Goal: Transaction & Acquisition: Purchase product/service

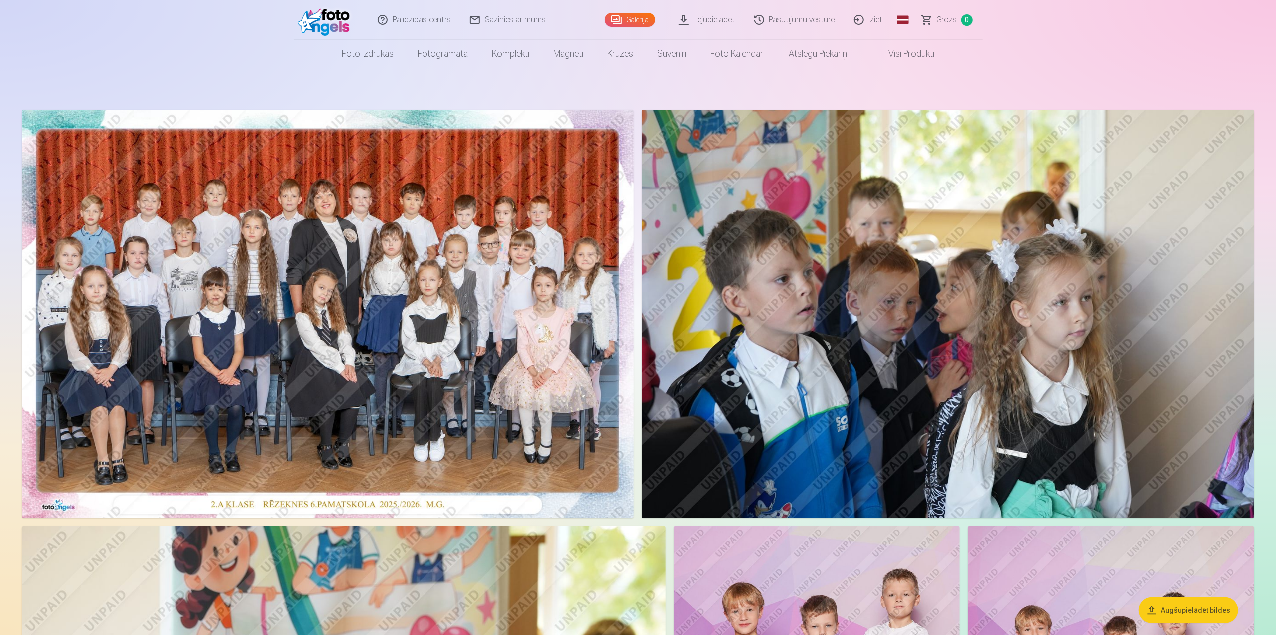
click at [304, 356] on img at bounding box center [328, 314] width 612 height 408
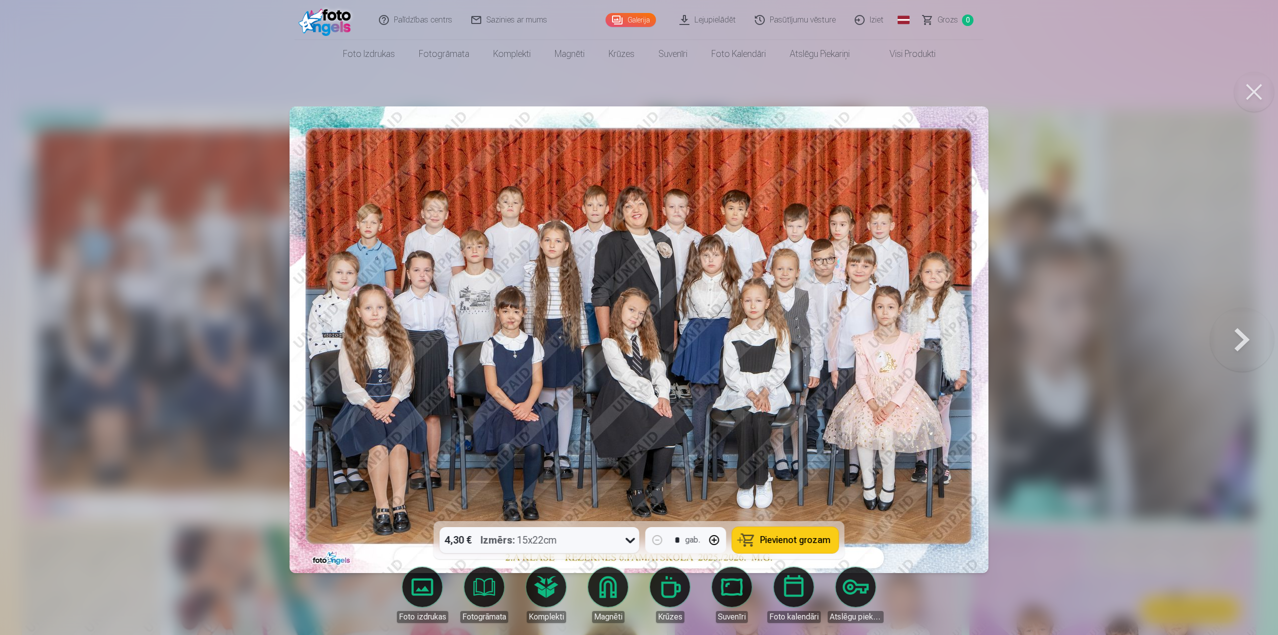
click at [803, 540] on span "Pievienot grozam" at bounding box center [796, 539] width 70 height 9
click at [1246, 340] on button at bounding box center [1243, 339] width 64 height 343
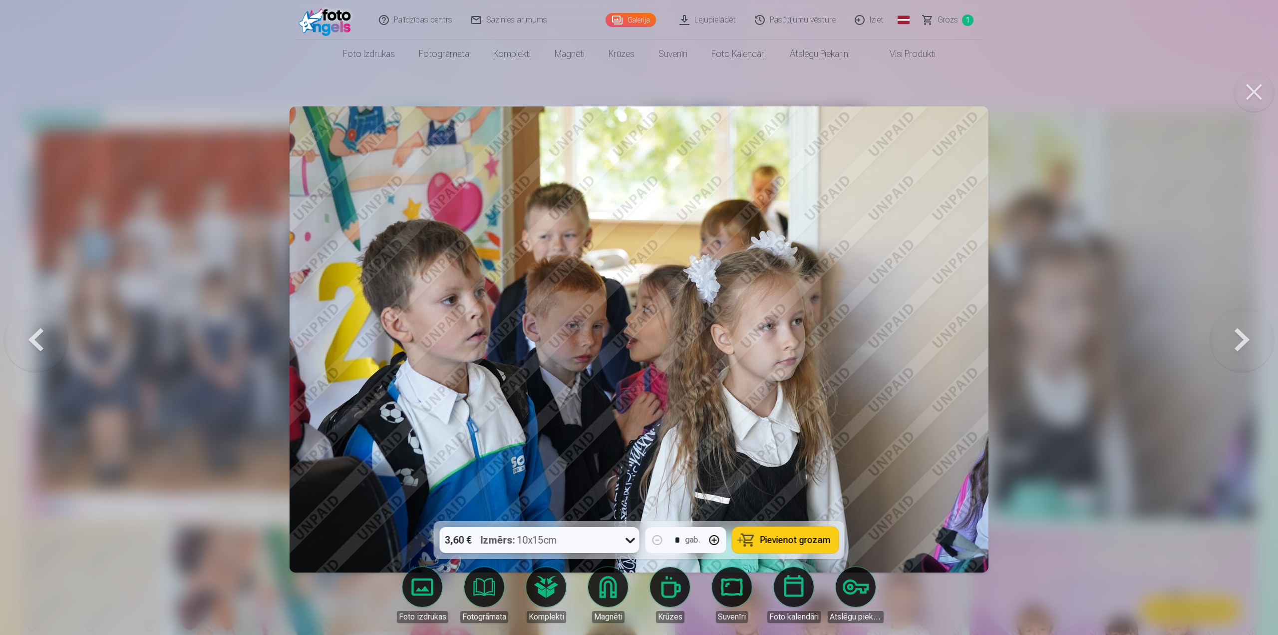
click at [1245, 340] on button at bounding box center [1243, 339] width 64 height 343
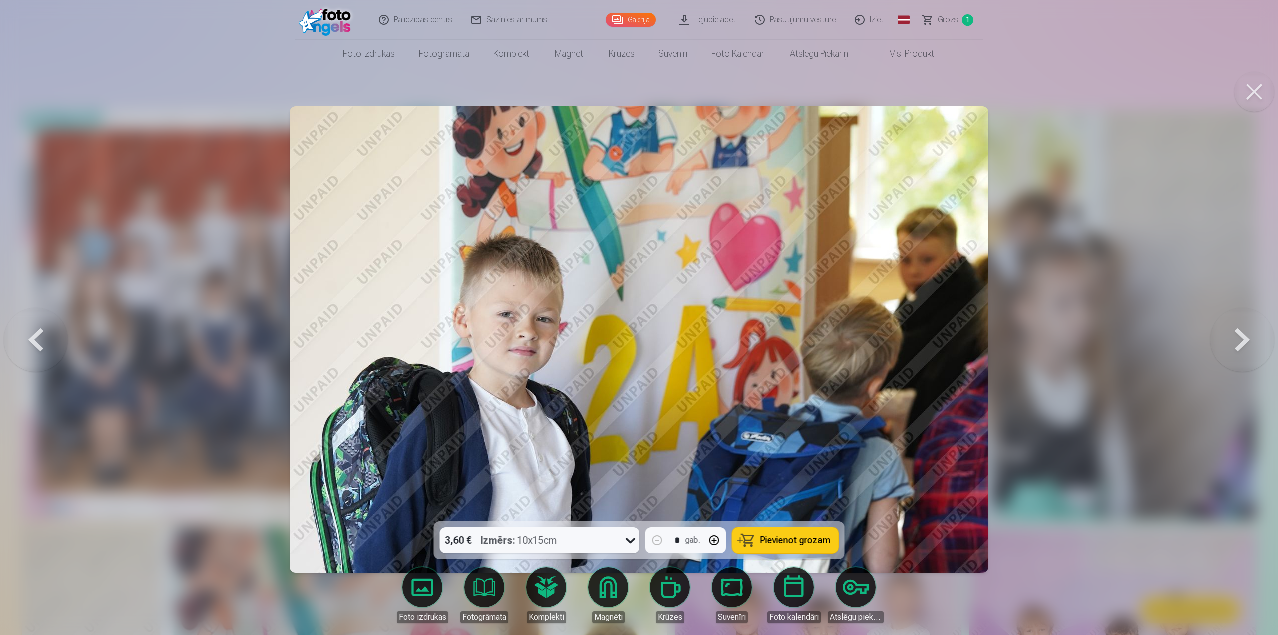
click at [797, 540] on span "Pievienot grozam" at bounding box center [796, 539] width 70 height 9
click at [1245, 347] on button at bounding box center [1243, 339] width 64 height 343
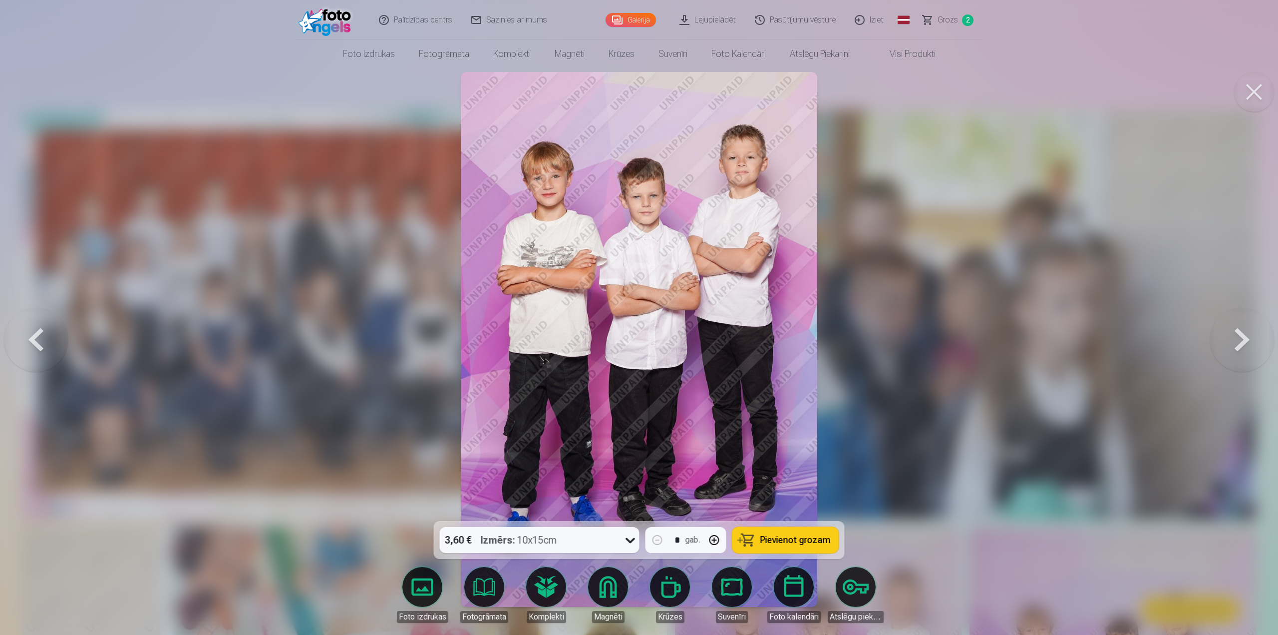
click at [812, 538] on span "Pievienot grozam" at bounding box center [796, 539] width 70 height 9
click at [1246, 345] on button at bounding box center [1243, 339] width 64 height 343
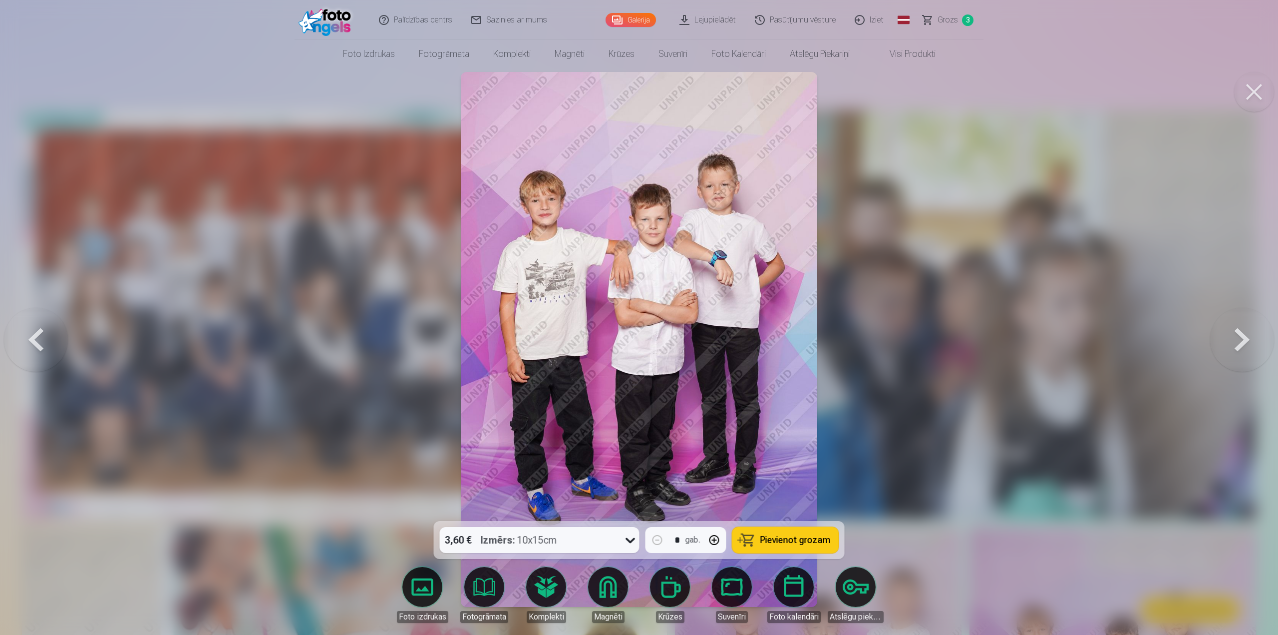
click at [44, 339] on button at bounding box center [36, 339] width 64 height 343
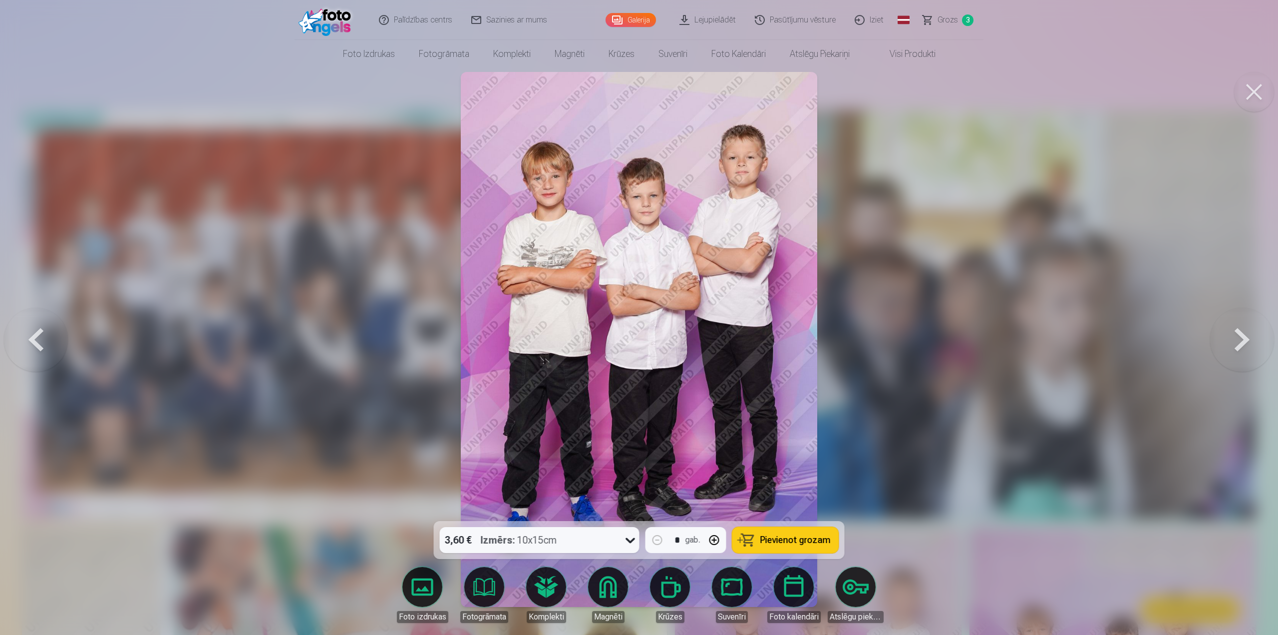
click at [1240, 341] on button at bounding box center [1243, 339] width 64 height 343
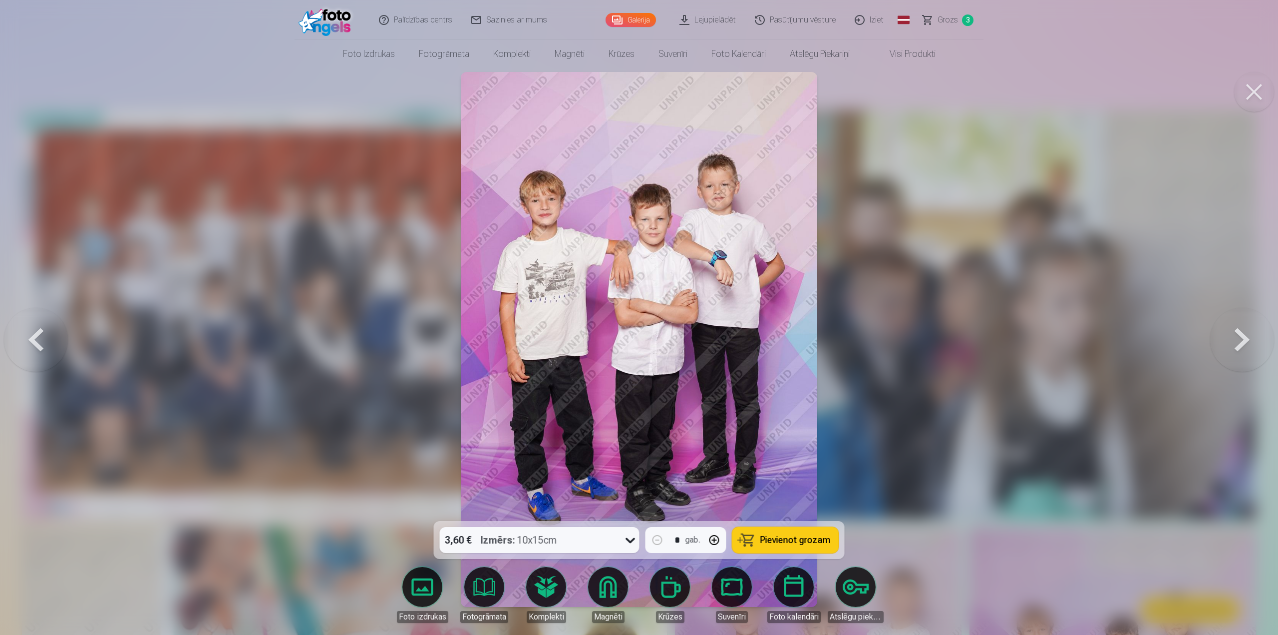
click at [1240, 341] on button at bounding box center [1243, 339] width 64 height 343
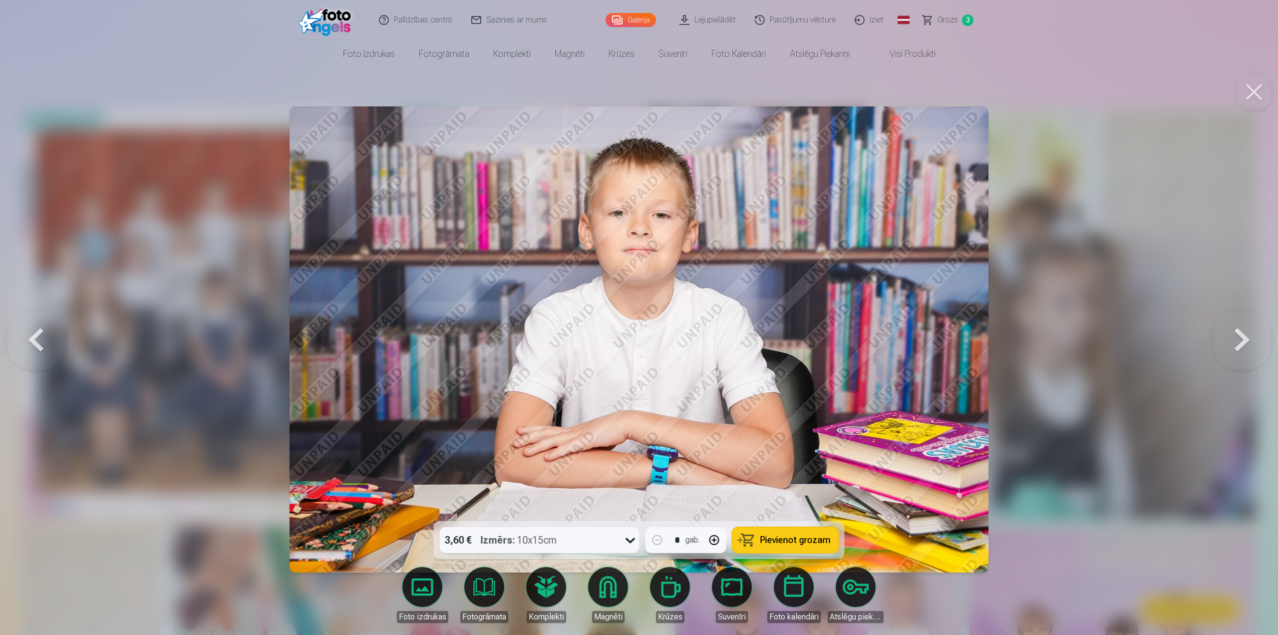
click at [1240, 341] on button at bounding box center [1243, 339] width 64 height 343
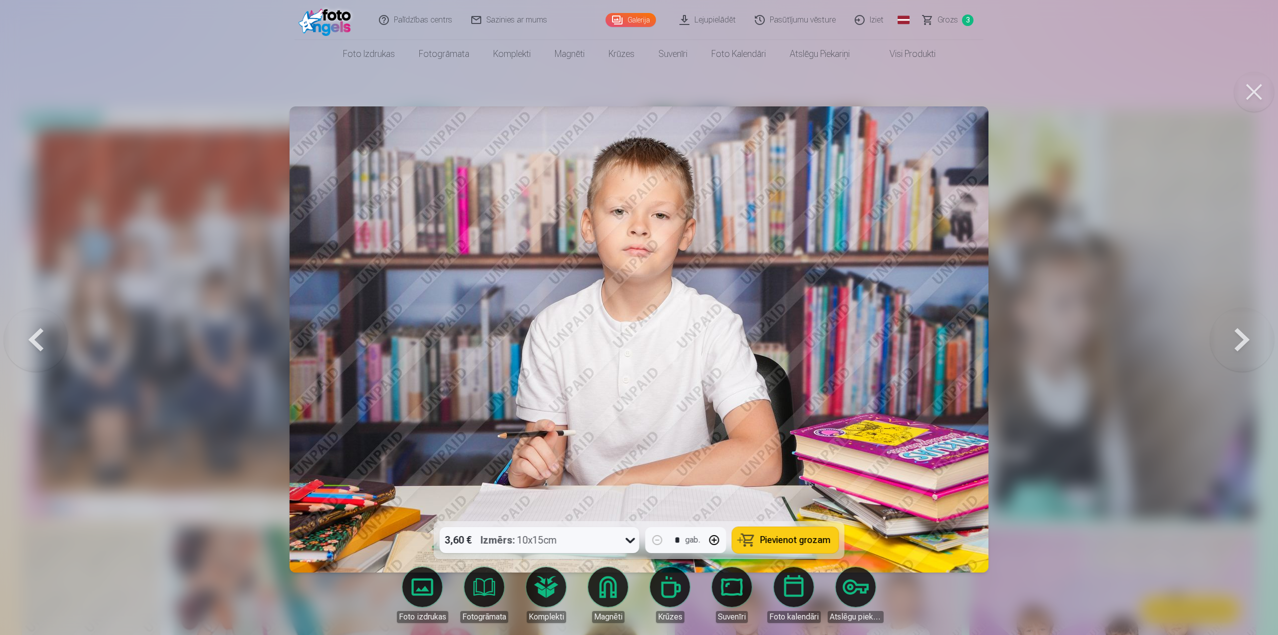
click at [1240, 341] on button at bounding box center [1243, 339] width 64 height 343
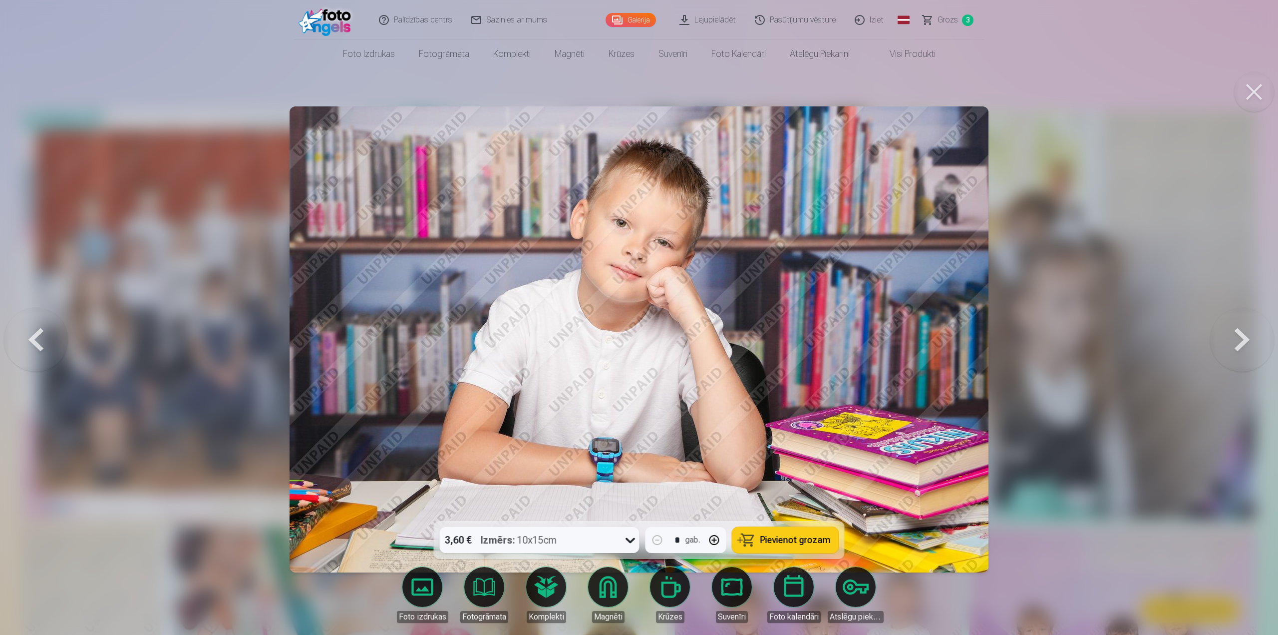
click at [22, 337] on button at bounding box center [36, 339] width 64 height 343
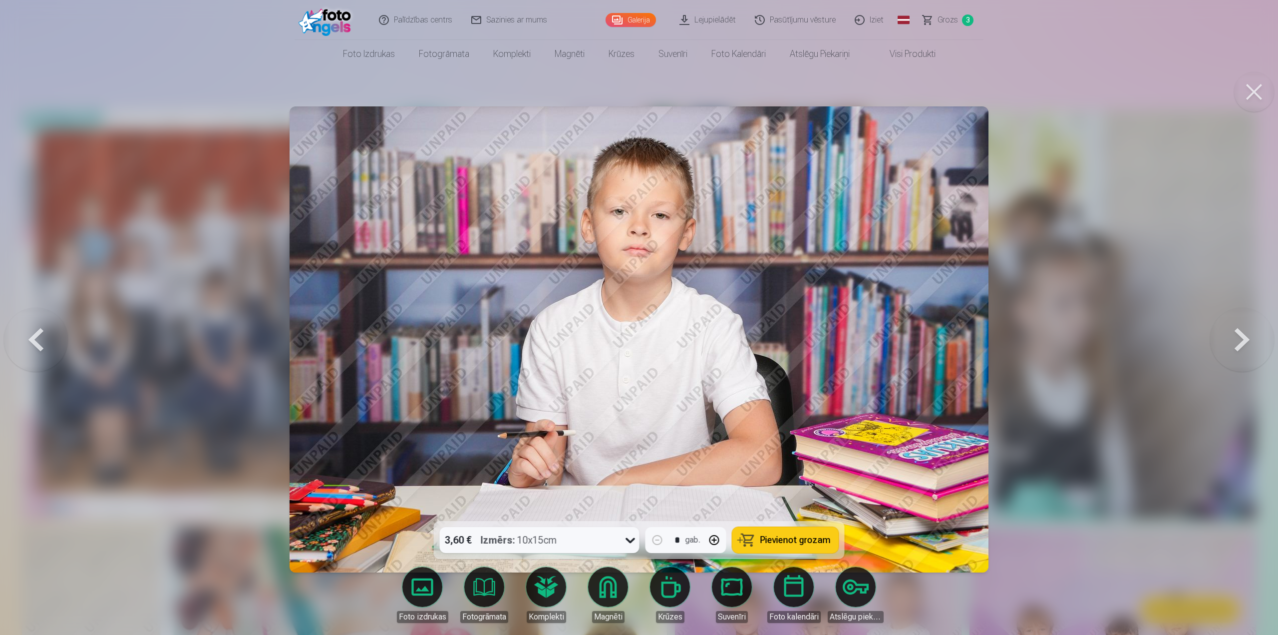
click at [27, 337] on button at bounding box center [36, 339] width 64 height 343
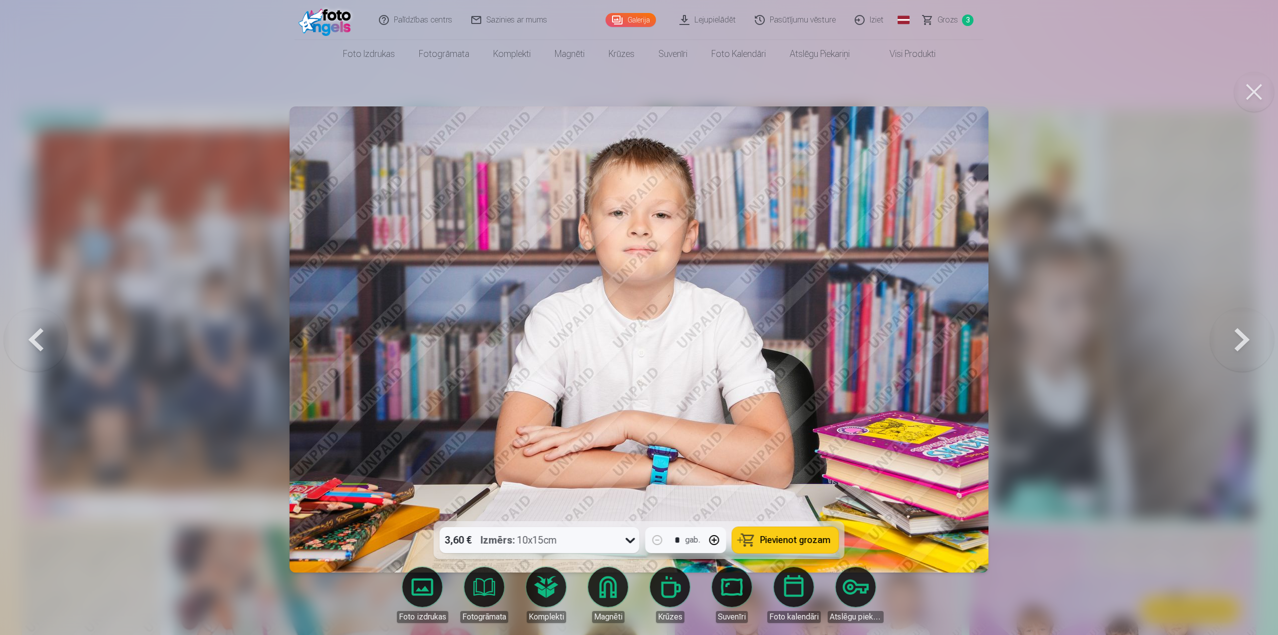
click at [1241, 345] on button at bounding box center [1243, 339] width 64 height 343
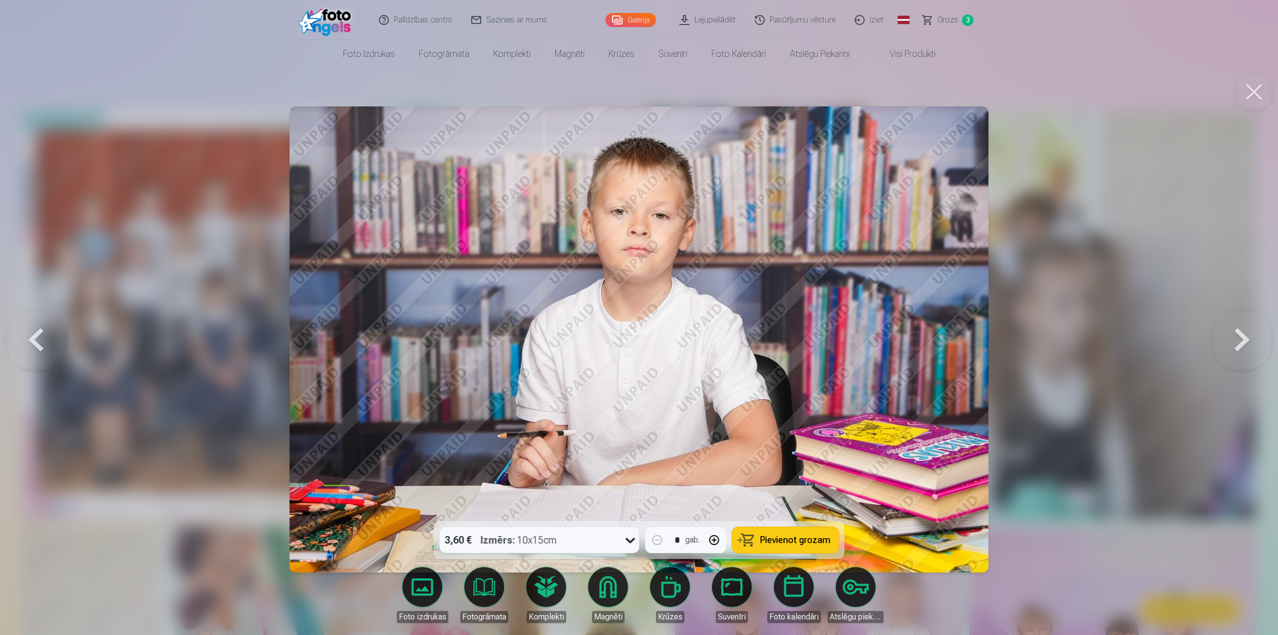
click at [793, 540] on span "Pievienot grozam" at bounding box center [796, 539] width 70 height 9
click at [1247, 344] on button at bounding box center [1243, 339] width 64 height 343
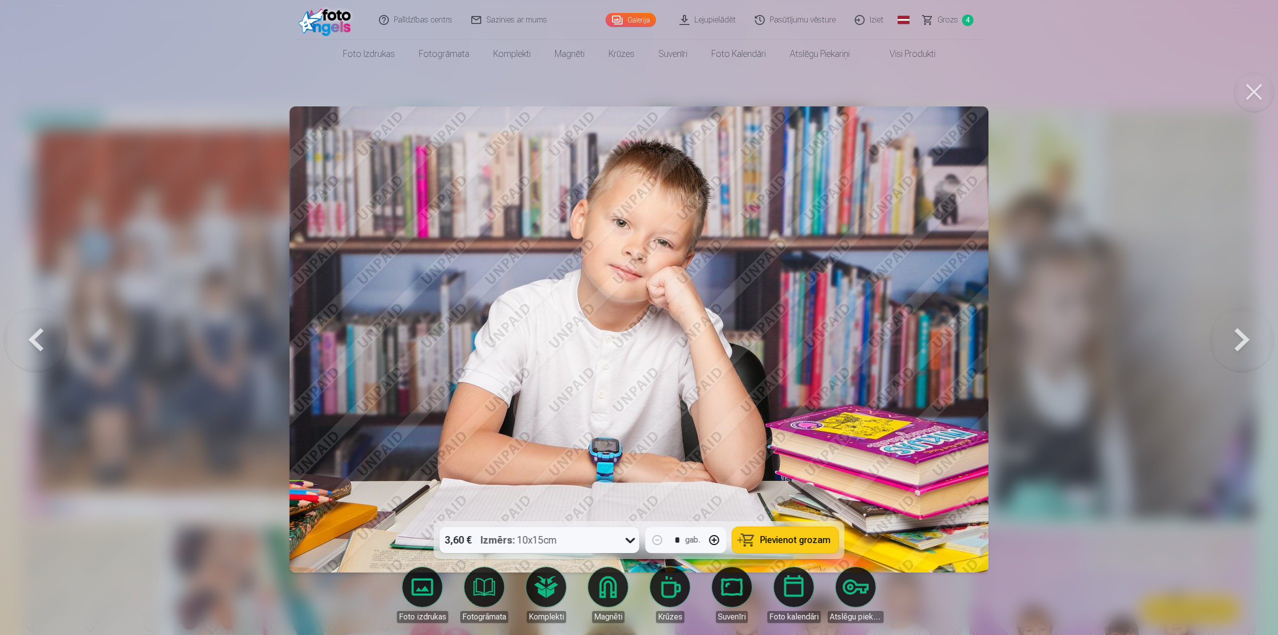
click at [783, 537] on span "Pievienot grozam" at bounding box center [796, 539] width 70 height 9
click at [1246, 344] on button at bounding box center [1243, 339] width 64 height 343
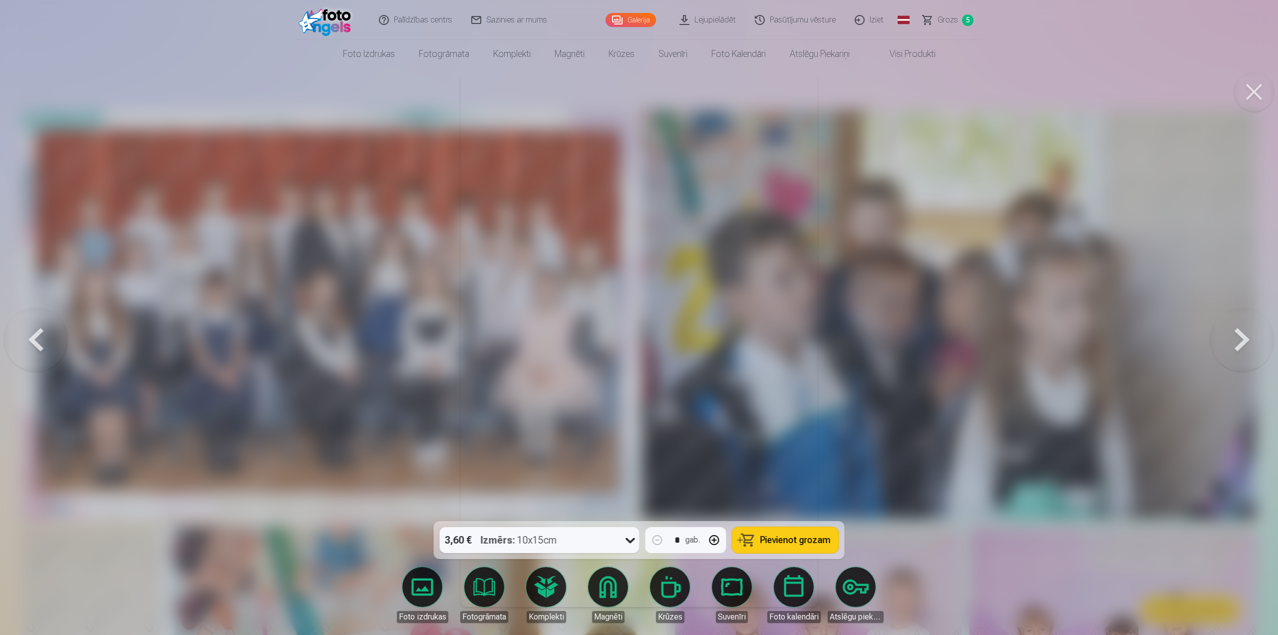
click at [1246, 344] on button at bounding box center [1243, 339] width 64 height 343
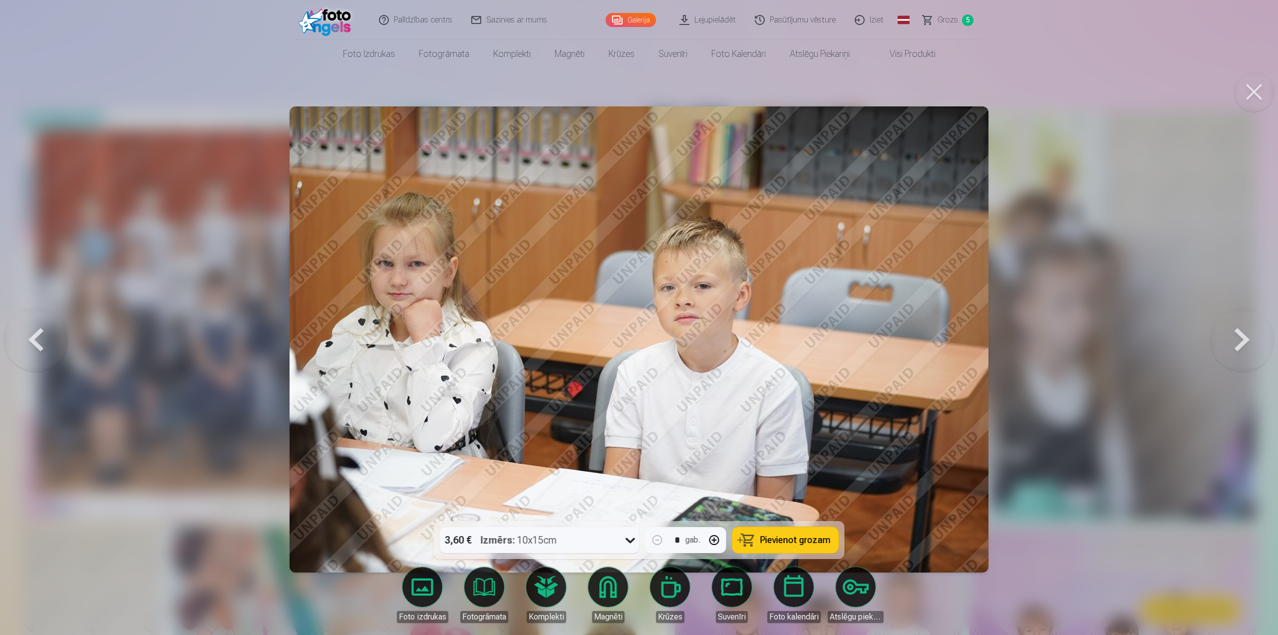
click at [1246, 344] on button at bounding box center [1243, 339] width 64 height 343
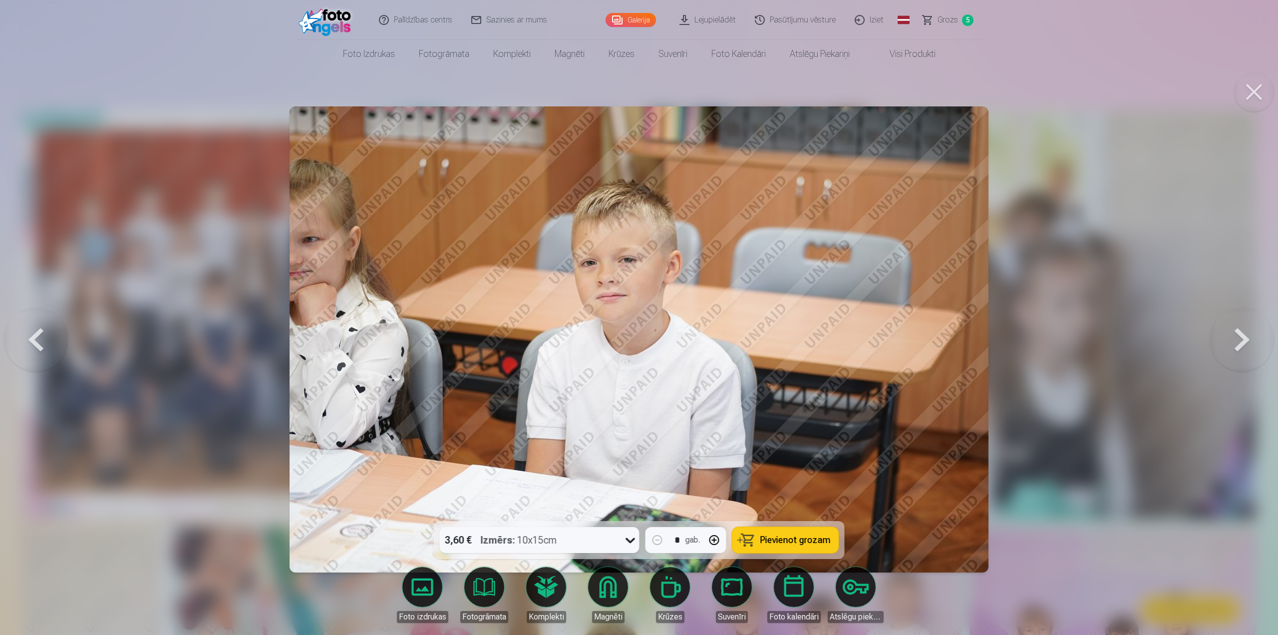
click at [40, 342] on button at bounding box center [36, 339] width 64 height 343
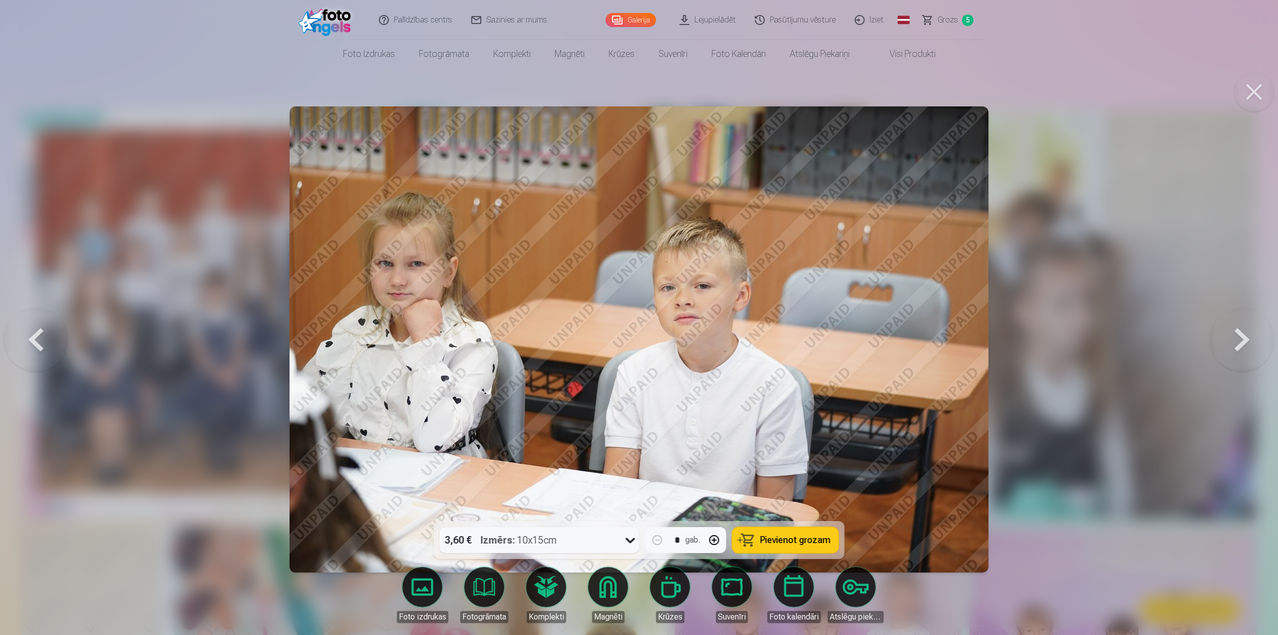
click at [1232, 344] on button at bounding box center [1243, 339] width 64 height 343
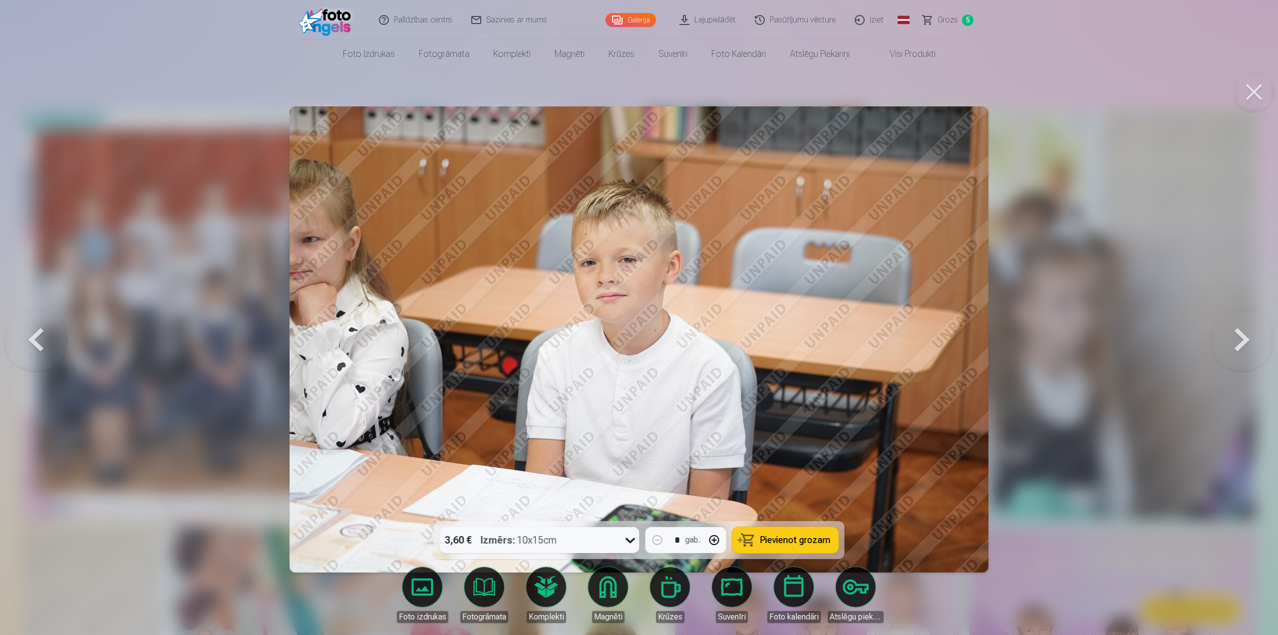
click at [764, 539] on span "Pievienot grozam" at bounding box center [796, 539] width 70 height 9
click at [1240, 343] on button at bounding box center [1243, 339] width 64 height 343
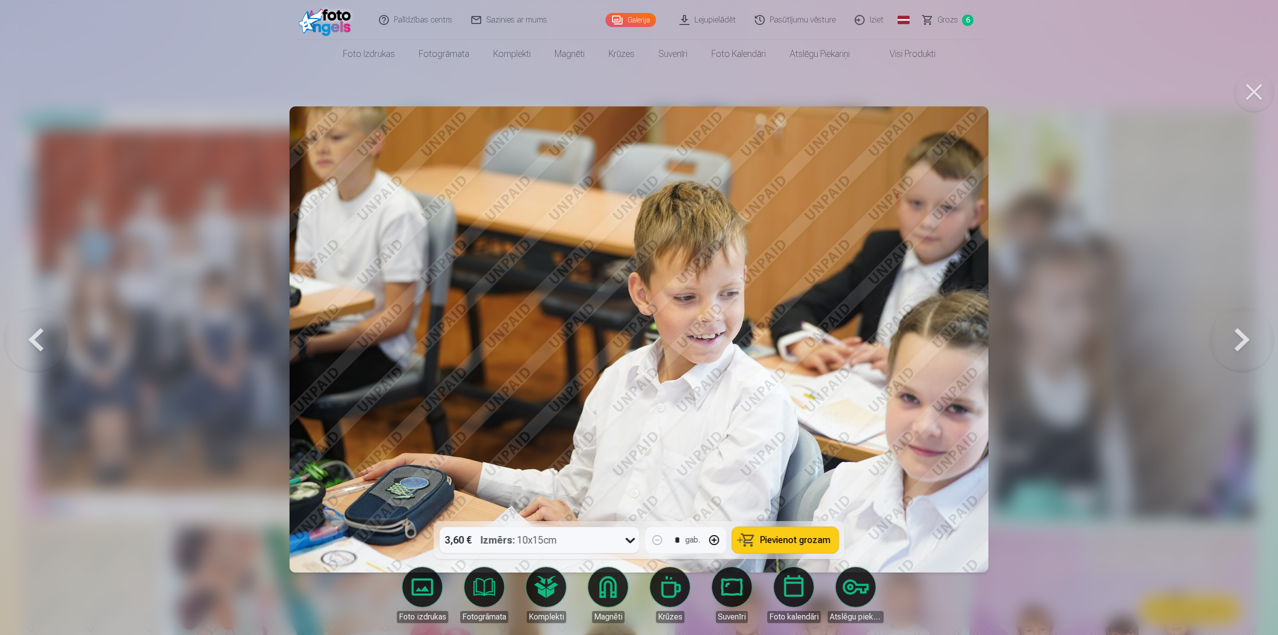
click at [1240, 343] on button at bounding box center [1243, 339] width 64 height 343
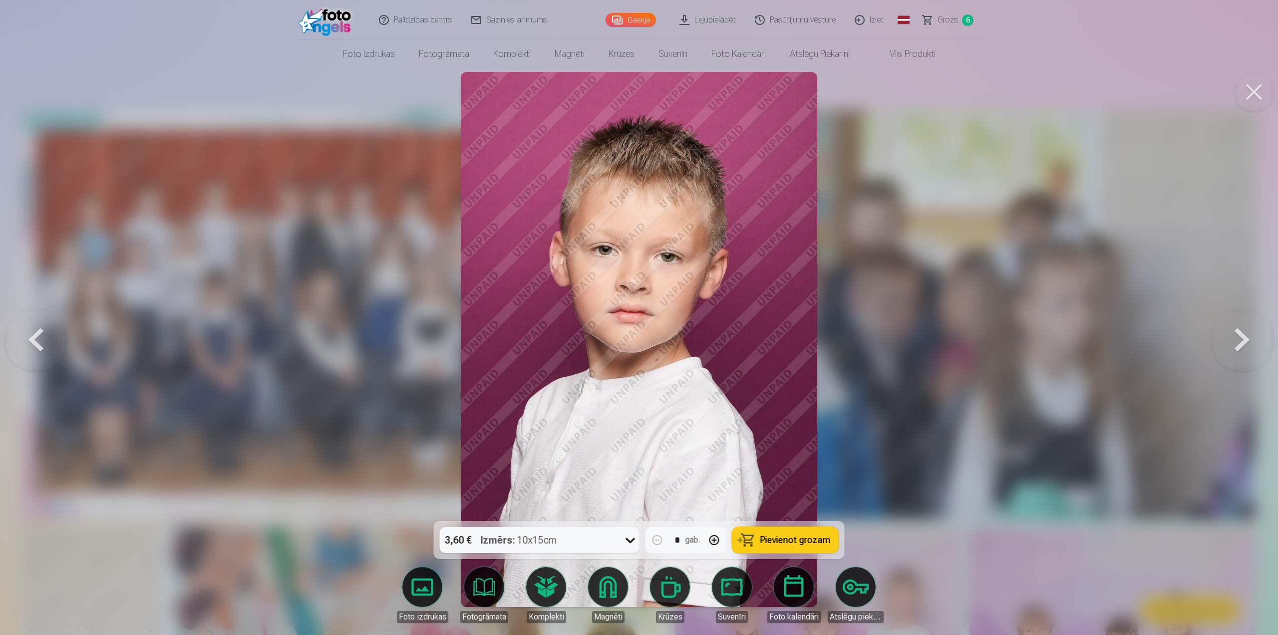
click at [1240, 343] on button at bounding box center [1243, 339] width 64 height 343
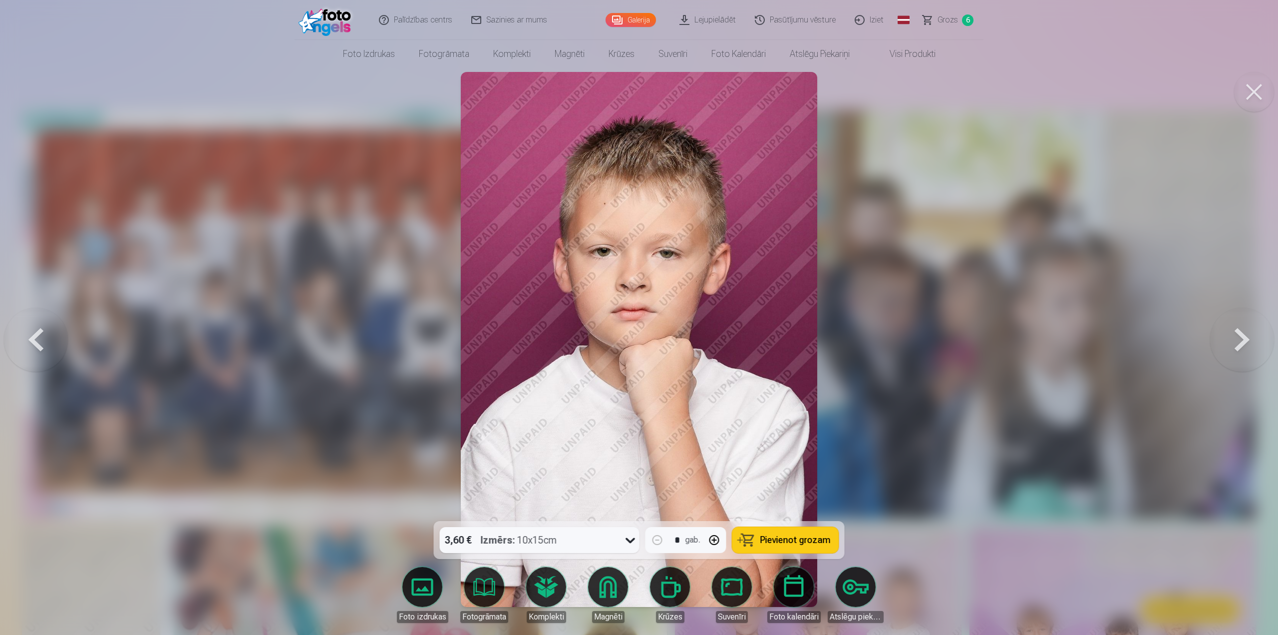
click at [21, 347] on button at bounding box center [36, 339] width 64 height 343
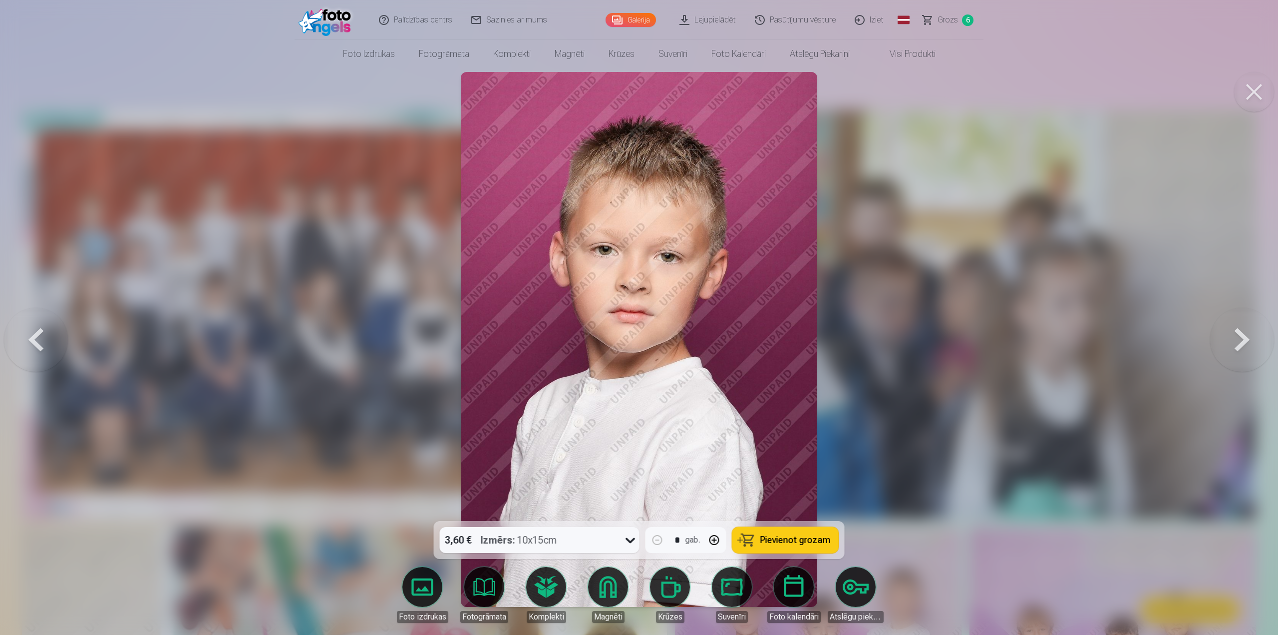
click at [811, 538] on span "Pievienot grozam" at bounding box center [796, 539] width 70 height 9
click at [1238, 337] on button at bounding box center [1243, 339] width 64 height 343
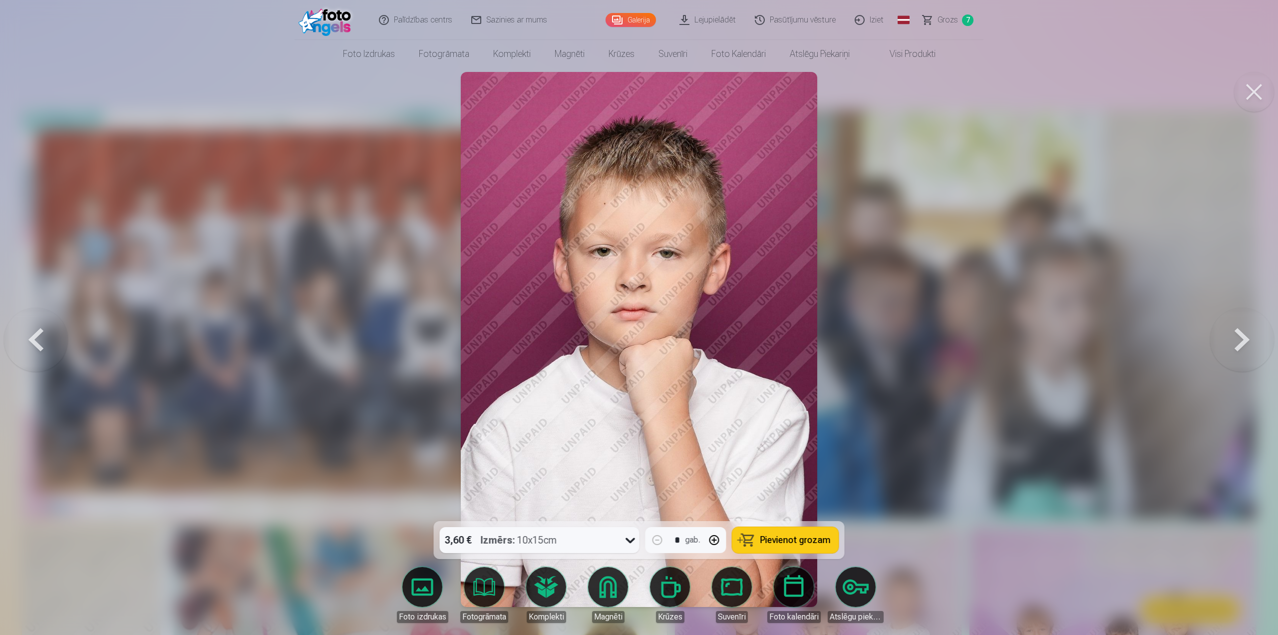
click at [1238, 337] on button at bounding box center [1243, 339] width 64 height 343
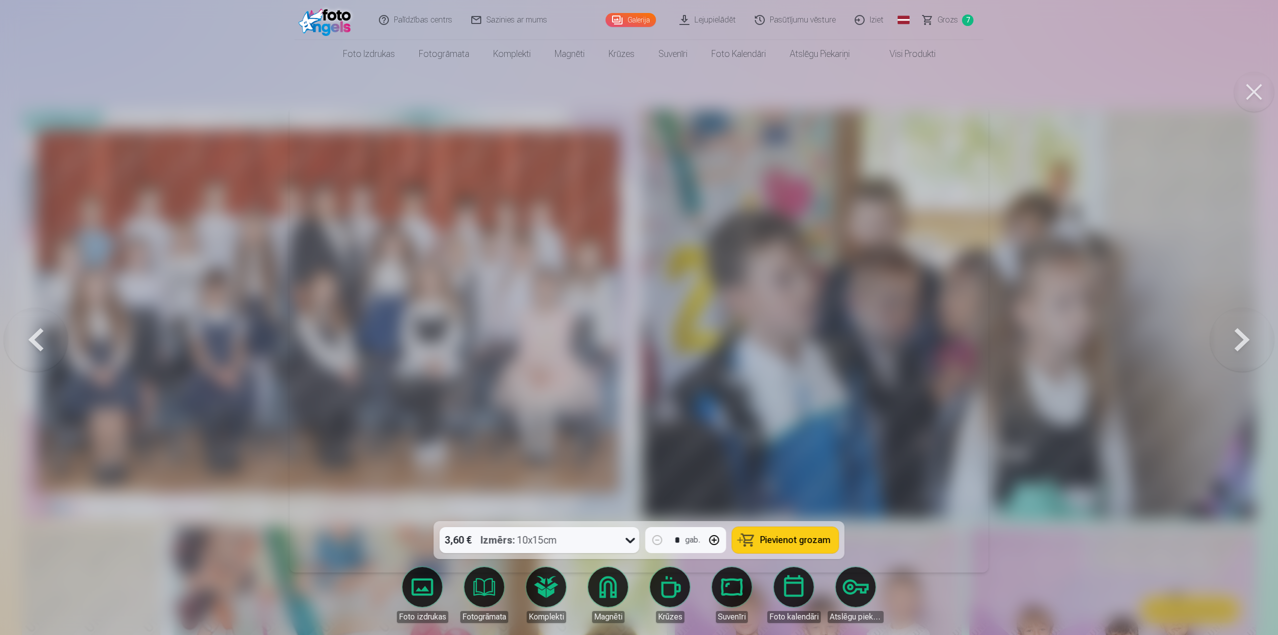
click at [1238, 338] on button at bounding box center [1243, 339] width 64 height 343
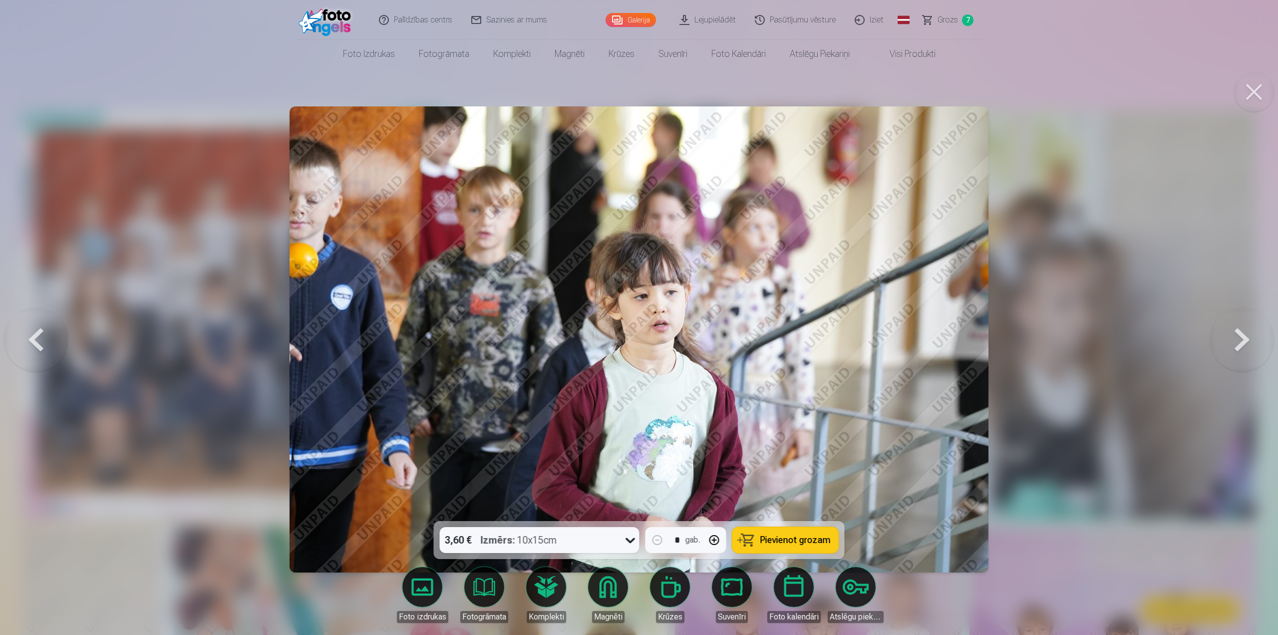
click at [1238, 338] on button at bounding box center [1243, 339] width 64 height 343
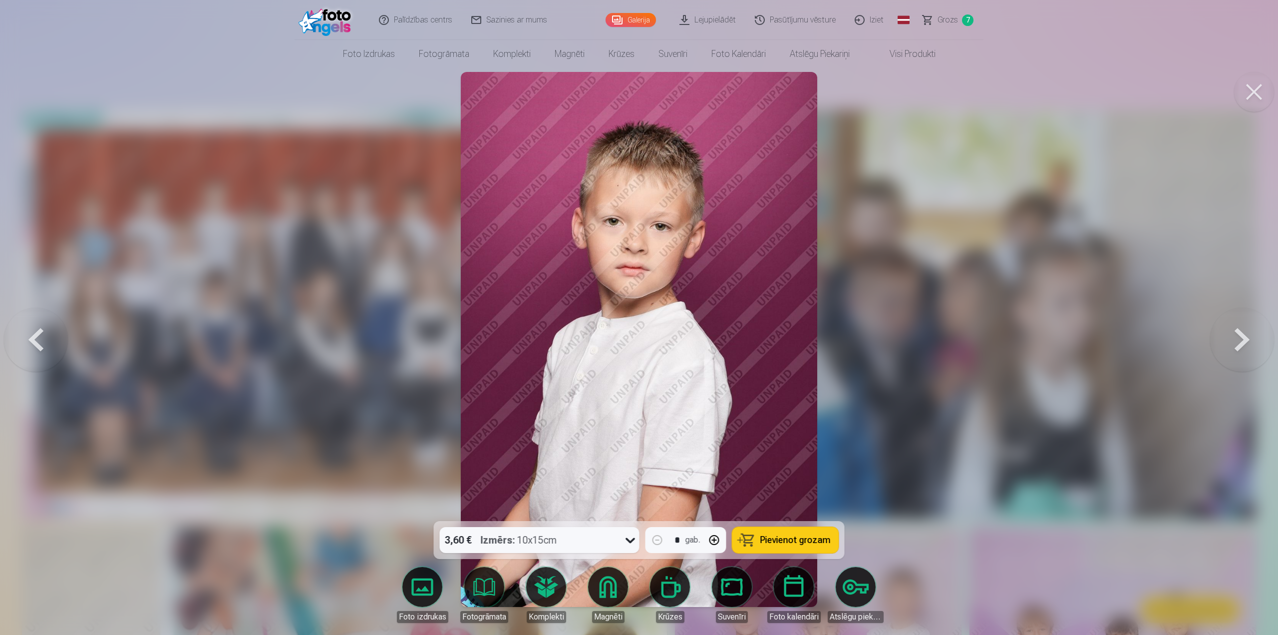
click at [821, 540] on span "Pievienot grozam" at bounding box center [796, 539] width 70 height 9
click at [1233, 347] on button at bounding box center [1243, 339] width 64 height 343
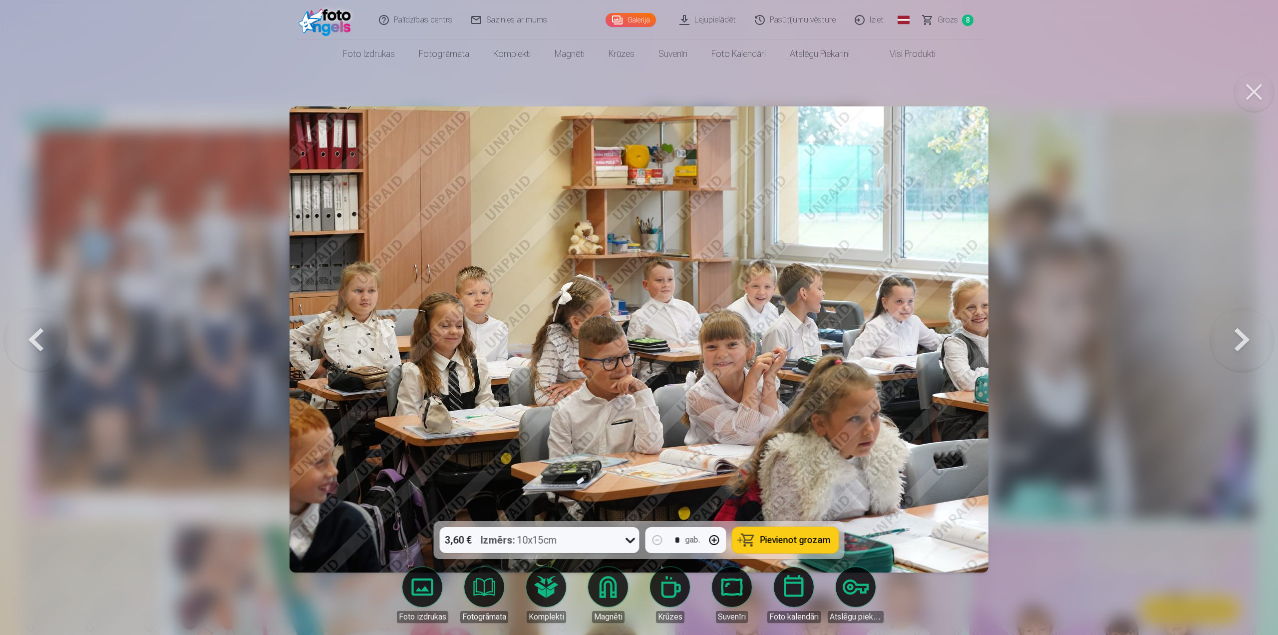
click at [787, 538] on span "Pievienot grozam" at bounding box center [796, 539] width 70 height 9
click at [1237, 340] on button at bounding box center [1243, 339] width 64 height 343
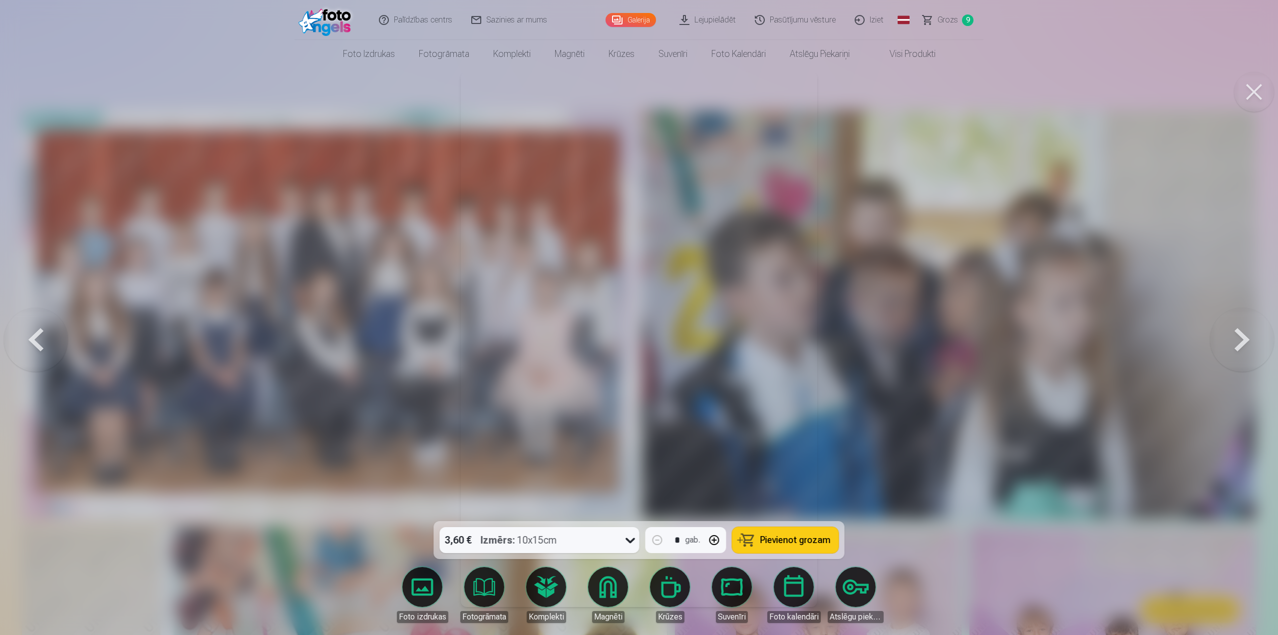
click at [1237, 340] on button at bounding box center [1243, 339] width 64 height 343
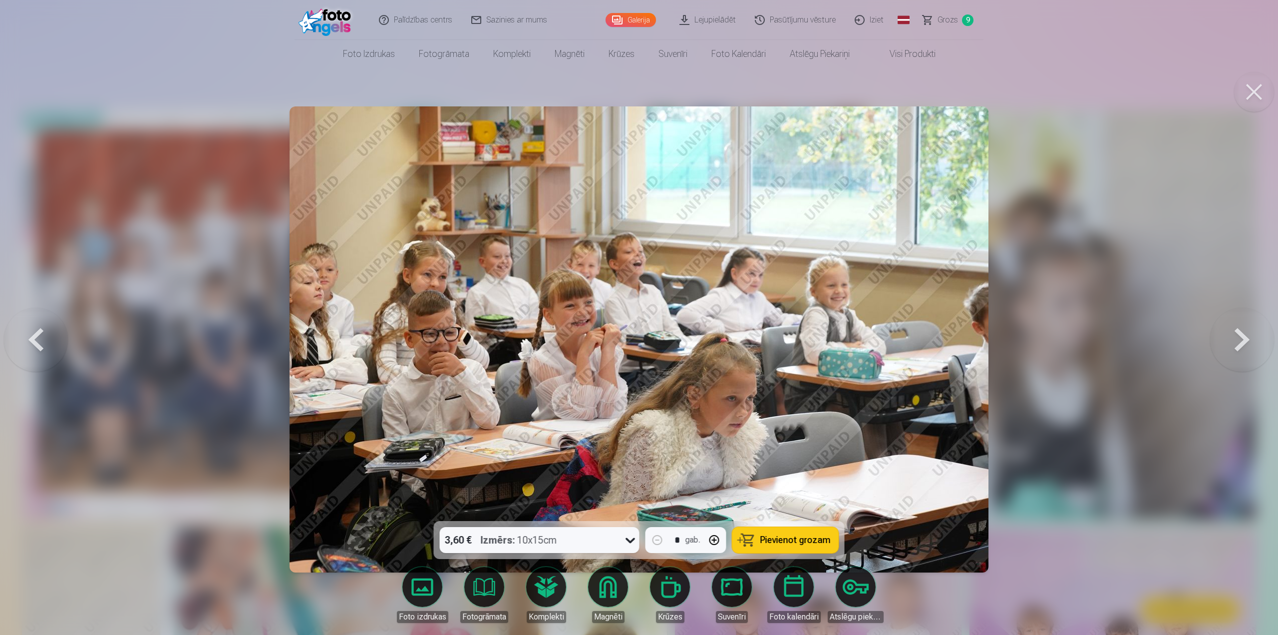
click at [1237, 340] on button at bounding box center [1243, 339] width 64 height 343
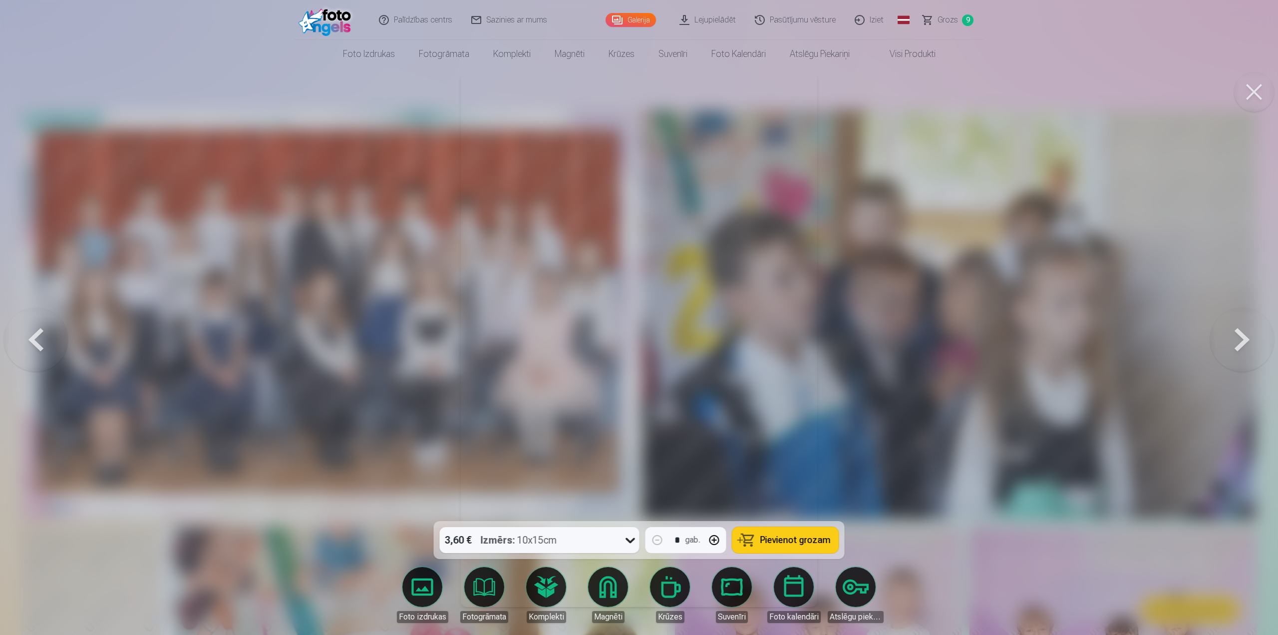
click at [1237, 340] on button at bounding box center [1243, 339] width 64 height 343
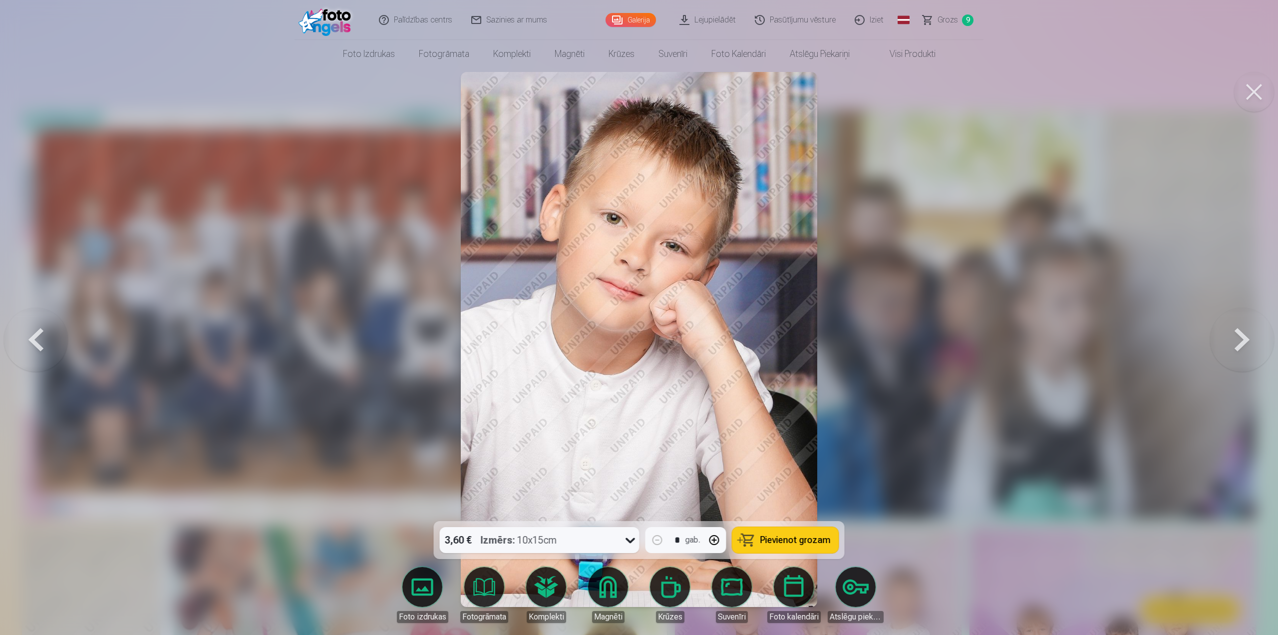
click at [775, 537] on span "Pievienot grozam" at bounding box center [796, 539] width 70 height 9
click at [1235, 328] on button at bounding box center [1243, 339] width 64 height 343
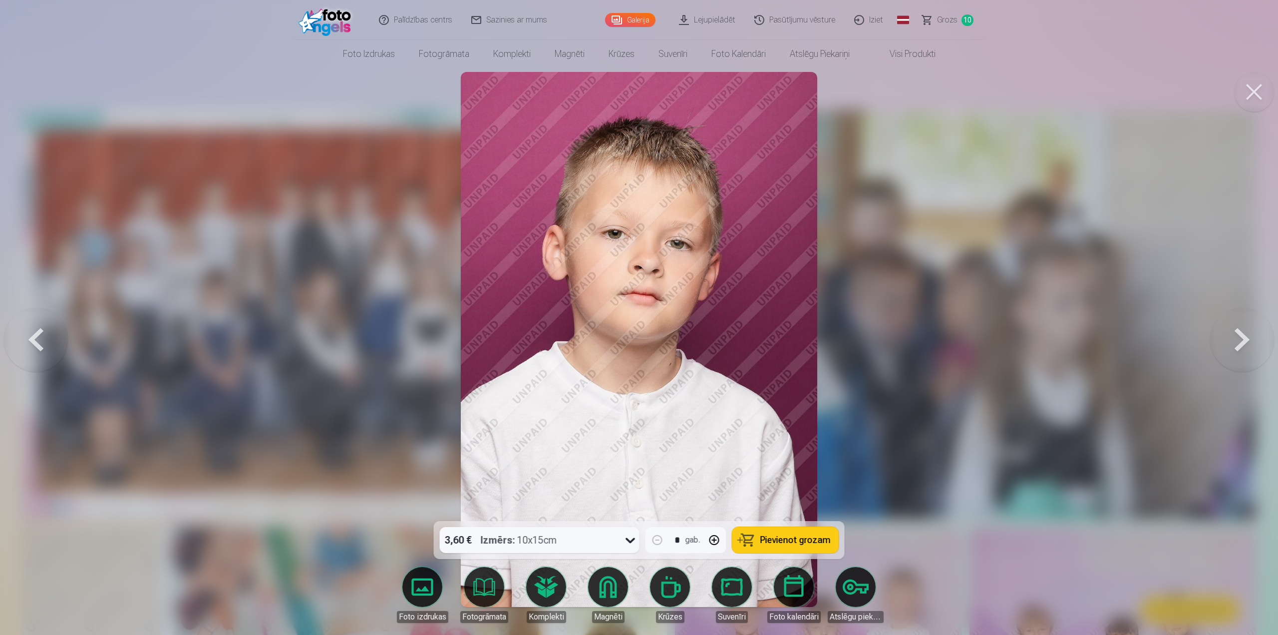
click at [1235, 333] on button at bounding box center [1243, 339] width 64 height 343
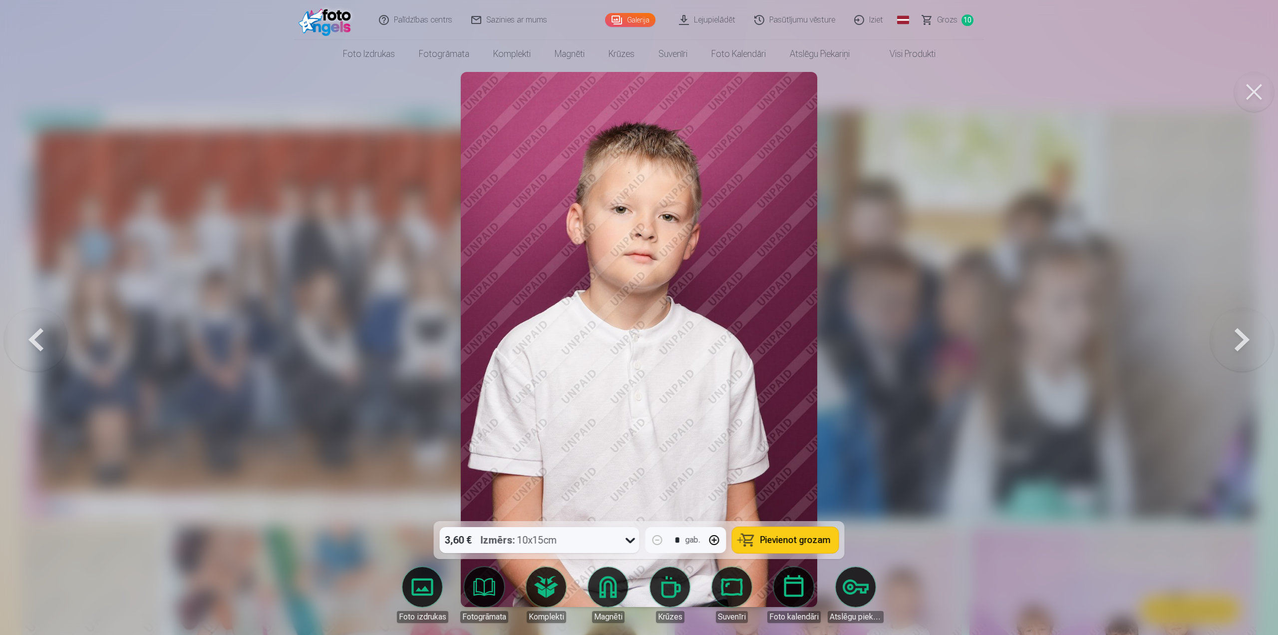
click at [1235, 333] on button at bounding box center [1243, 339] width 64 height 343
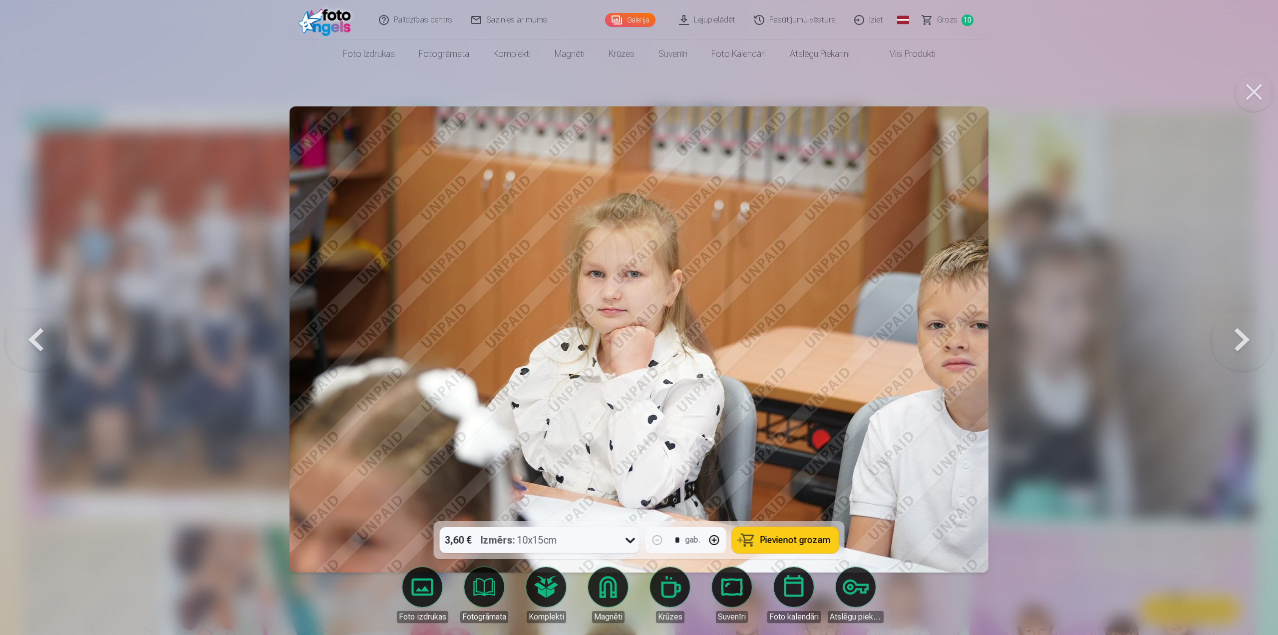
click at [22, 336] on button at bounding box center [36, 339] width 64 height 343
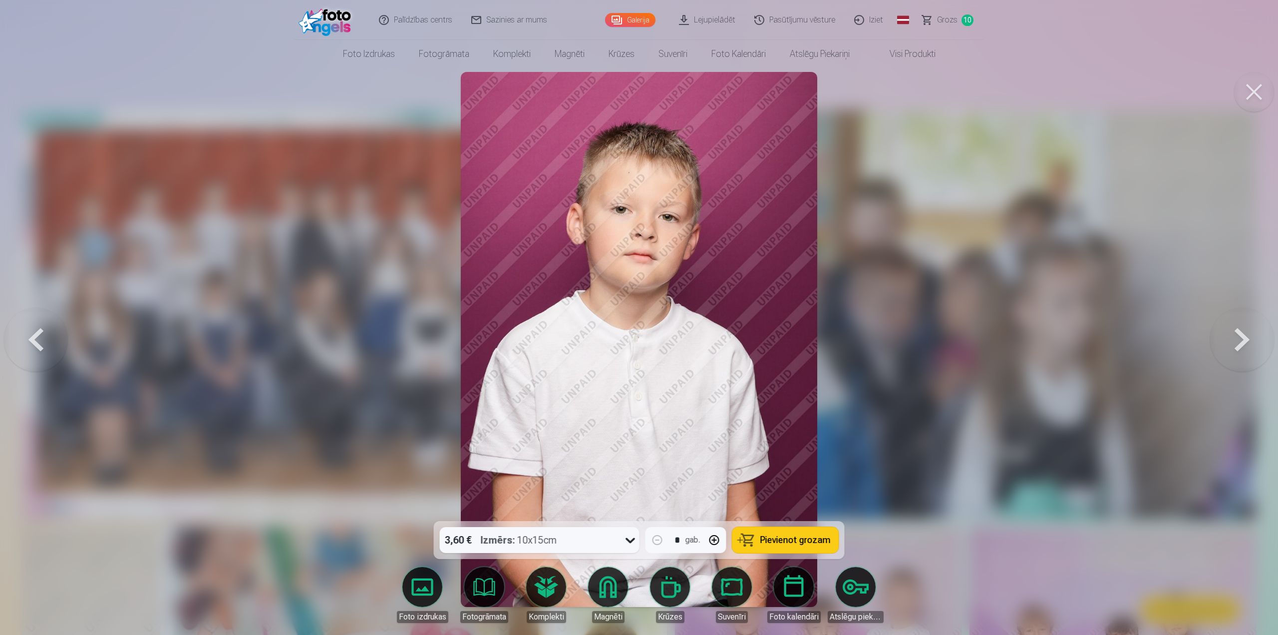
drag, startPoint x: 26, startPoint y: 341, endPoint x: 62, endPoint y: 355, distance: 38.8
click at [26, 341] on button at bounding box center [36, 339] width 64 height 343
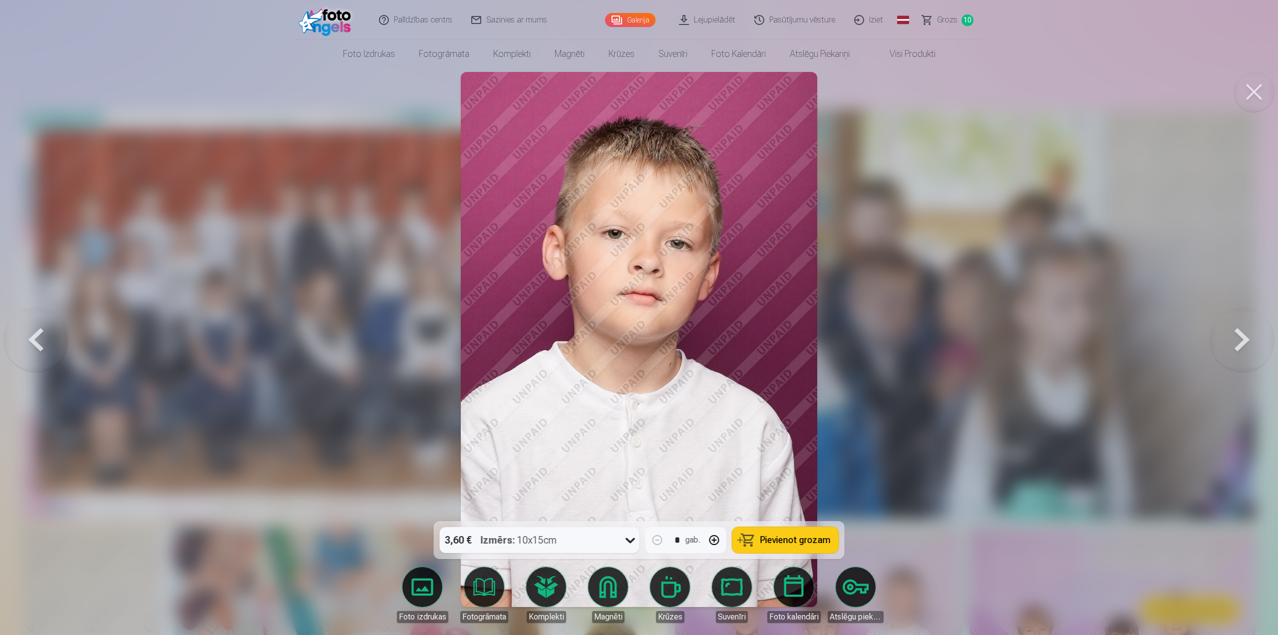
click at [1247, 349] on button at bounding box center [1243, 339] width 64 height 343
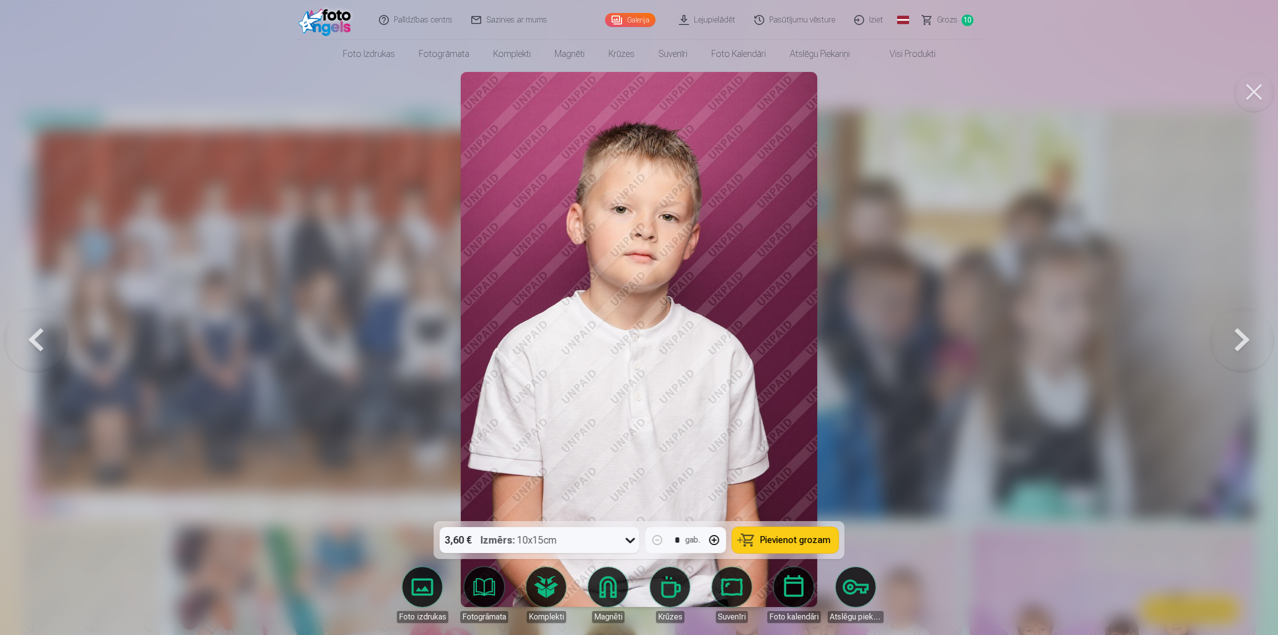
click at [1247, 349] on button at bounding box center [1243, 339] width 64 height 343
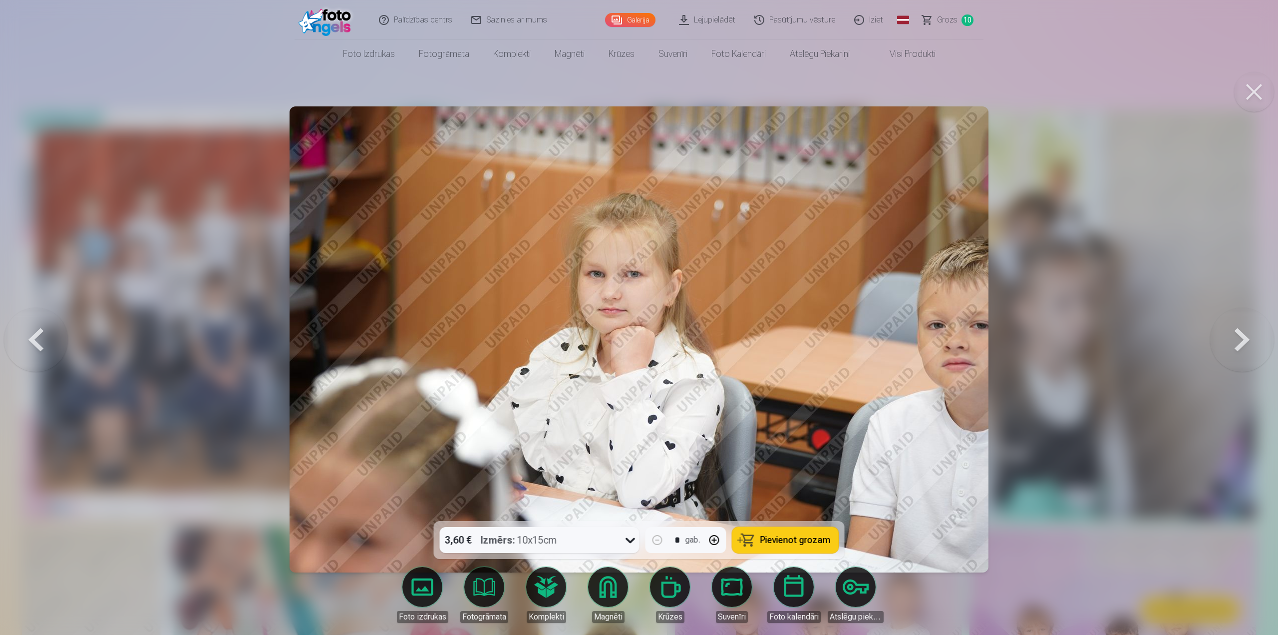
click at [1247, 349] on button at bounding box center [1243, 339] width 64 height 343
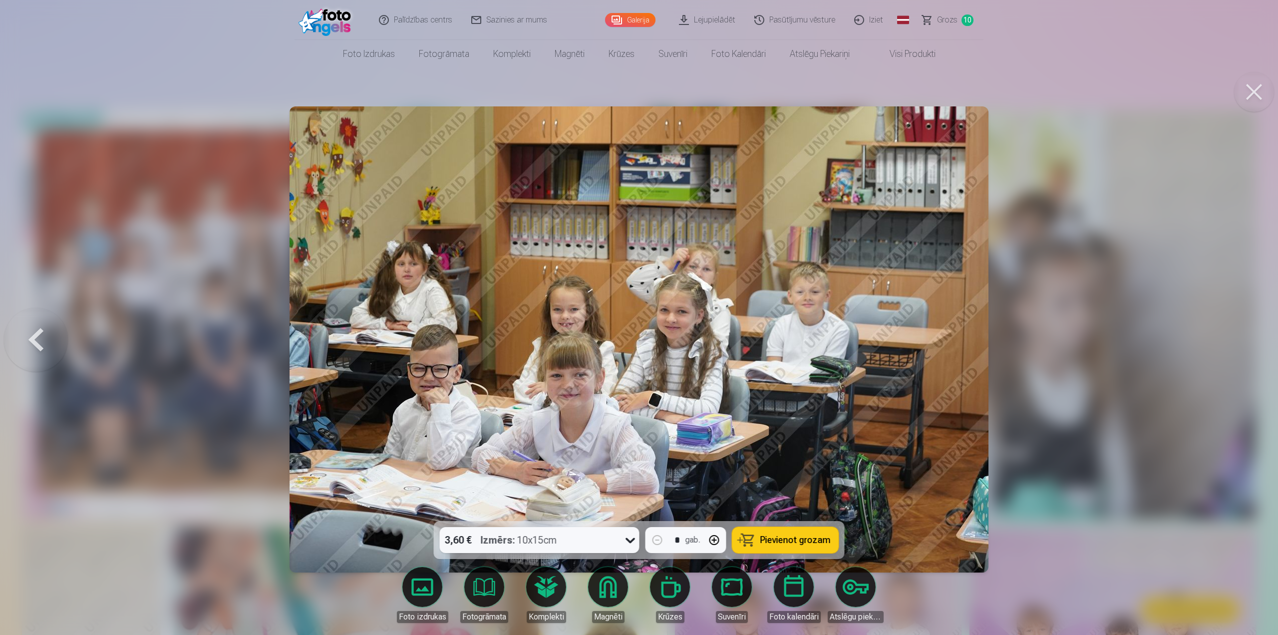
click at [777, 535] on span "Pievienot grozam" at bounding box center [796, 539] width 70 height 9
click at [604, 582] on link "Magnēti" at bounding box center [608, 595] width 56 height 56
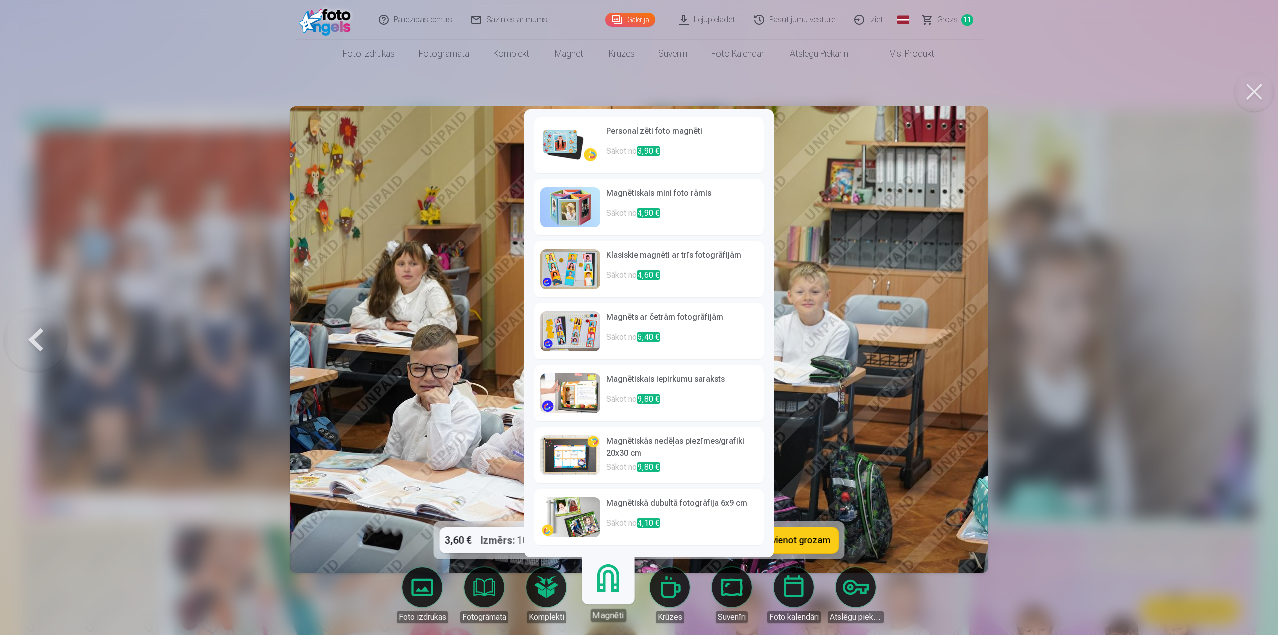
click at [645, 134] on h6 "Personalizēti foto magnēti" at bounding box center [682, 135] width 152 height 20
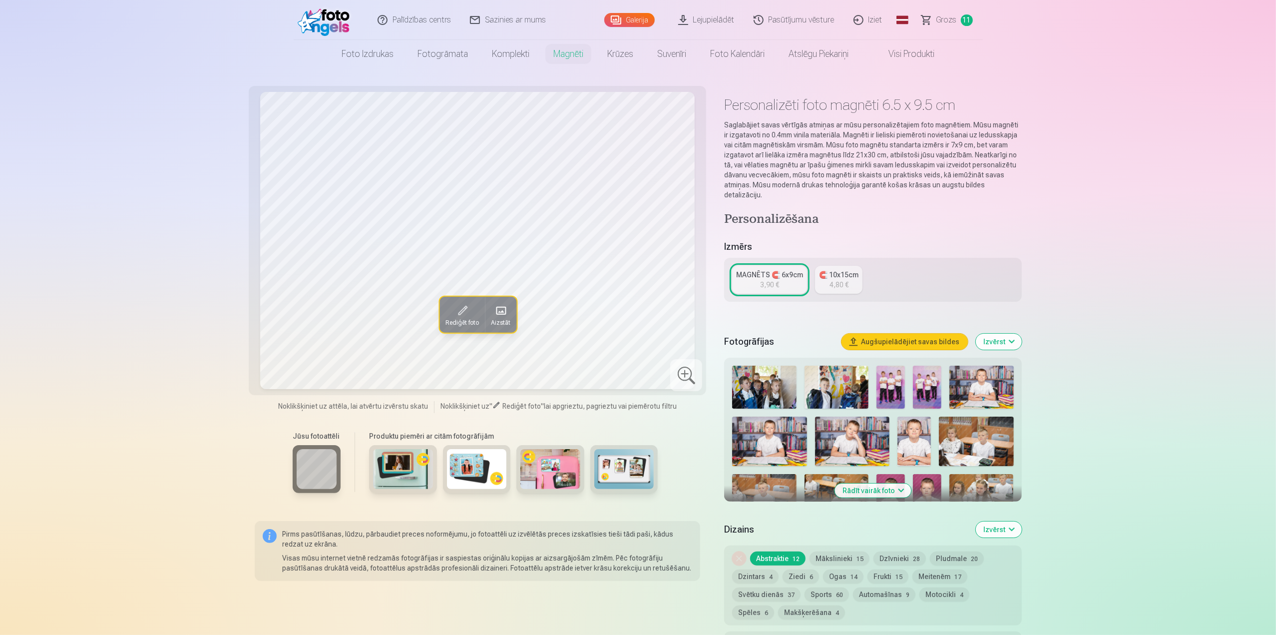
click at [853, 430] on img at bounding box center [852, 442] width 75 height 50
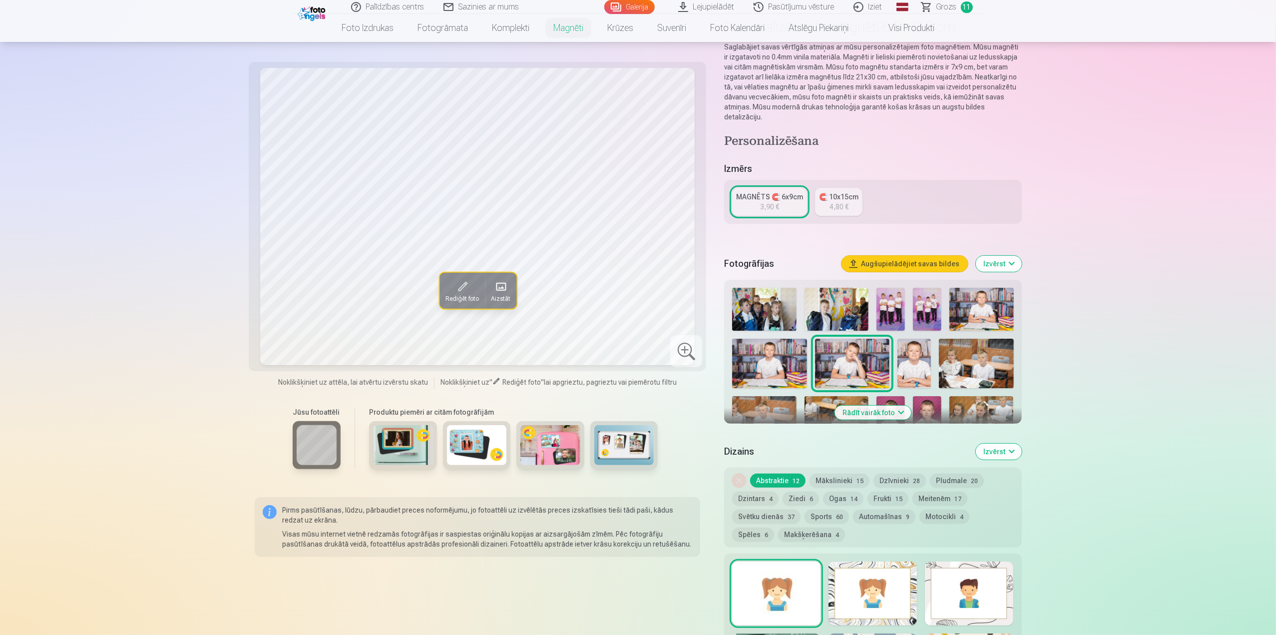
scroll to position [100, 0]
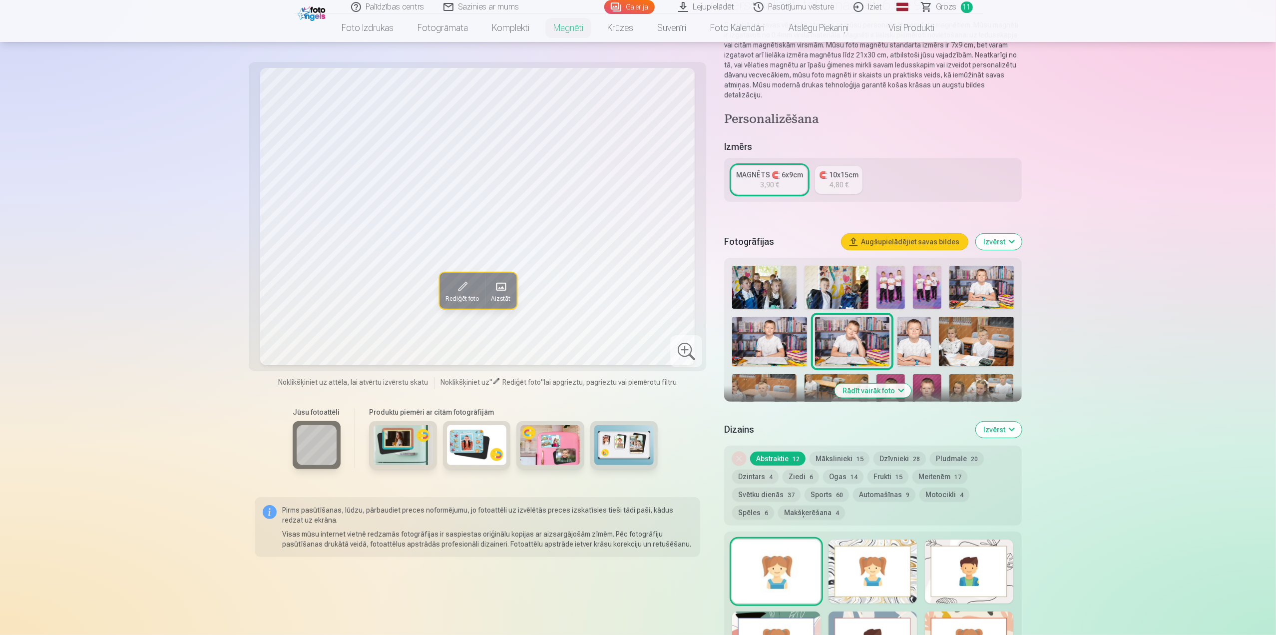
click at [889, 384] on button "Rādīt vairāk foto" at bounding box center [873, 391] width 76 height 14
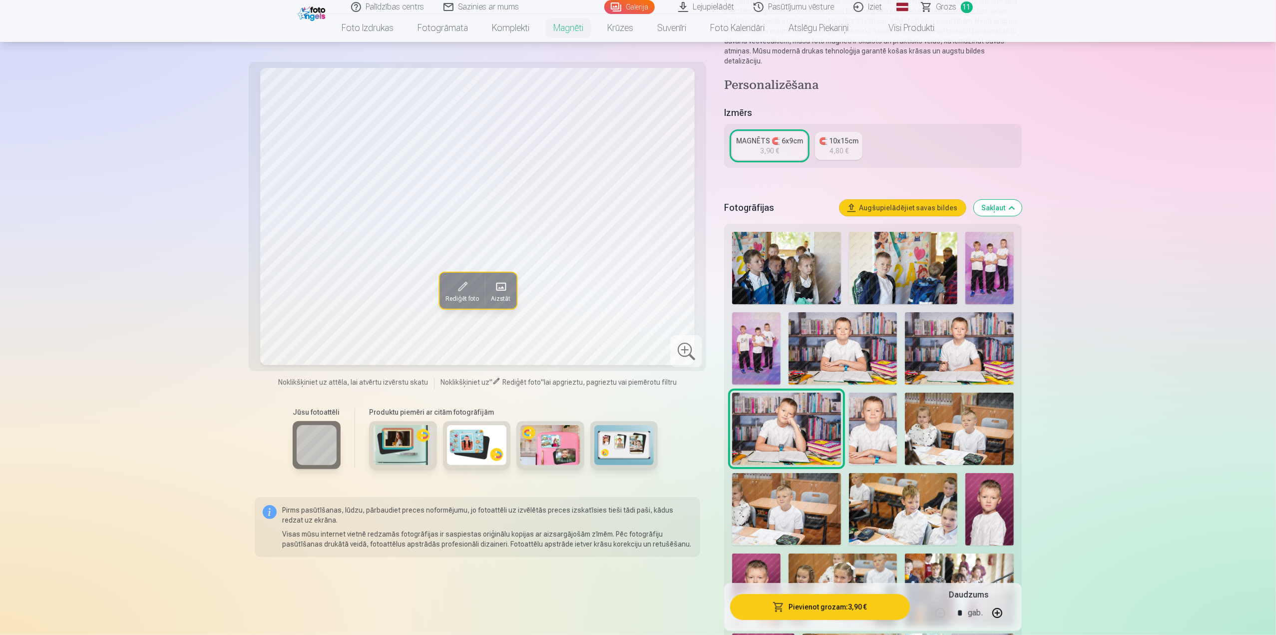
scroll to position [150, 0]
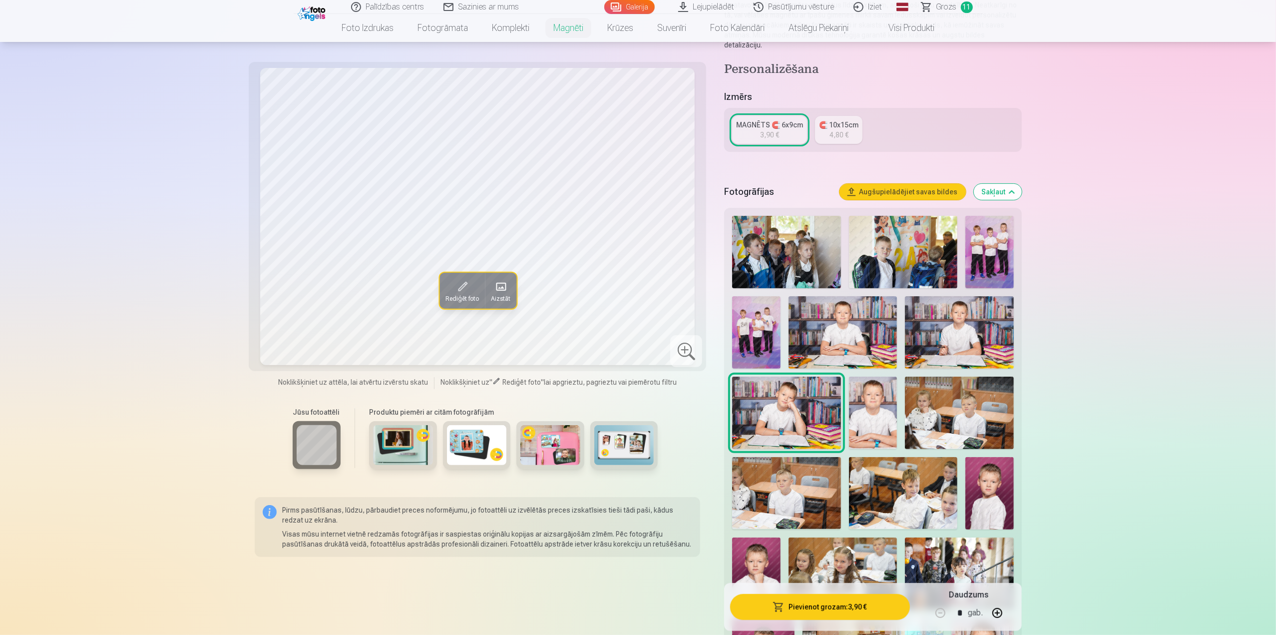
click at [984, 479] on img at bounding box center [989, 493] width 48 height 72
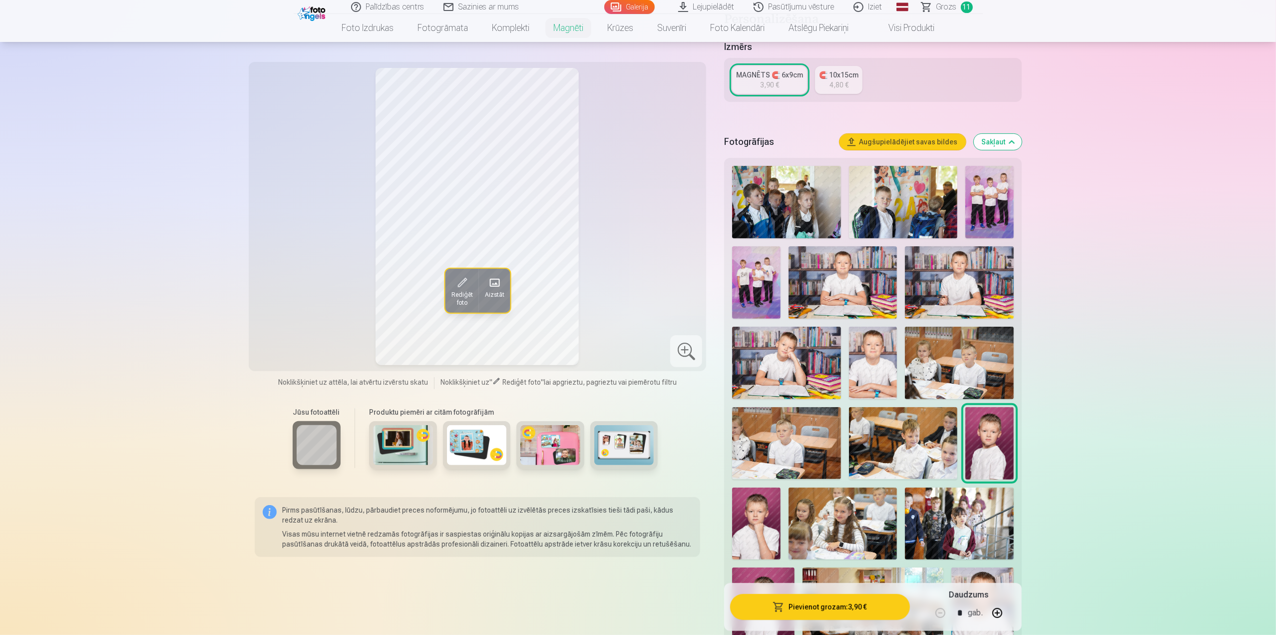
scroll to position [350, 0]
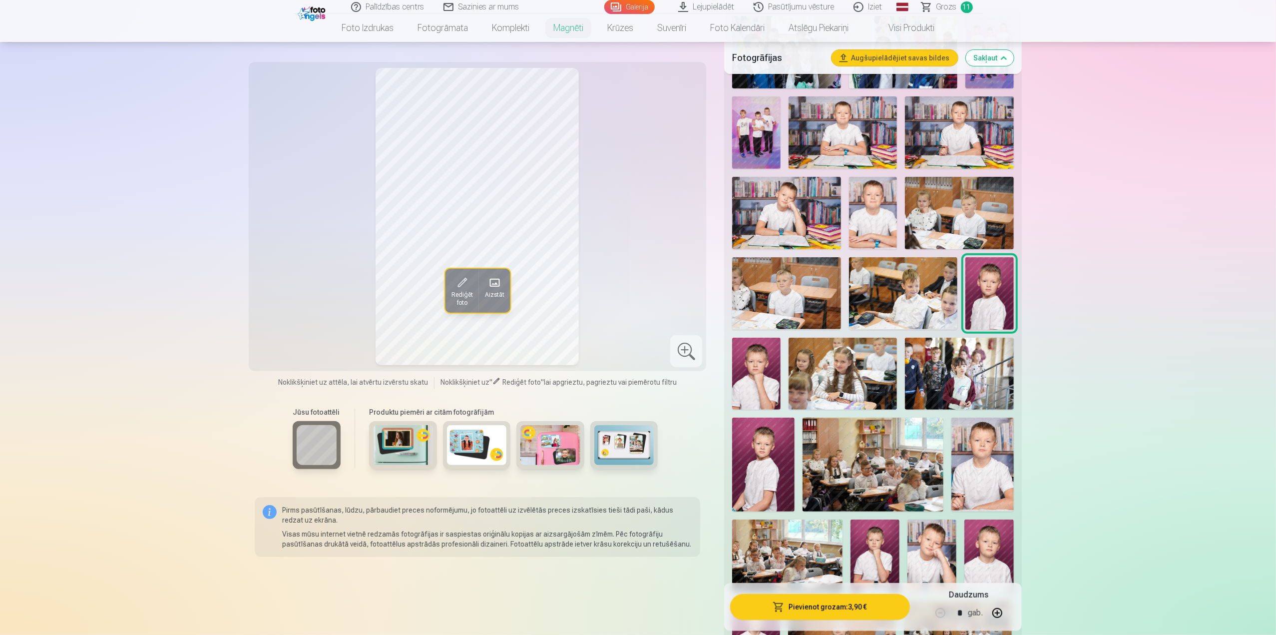
click at [775, 456] on img at bounding box center [763, 464] width 62 height 93
click at [984, 294] on img at bounding box center [989, 293] width 48 height 72
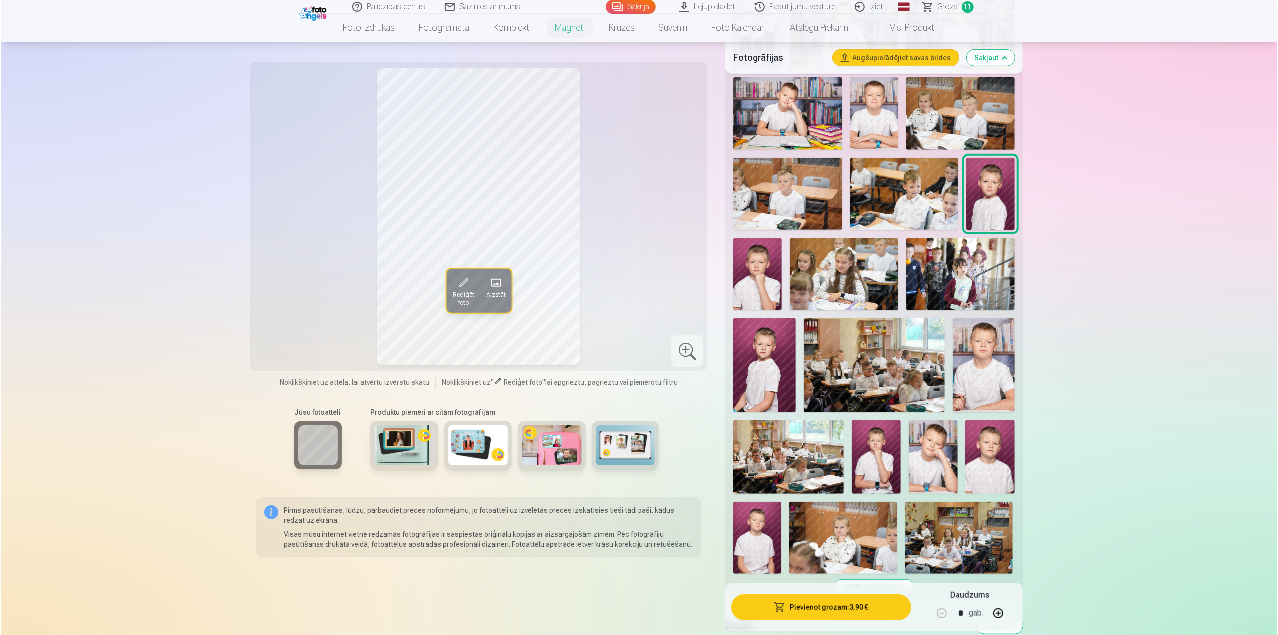
scroll to position [449, 0]
click at [921, 449] on img at bounding box center [931, 456] width 49 height 73
click at [987, 455] on img at bounding box center [988, 456] width 49 height 73
click at [997, 167] on img at bounding box center [989, 193] width 48 height 72
click at [859, 606] on button "Pievienot grozam : 3,90 €" at bounding box center [819, 607] width 179 height 26
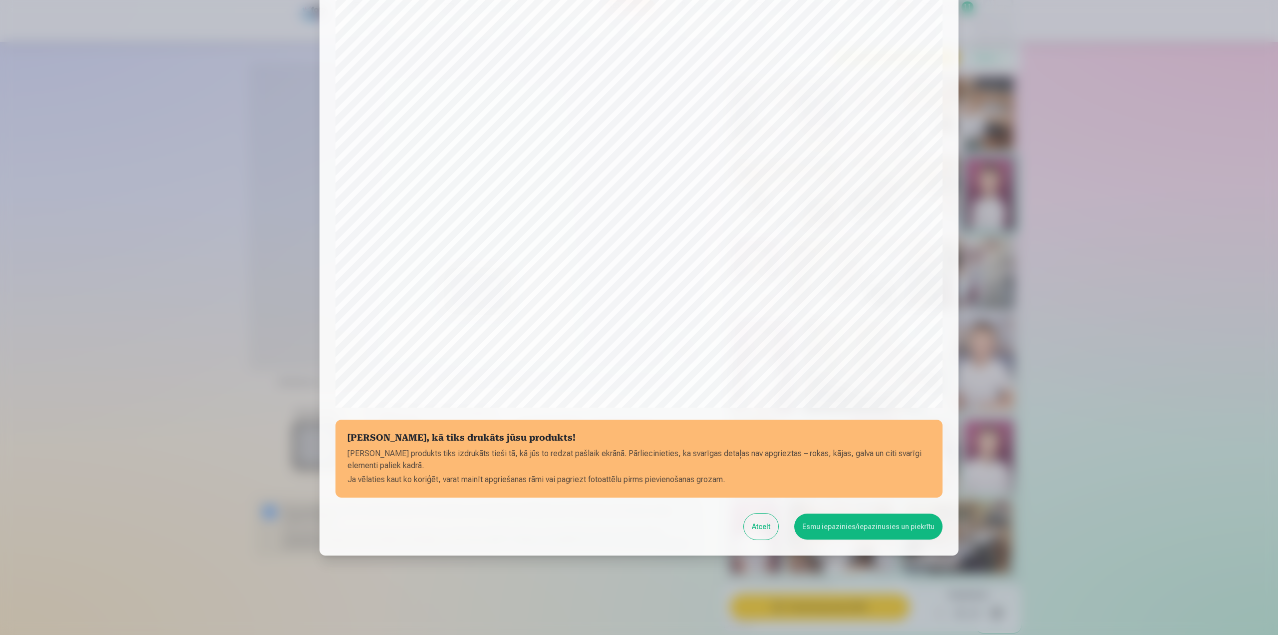
scroll to position [84, 0]
click at [814, 517] on button "Esmu iepazinies/iepazinusies un piekrītu" at bounding box center [869, 526] width 148 height 26
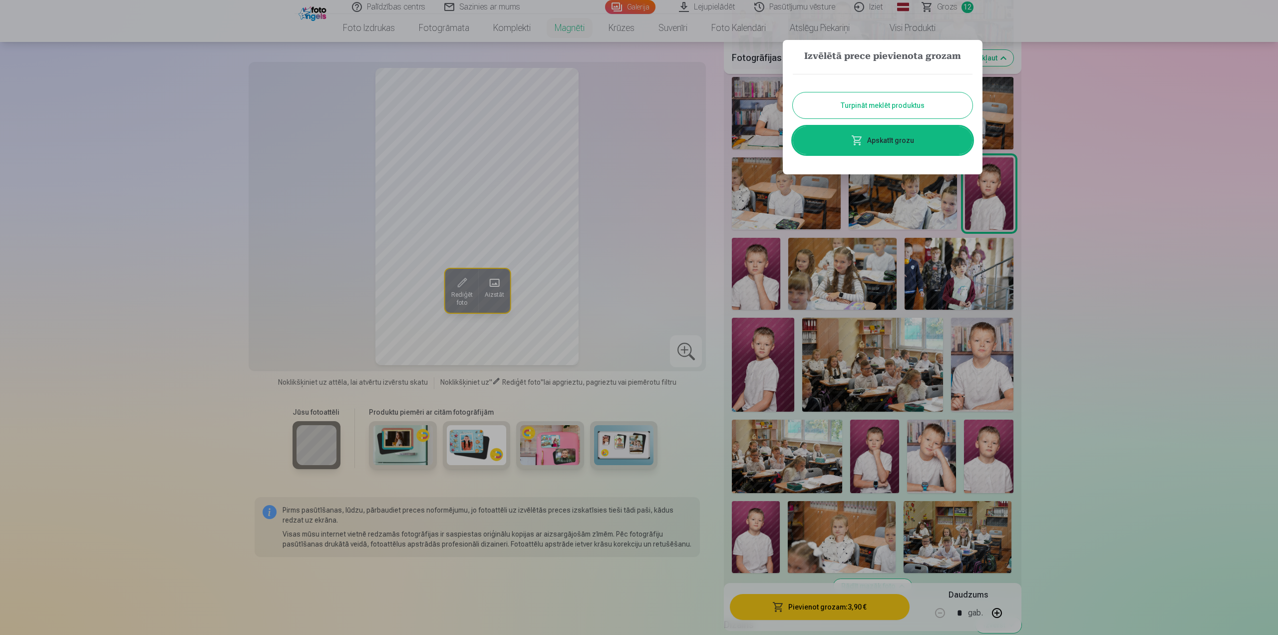
click at [910, 134] on link "Apskatīt grozu" at bounding box center [883, 140] width 180 height 28
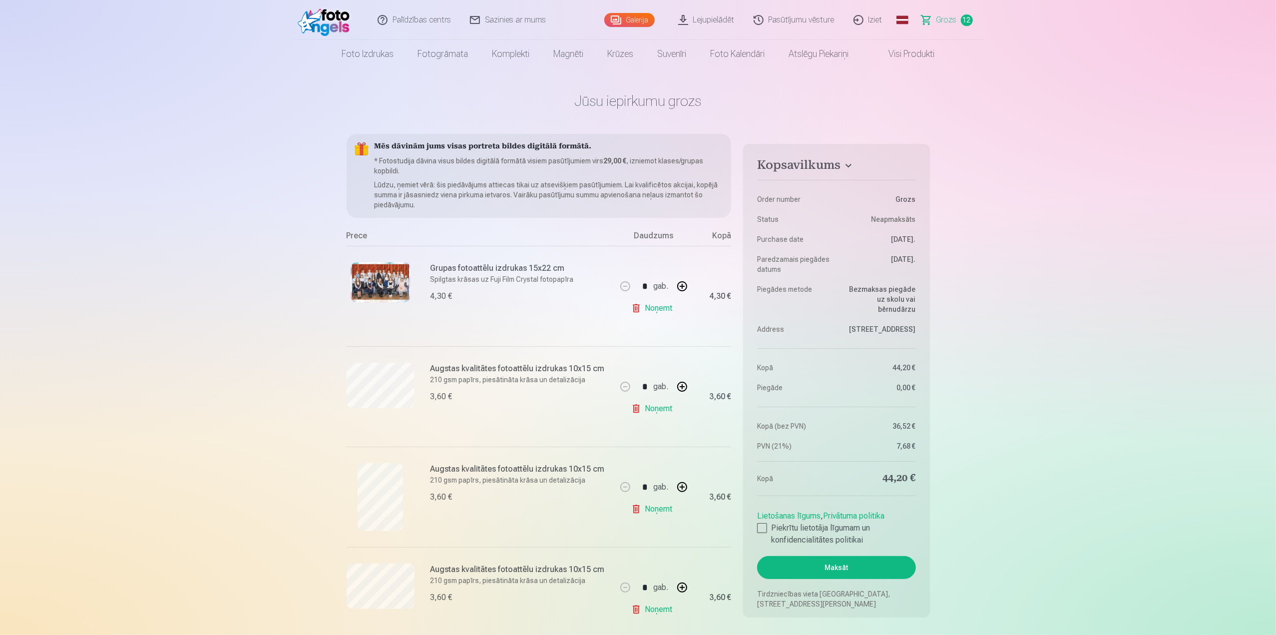
click at [657, 410] on link "Noņemt" at bounding box center [653, 409] width 45 height 20
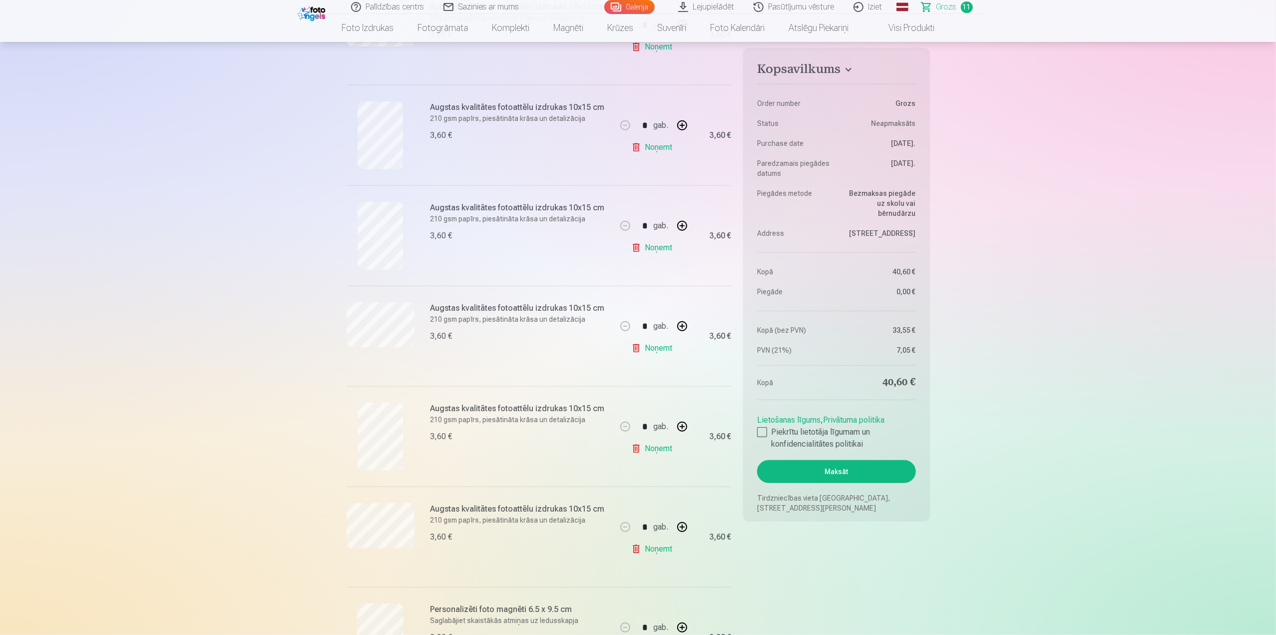
scroll to position [649, 0]
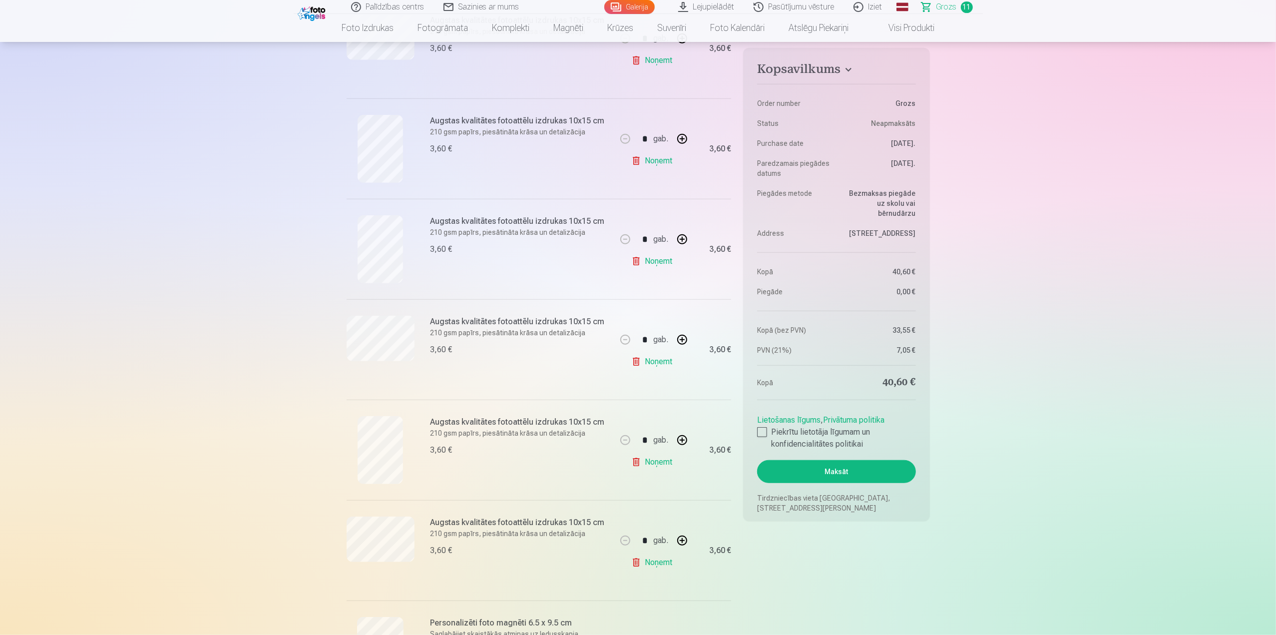
drag, startPoint x: 663, startPoint y: 263, endPoint x: 658, endPoint y: 267, distance: 6.8
click at [663, 263] on link "Noņemt" at bounding box center [653, 261] width 45 height 20
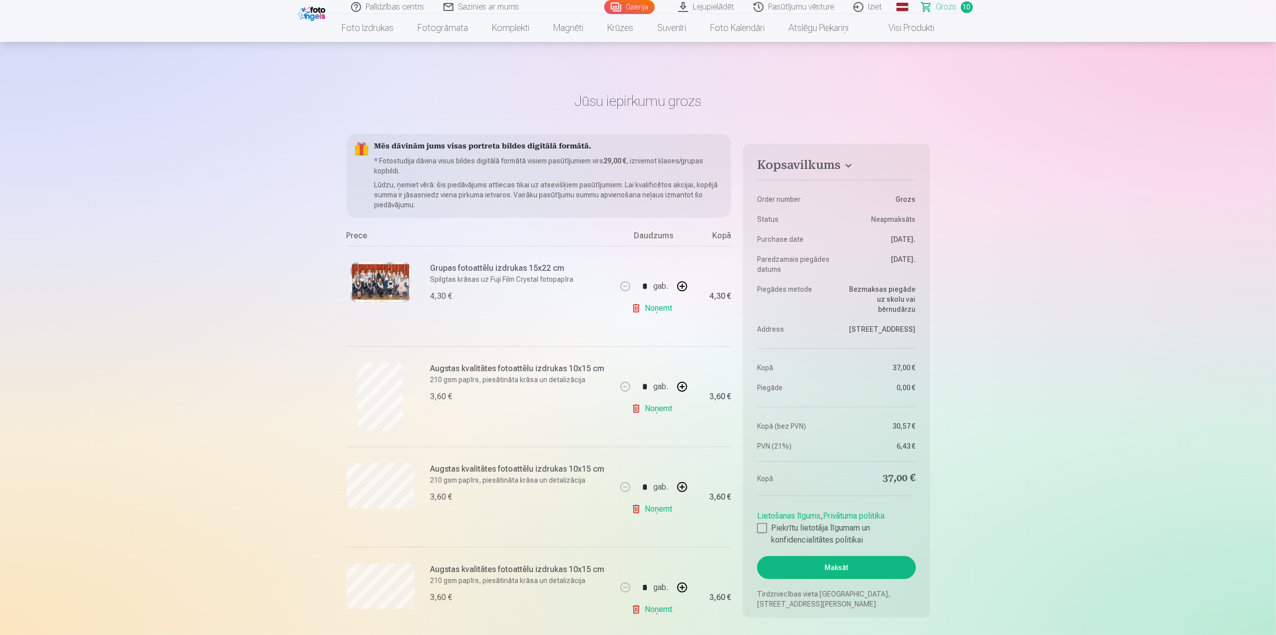
scroll to position [300, 0]
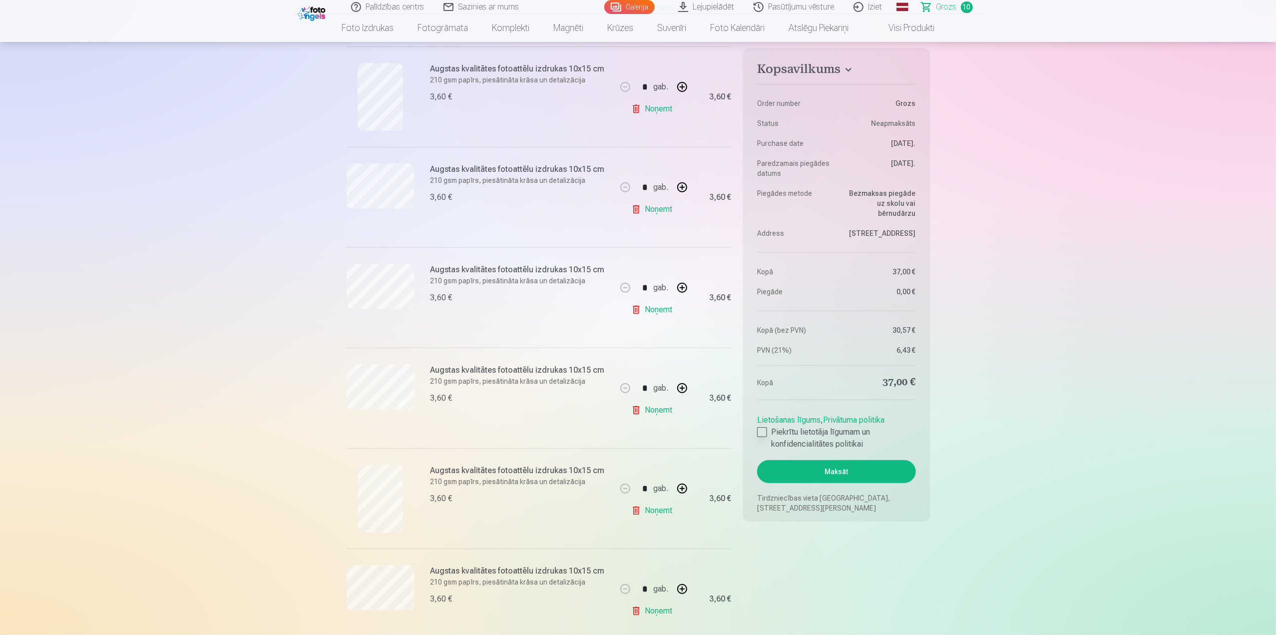
click at [764, 432] on div at bounding box center [762, 432] width 10 height 10
click at [792, 471] on button "Maksāt" at bounding box center [836, 471] width 158 height 23
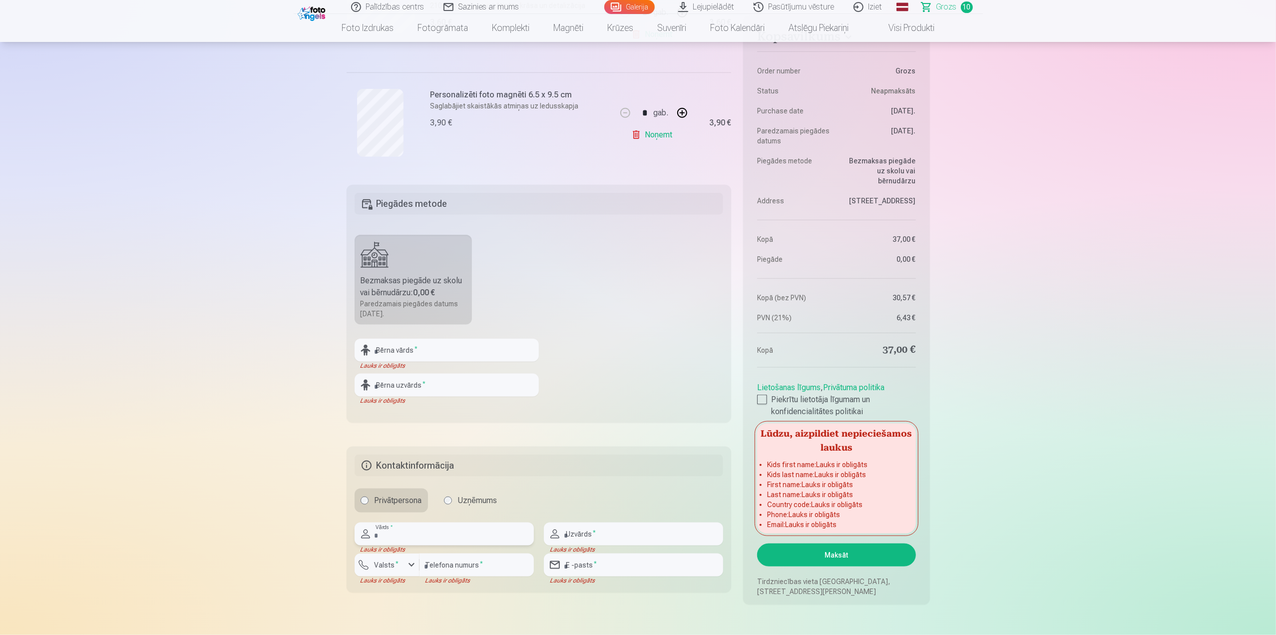
scroll to position [1092, 0]
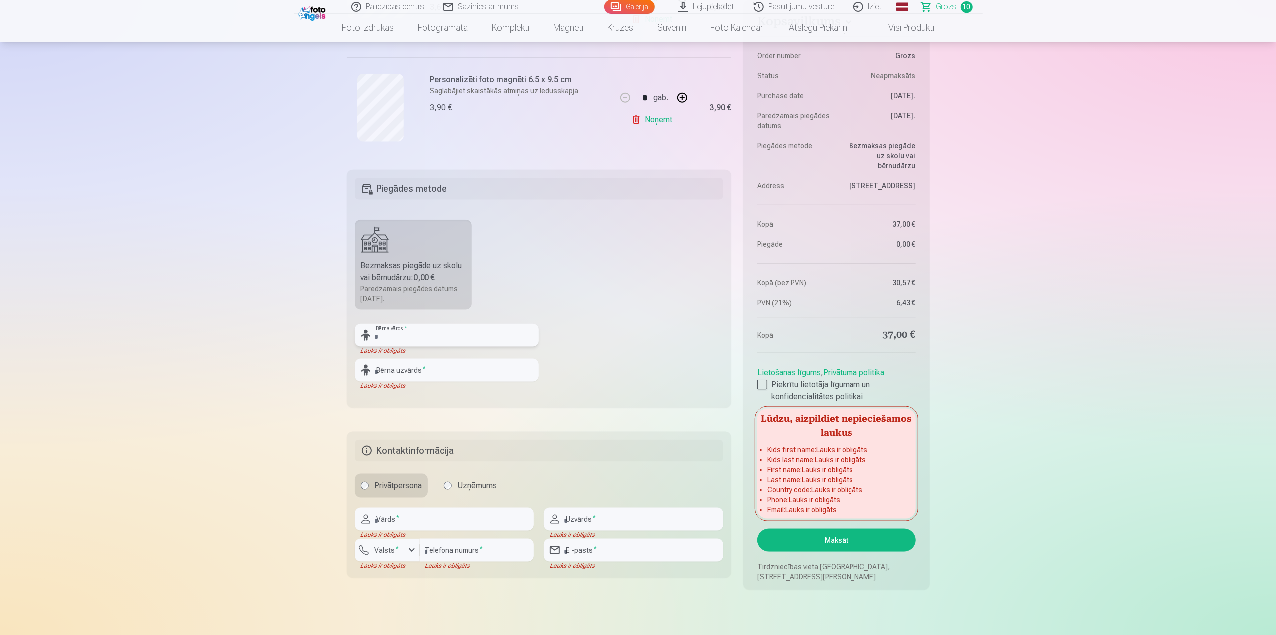
click at [445, 332] on input "text" at bounding box center [447, 335] width 184 height 23
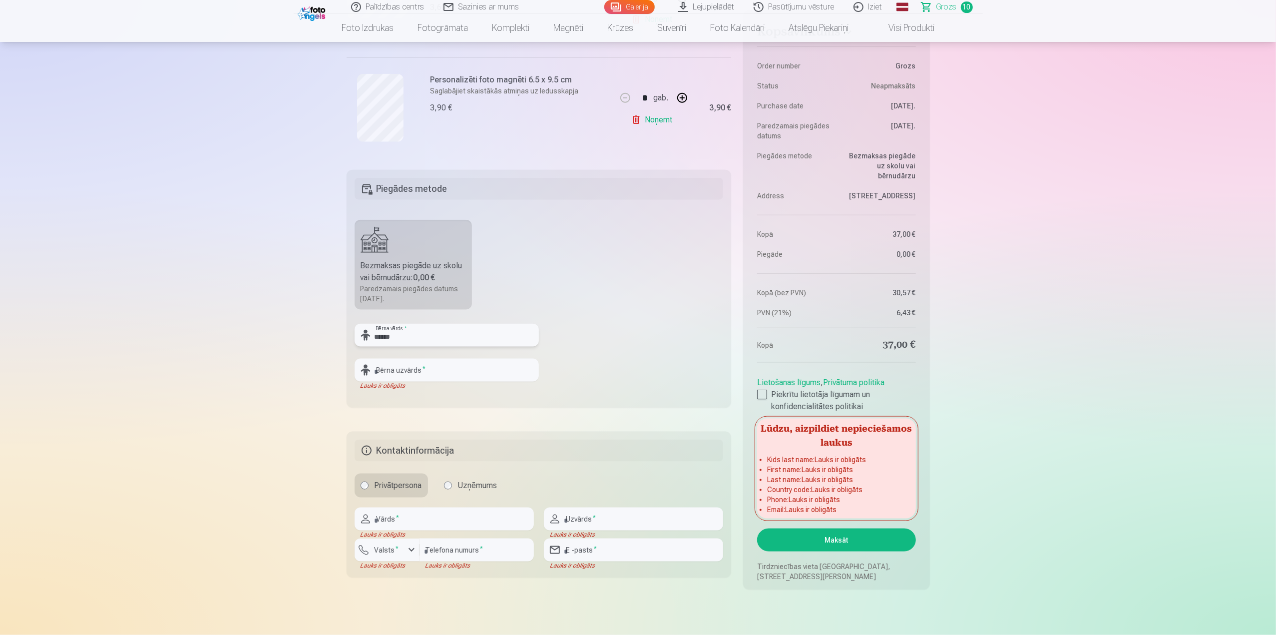
type input "******"
click at [433, 368] on input "text" at bounding box center [447, 370] width 184 height 23
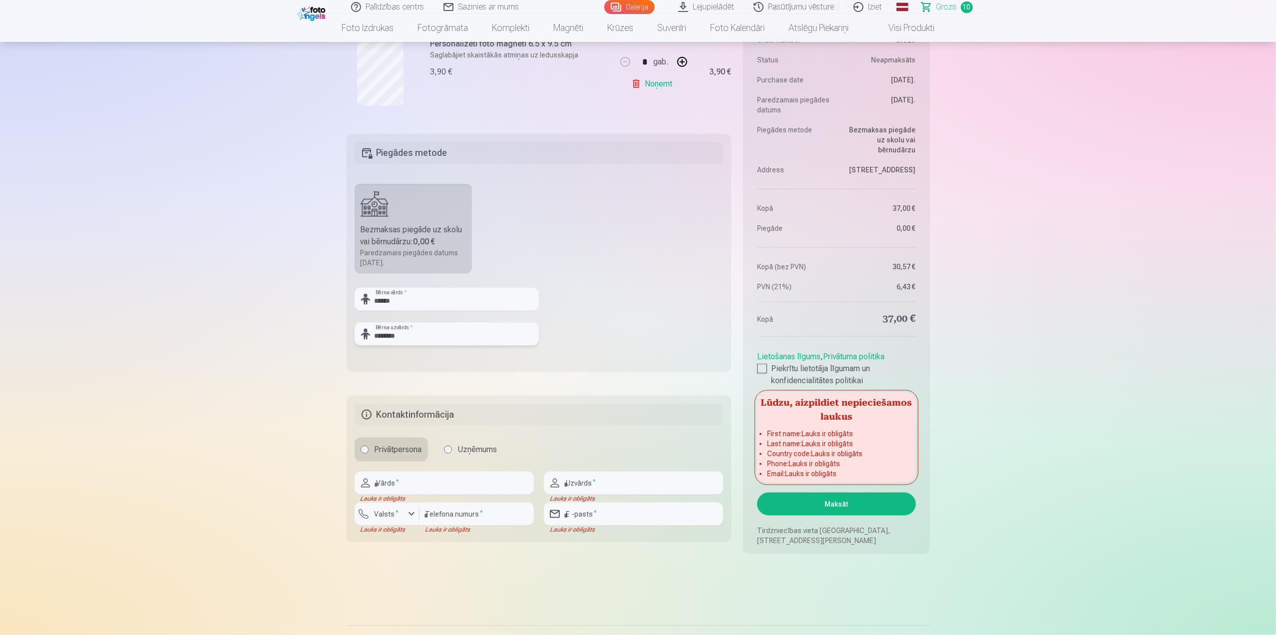
scroll to position [1192, 0]
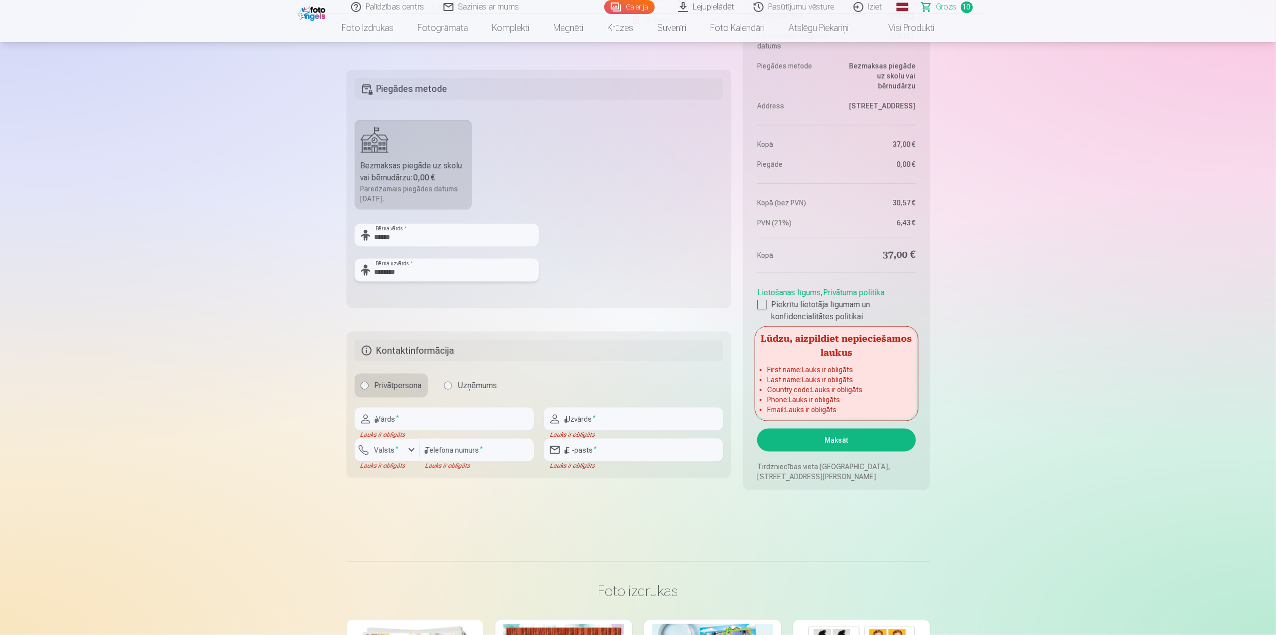
type input "********"
click at [415, 417] on input "text" at bounding box center [444, 419] width 179 height 23
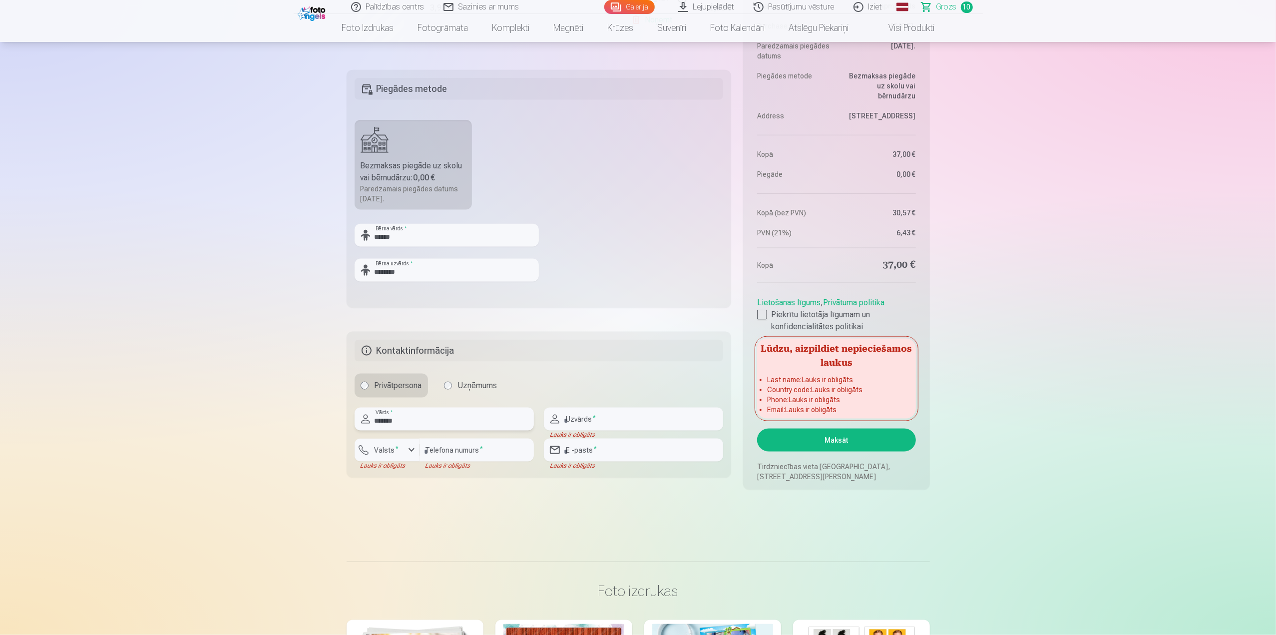
type input "*******"
click at [585, 417] on input "text" at bounding box center [633, 419] width 179 height 23
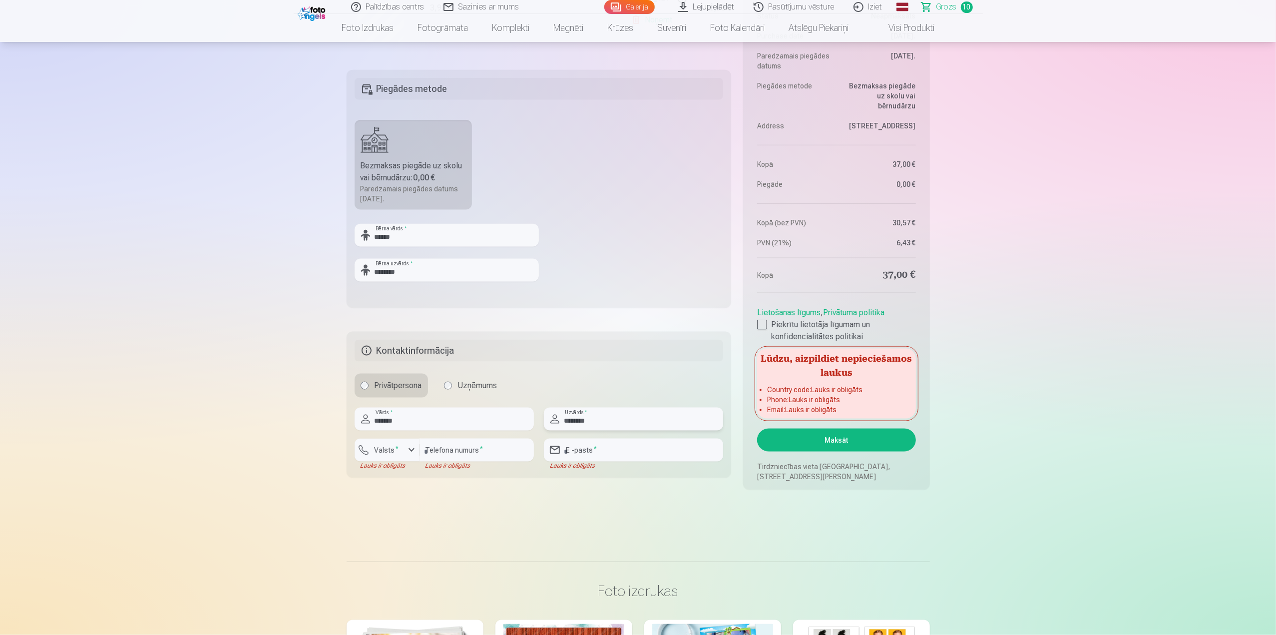
type input "********"
click at [461, 447] on input "number" at bounding box center [477, 449] width 114 height 23
type input "********"
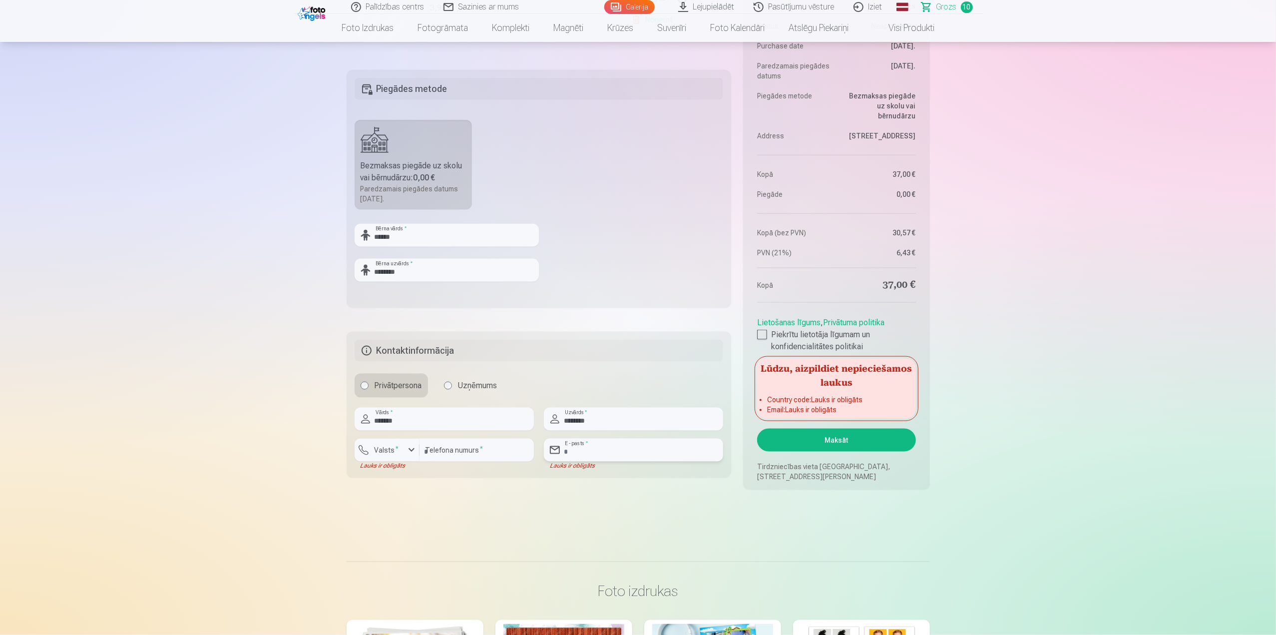
click at [605, 443] on input "email" at bounding box center [633, 449] width 179 height 23
type input "**********"
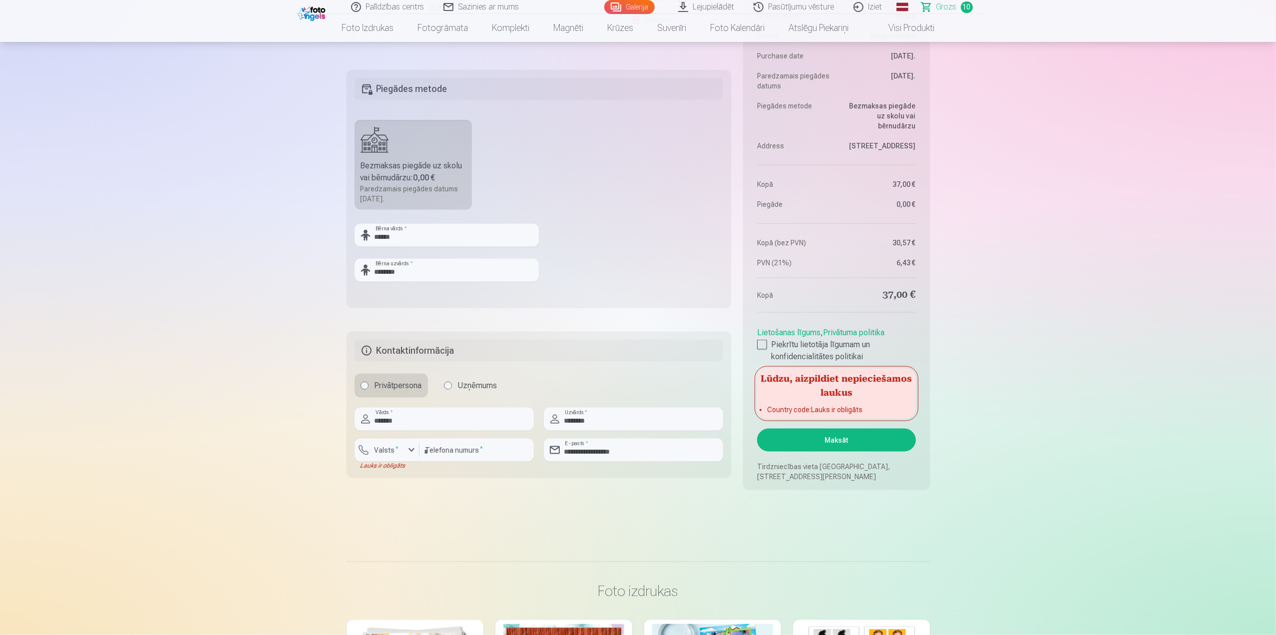
click at [822, 433] on button "Maksāt" at bounding box center [836, 439] width 158 height 23
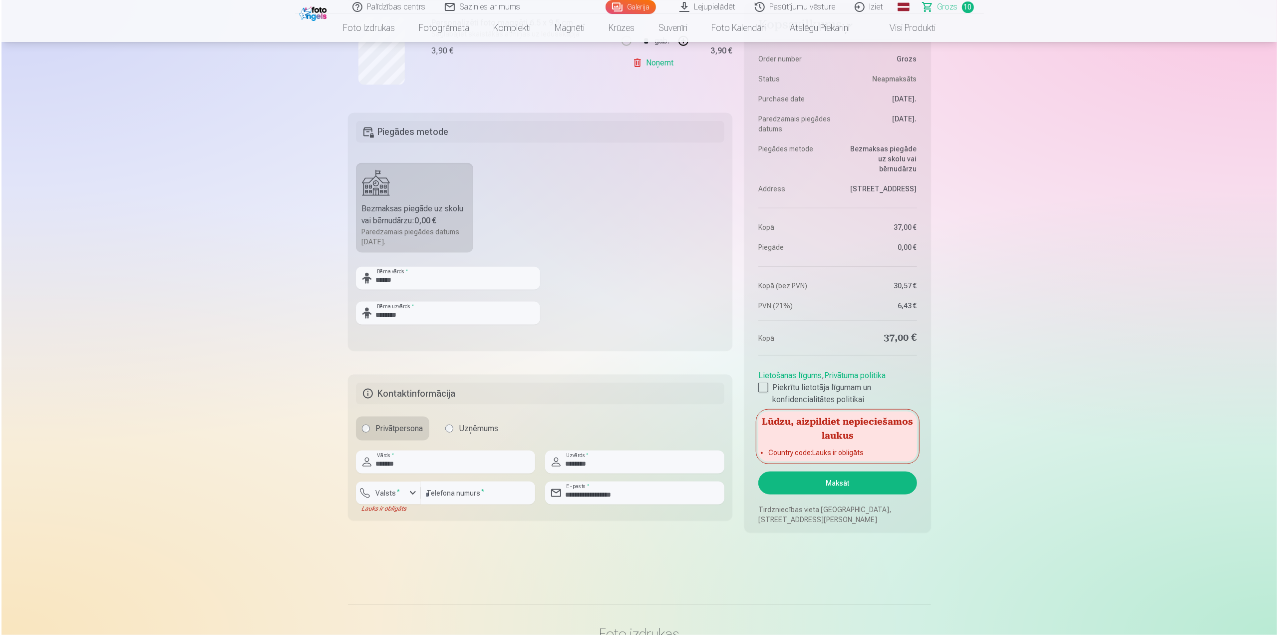
scroll to position [1199, 0]
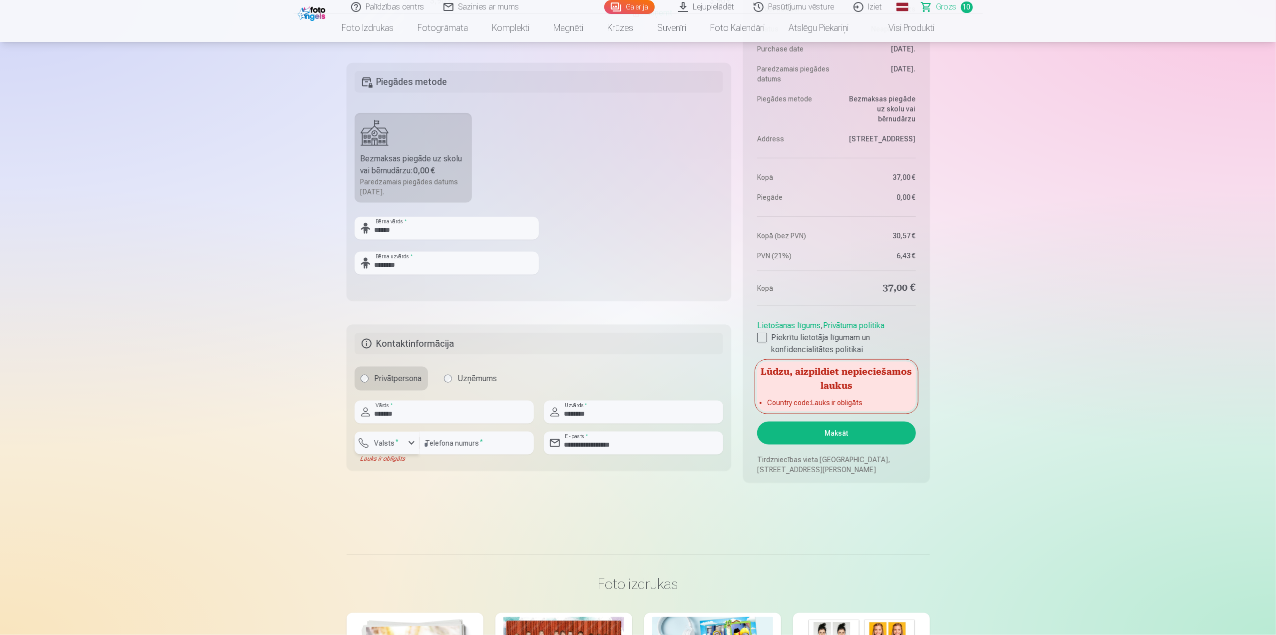
click at [381, 431] on button "Valsts *" at bounding box center [387, 442] width 65 height 23
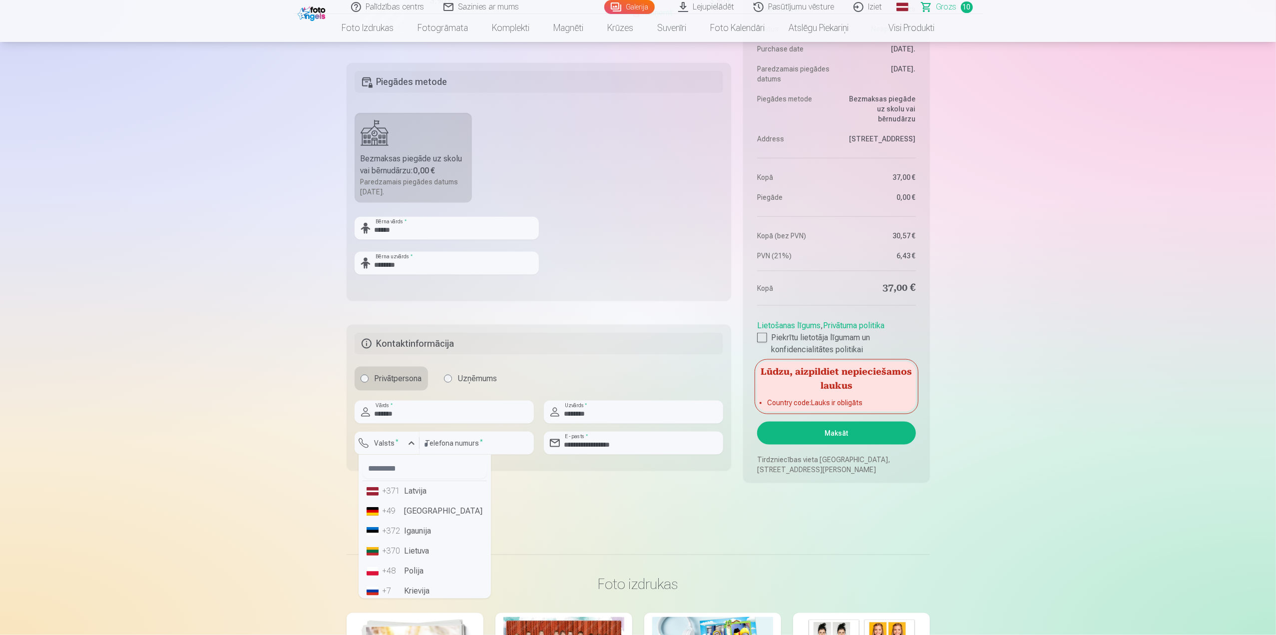
click at [411, 490] on li "+371 Latvija" at bounding box center [425, 491] width 124 height 20
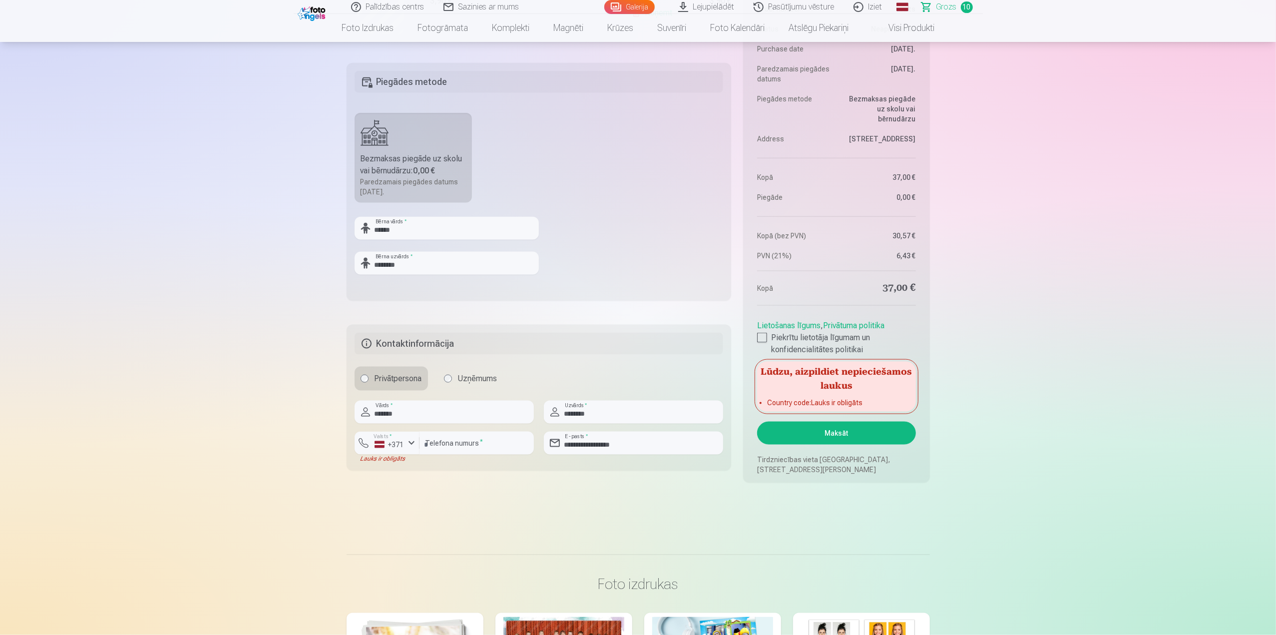
click at [808, 437] on button "Maksāt" at bounding box center [836, 432] width 158 height 23
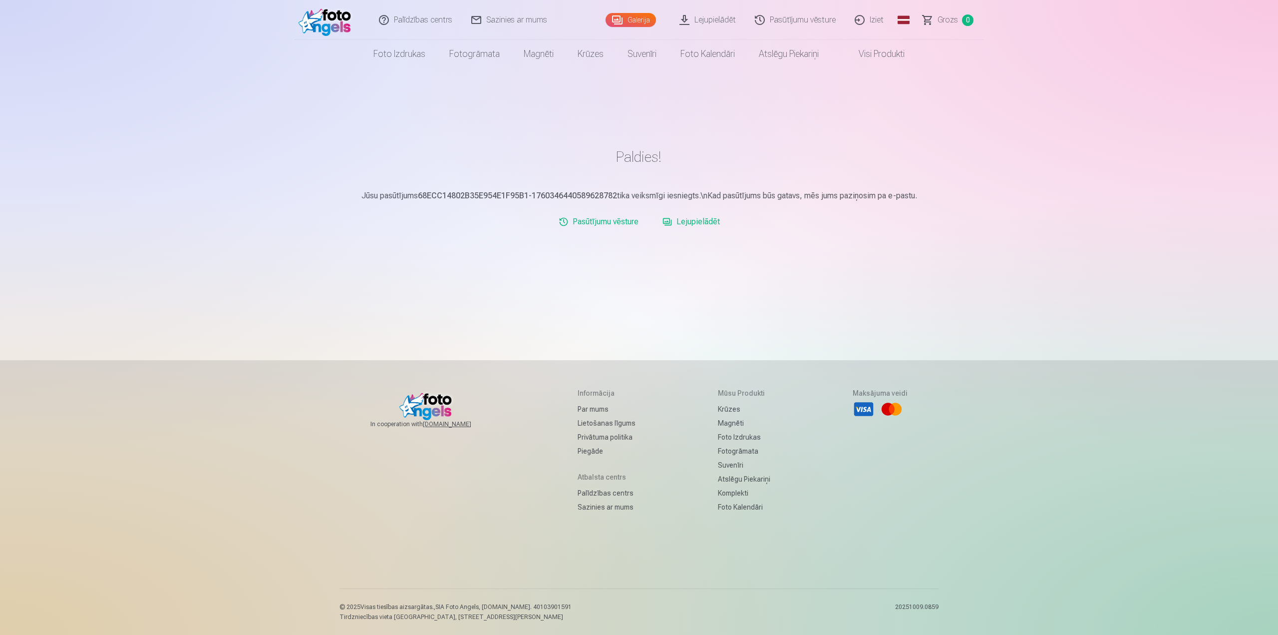
click at [679, 223] on link "Lejupielādēt" at bounding box center [691, 222] width 65 height 20
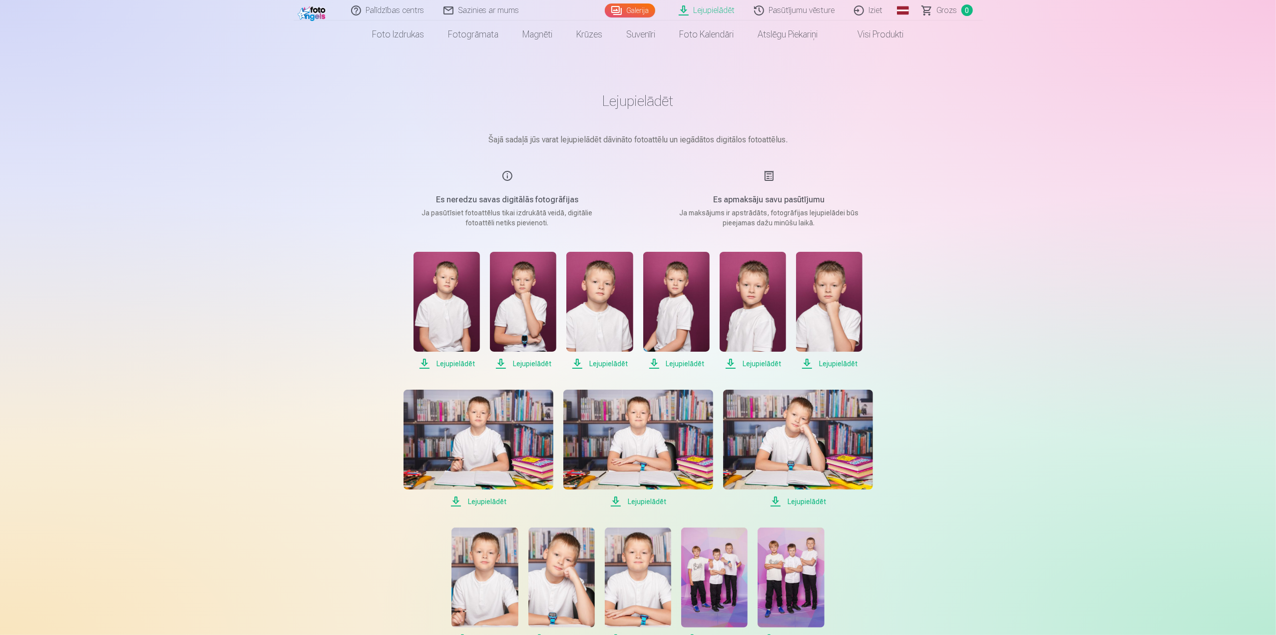
scroll to position [50, 0]
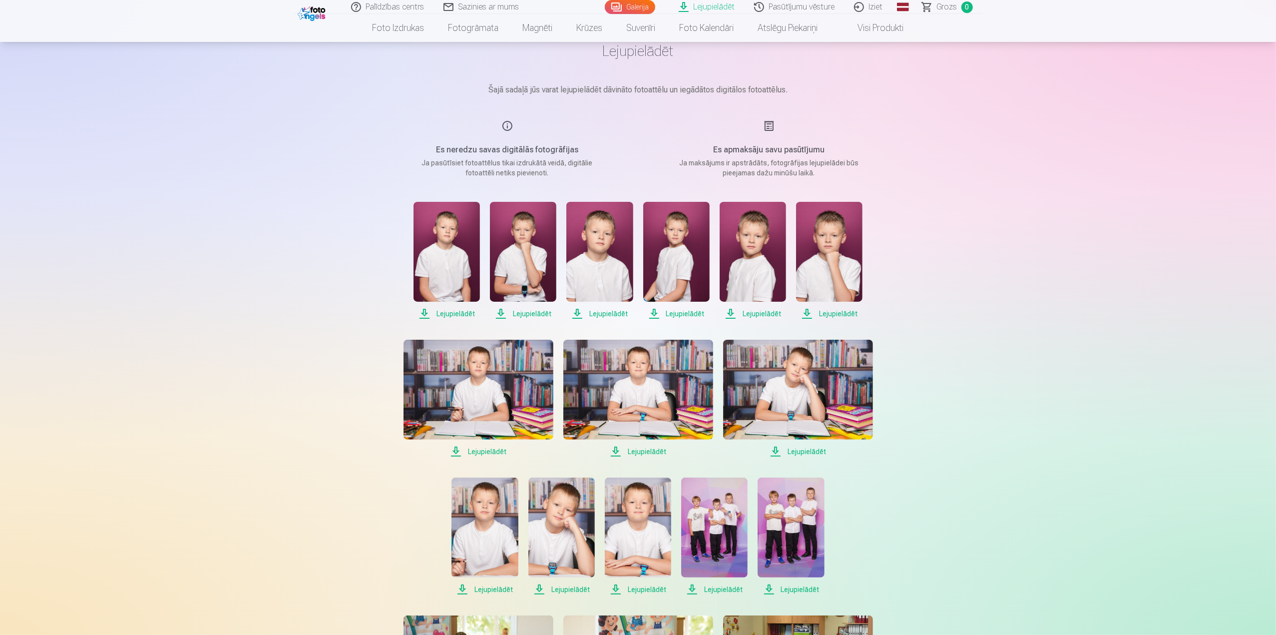
drag, startPoint x: 451, startPoint y: 315, endPoint x: 482, endPoint y: 315, distance: 31.0
click at [451, 315] on span "Lejupielādēt" at bounding box center [447, 314] width 66 height 12
drag, startPoint x: 529, startPoint y: 313, endPoint x: 553, endPoint y: 315, distance: 23.6
click at [529, 313] on span "Lejupielādēt" at bounding box center [523, 314] width 66 height 12
drag, startPoint x: 614, startPoint y: 315, endPoint x: 621, endPoint y: 315, distance: 6.5
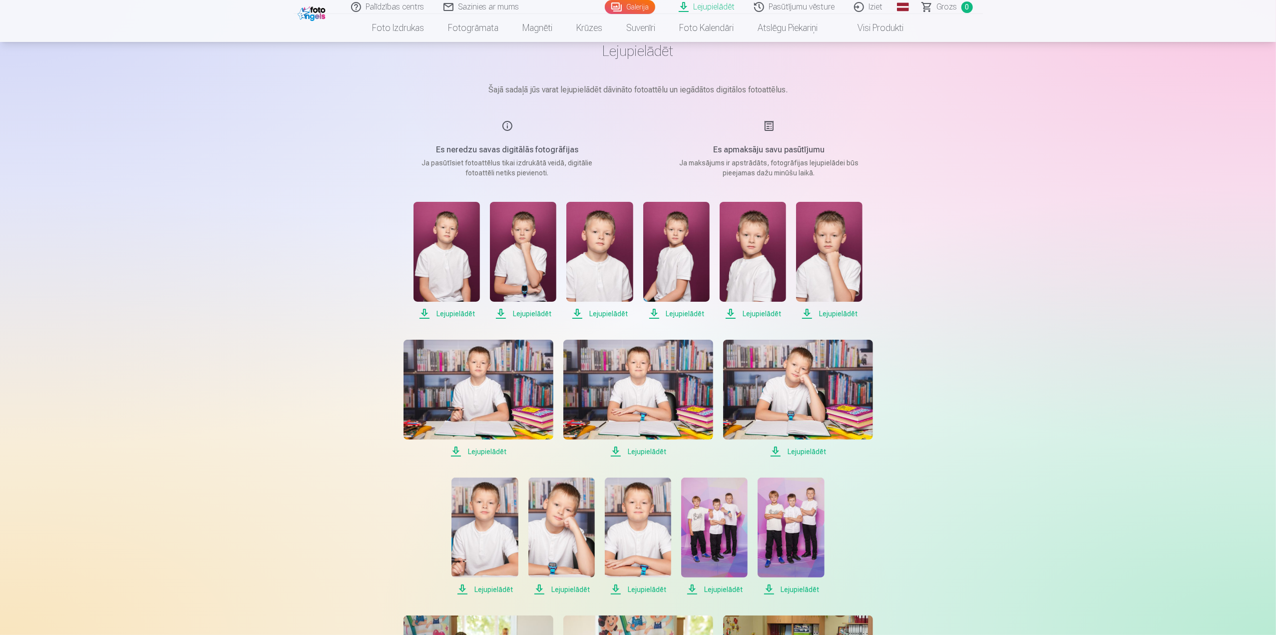
click at [614, 315] on span "Lejupielādēt" at bounding box center [599, 314] width 66 height 12
click at [690, 313] on span "Lejupielādēt" at bounding box center [676, 314] width 66 height 12
drag, startPoint x: 755, startPoint y: 315, endPoint x: 761, endPoint y: 316, distance: 6.1
click at [755, 315] on span "Lejupielādēt" at bounding box center [753, 314] width 66 height 12
drag, startPoint x: 839, startPoint y: 314, endPoint x: 829, endPoint y: 318, distance: 10.8
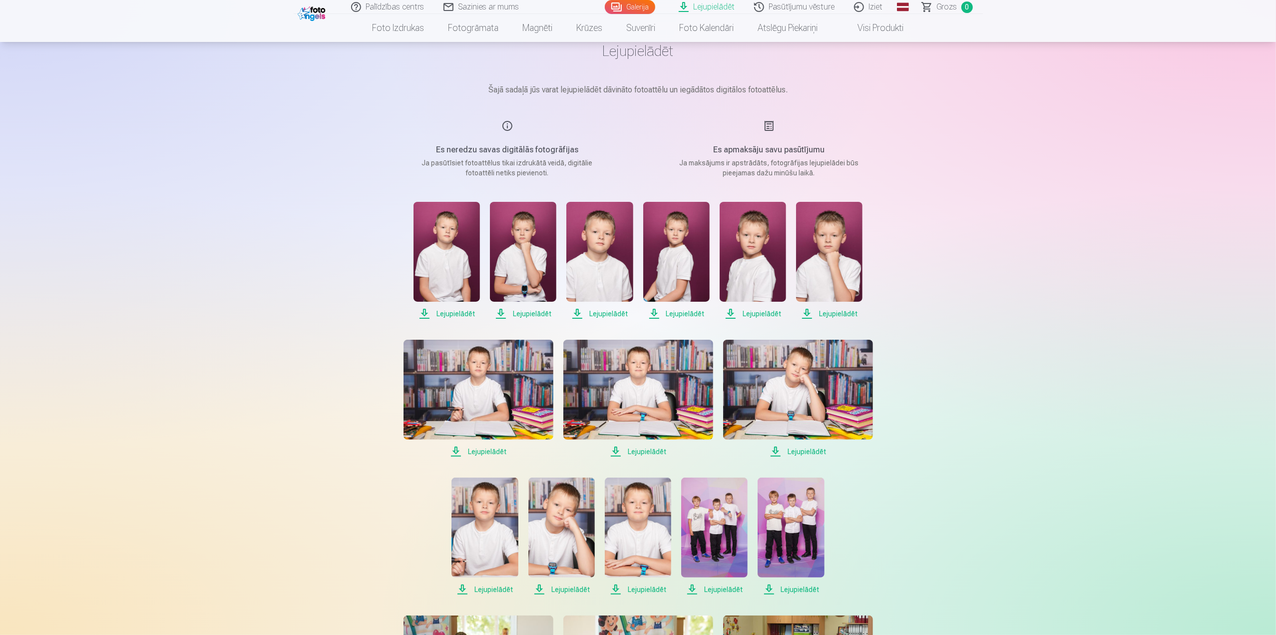
click at [839, 314] on span "Lejupielādēt" at bounding box center [829, 314] width 66 height 12
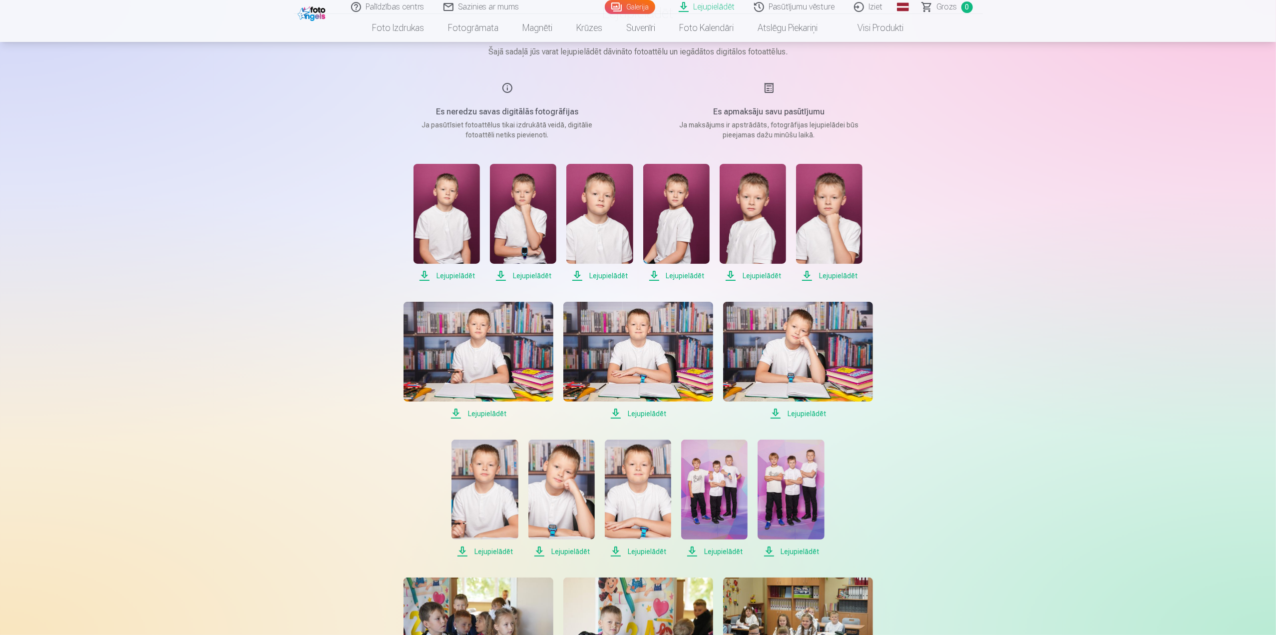
scroll to position [150, 0]
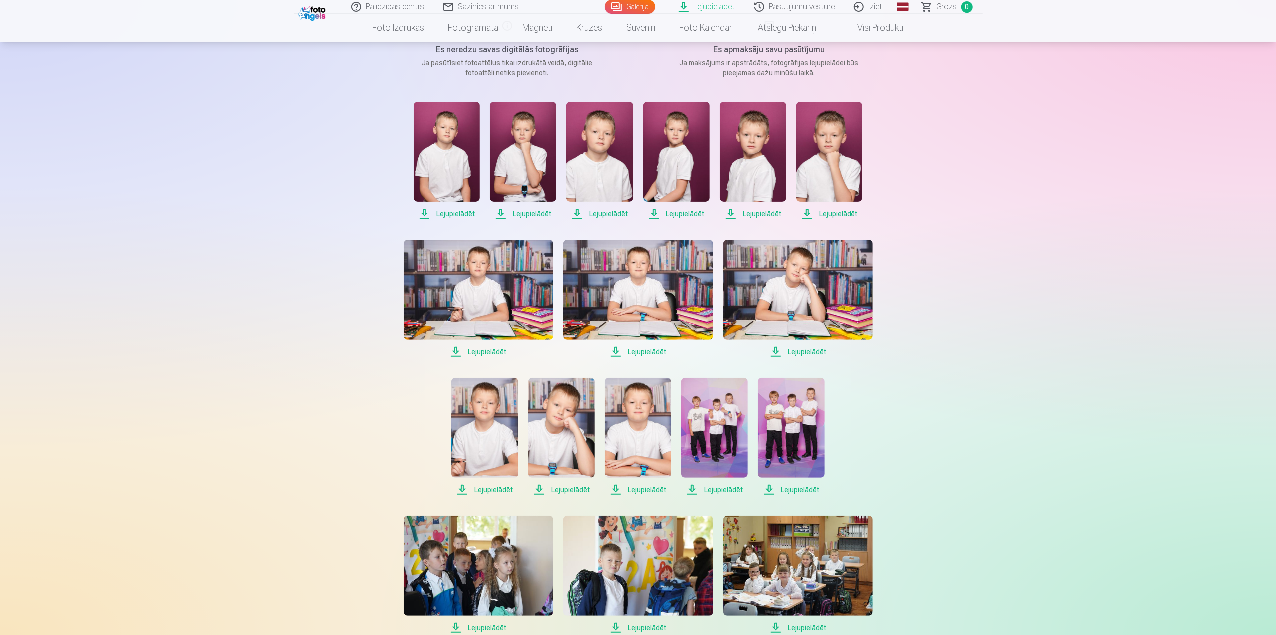
click at [482, 353] on span "Lejupielādēt" at bounding box center [479, 352] width 150 height 12
click at [643, 356] on span "Lejupielādēt" at bounding box center [638, 352] width 150 height 12
click at [800, 350] on span "Lejupielādēt" at bounding box center [798, 352] width 150 height 12
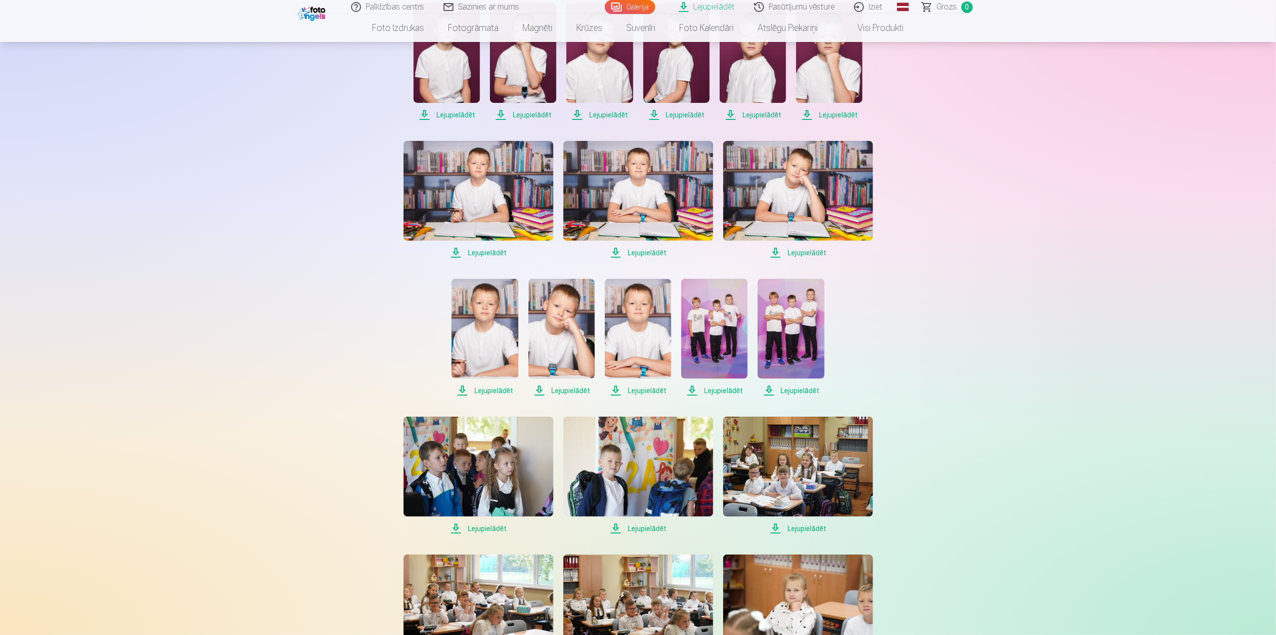
scroll to position [250, 0]
drag, startPoint x: 488, startPoint y: 388, endPoint x: 508, endPoint y: 398, distance: 22.6
click at [488, 388] on span "Lejupielādēt" at bounding box center [484, 390] width 66 height 12
click at [575, 392] on span "Lejupielādēt" at bounding box center [561, 390] width 66 height 12
click at [650, 392] on span "Lejupielādēt" at bounding box center [638, 390] width 66 height 12
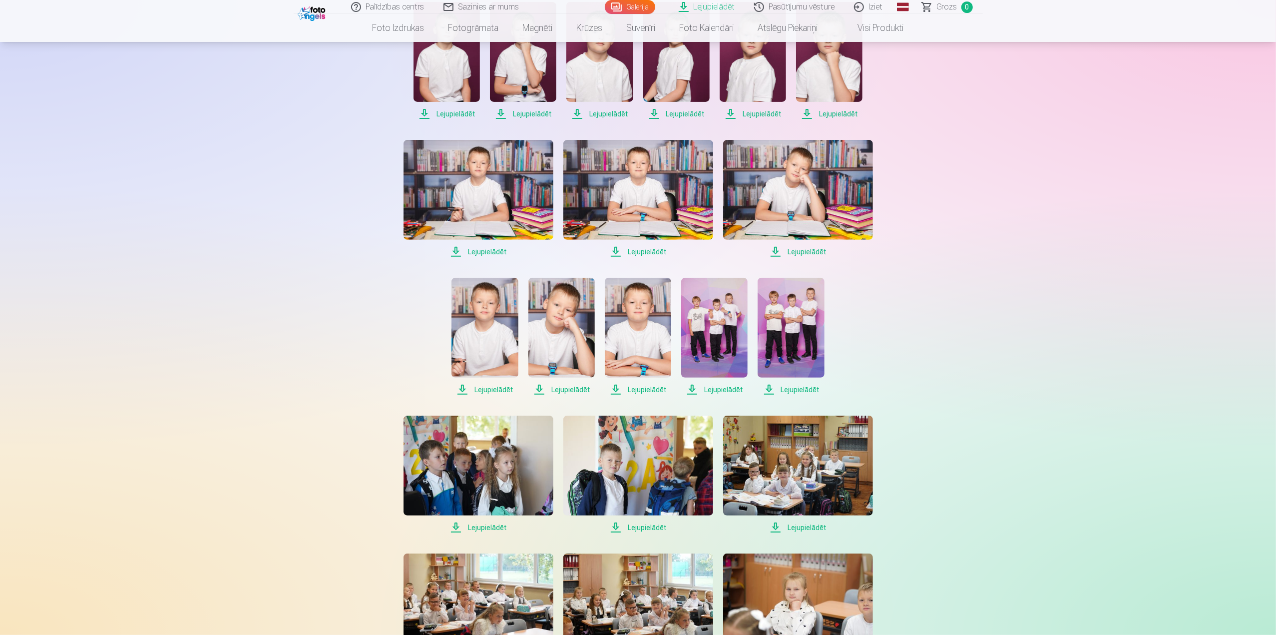
drag, startPoint x: 724, startPoint y: 390, endPoint x: 734, endPoint y: 395, distance: 11.0
click at [724, 390] on span "Lejupielādēt" at bounding box center [714, 390] width 66 height 12
drag, startPoint x: 793, startPoint y: 388, endPoint x: 787, endPoint y: 391, distance: 7.2
click at [793, 388] on span "Lejupielādēt" at bounding box center [791, 390] width 66 height 12
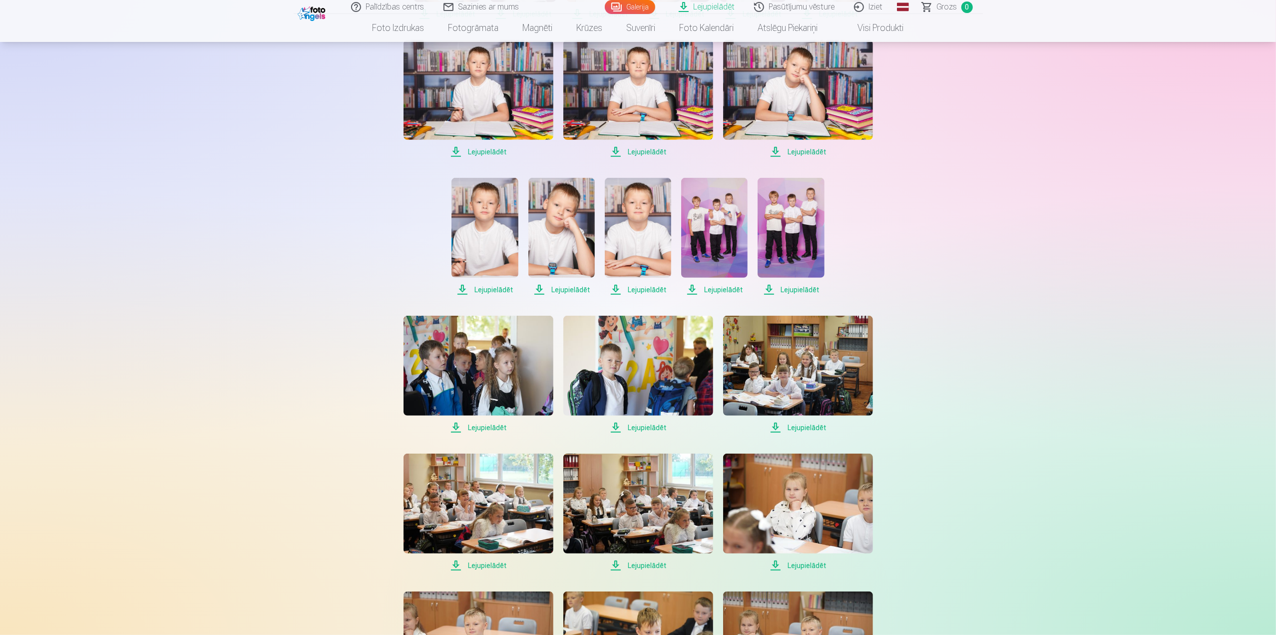
scroll to position [400, 0]
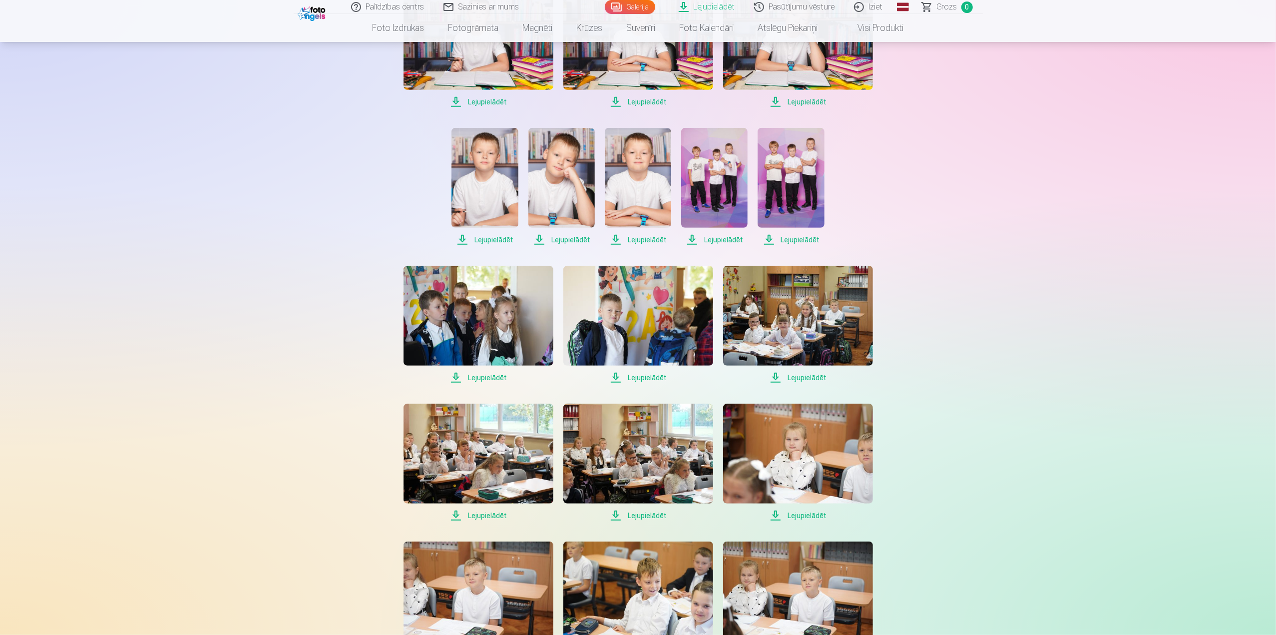
click at [495, 379] on span "Lejupielādēt" at bounding box center [479, 378] width 150 height 12
click at [649, 378] on span "Lejupielādēt" at bounding box center [638, 378] width 150 height 12
drag, startPoint x: 819, startPoint y: 376, endPoint x: 807, endPoint y: 382, distance: 13.0
click at [819, 376] on span "Lejupielādēt" at bounding box center [798, 378] width 150 height 12
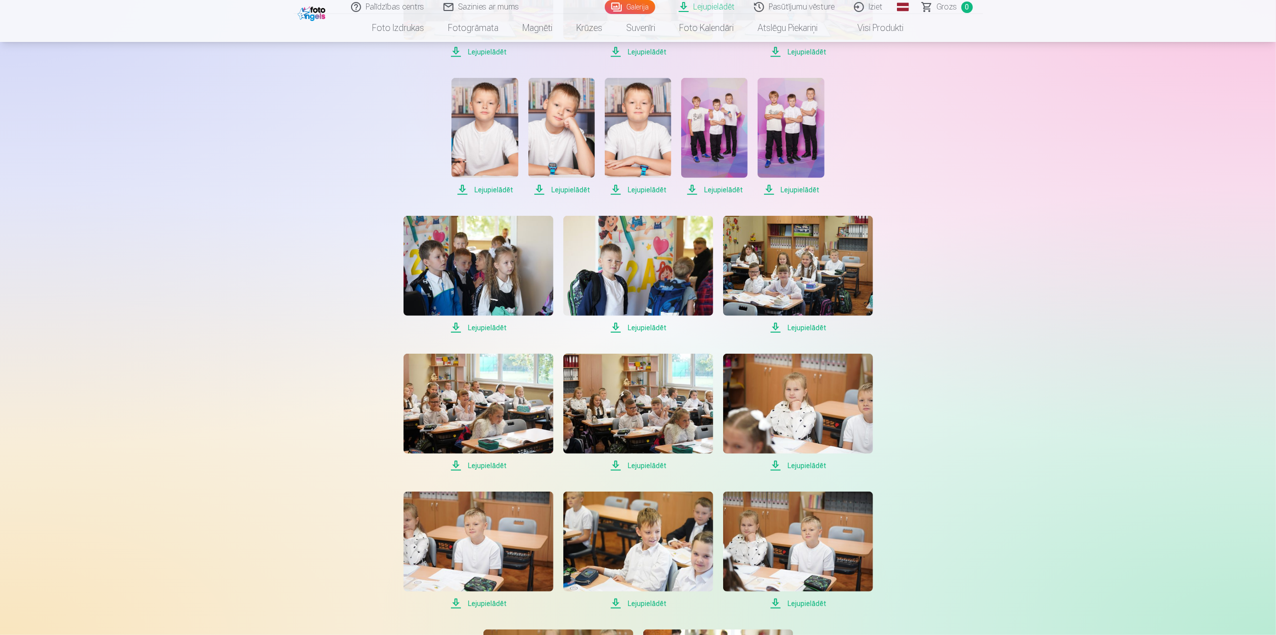
scroll to position [499, 0]
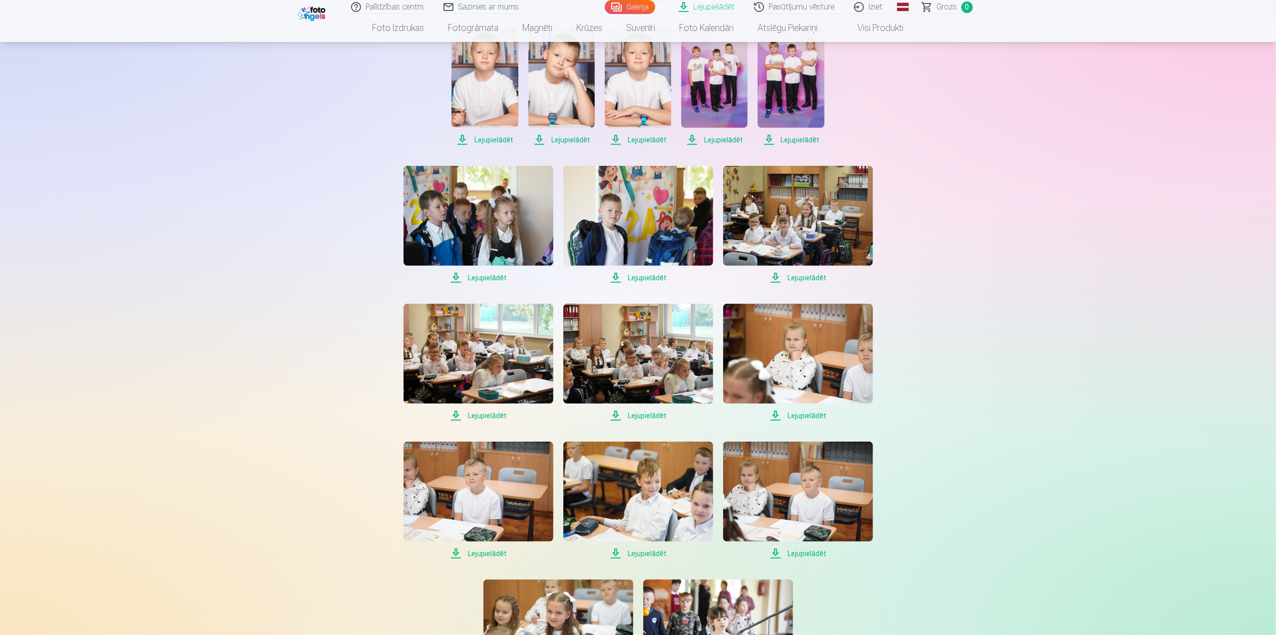
click at [479, 415] on span "Lejupielādēt" at bounding box center [479, 416] width 150 height 12
click at [639, 408] on link "Lejupielādēt" at bounding box center [638, 363] width 150 height 118
click at [812, 415] on span "Lejupielādēt" at bounding box center [798, 416] width 150 height 12
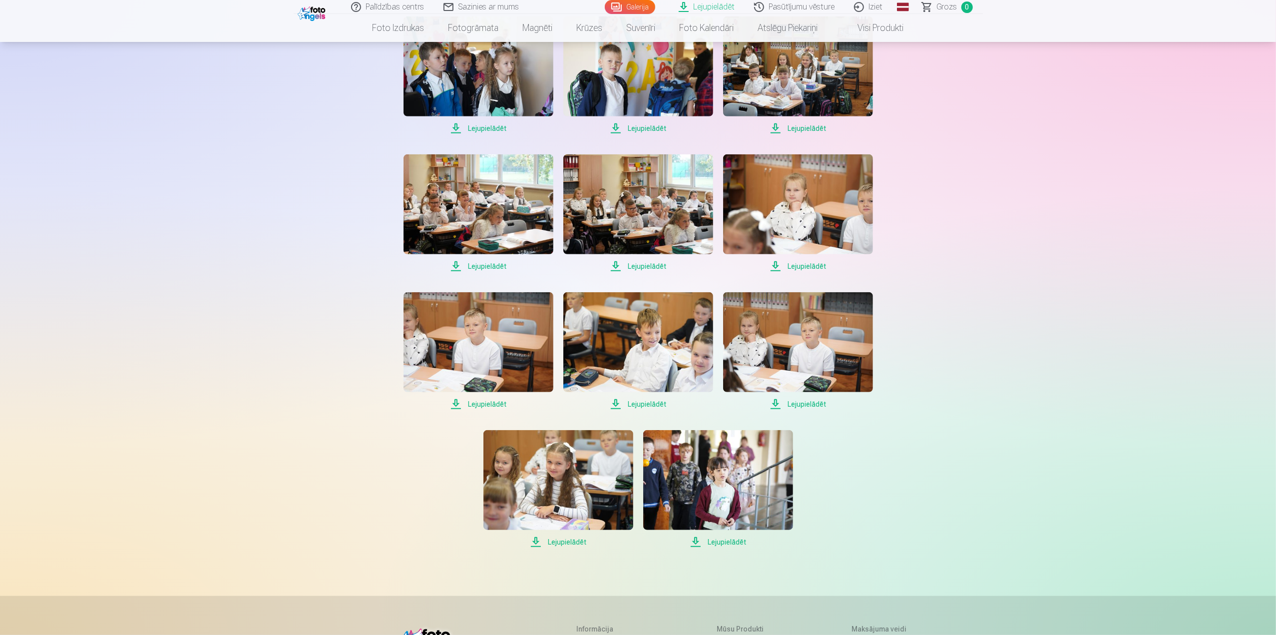
scroll to position [649, 0]
click at [484, 405] on span "Lejupielādēt" at bounding box center [479, 404] width 150 height 12
click at [649, 404] on span "Lejupielādēt" at bounding box center [638, 404] width 150 height 12
click at [817, 403] on span "Lejupielādēt" at bounding box center [798, 404] width 150 height 12
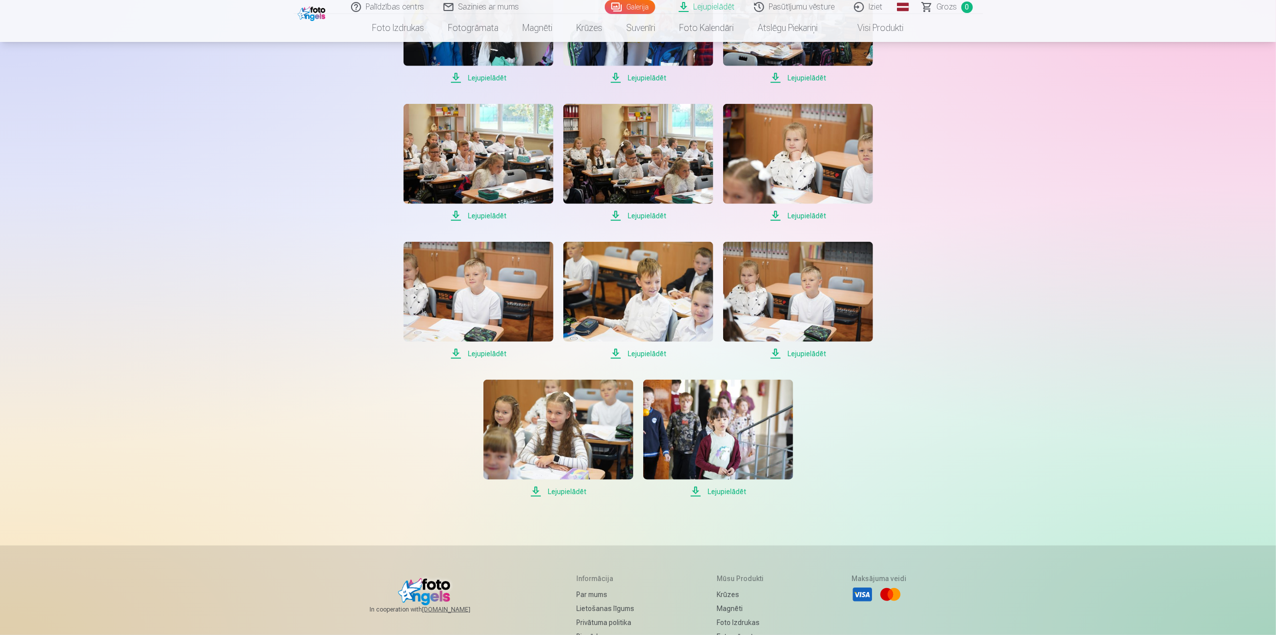
click at [571, 489] on span "Lejupielādēt" at bounding box center [558, 491] width 150 height 12
click at [717, 490] on span "Lejupielādēt" at bounding box center [718, 491] width 150 height 12
